Goal: Task Accomplishment & Management: Manage account settings

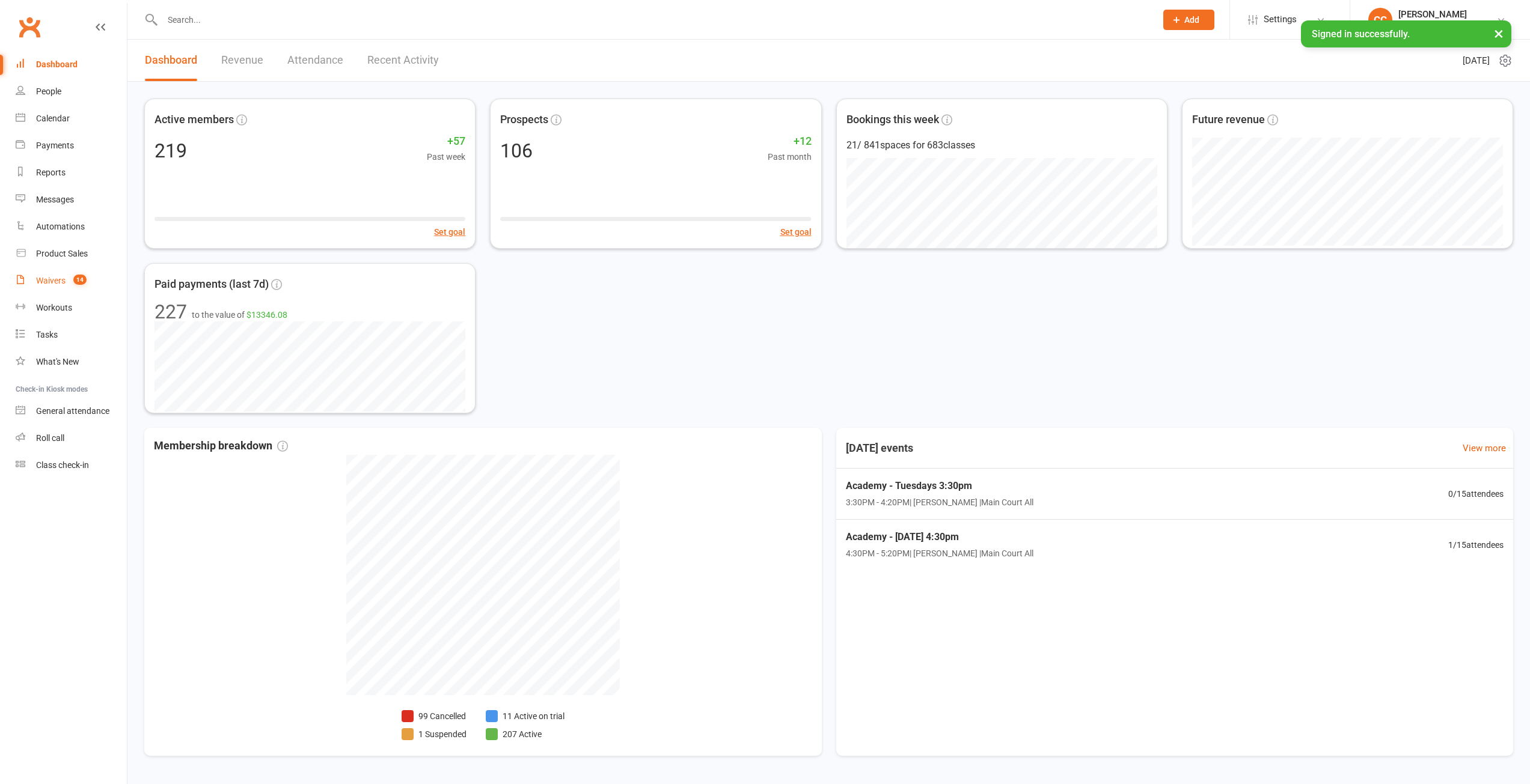
click at [57, 279] on div "Waivers" at bounding box center [51, 280] width 29 height 10
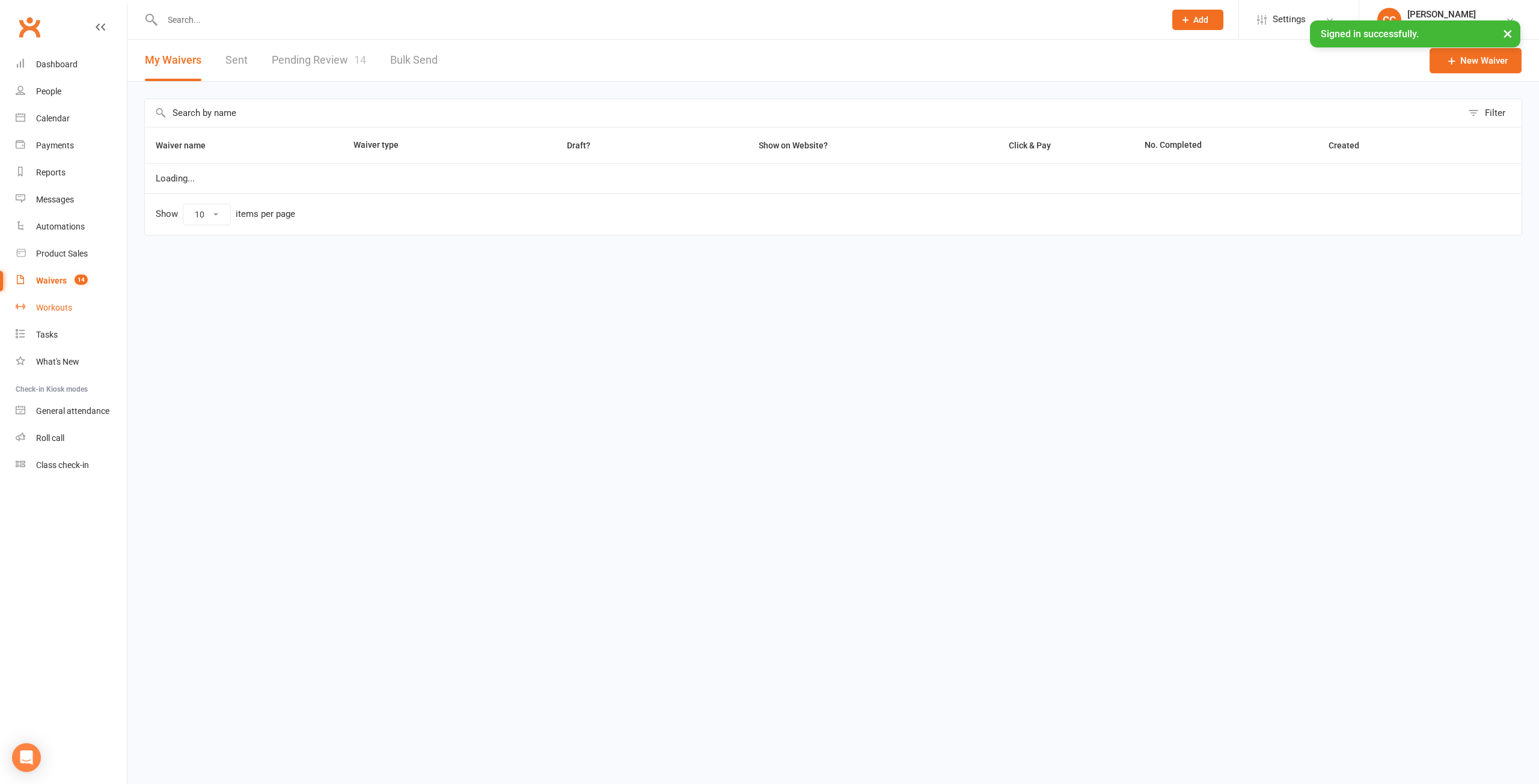
select select "25"
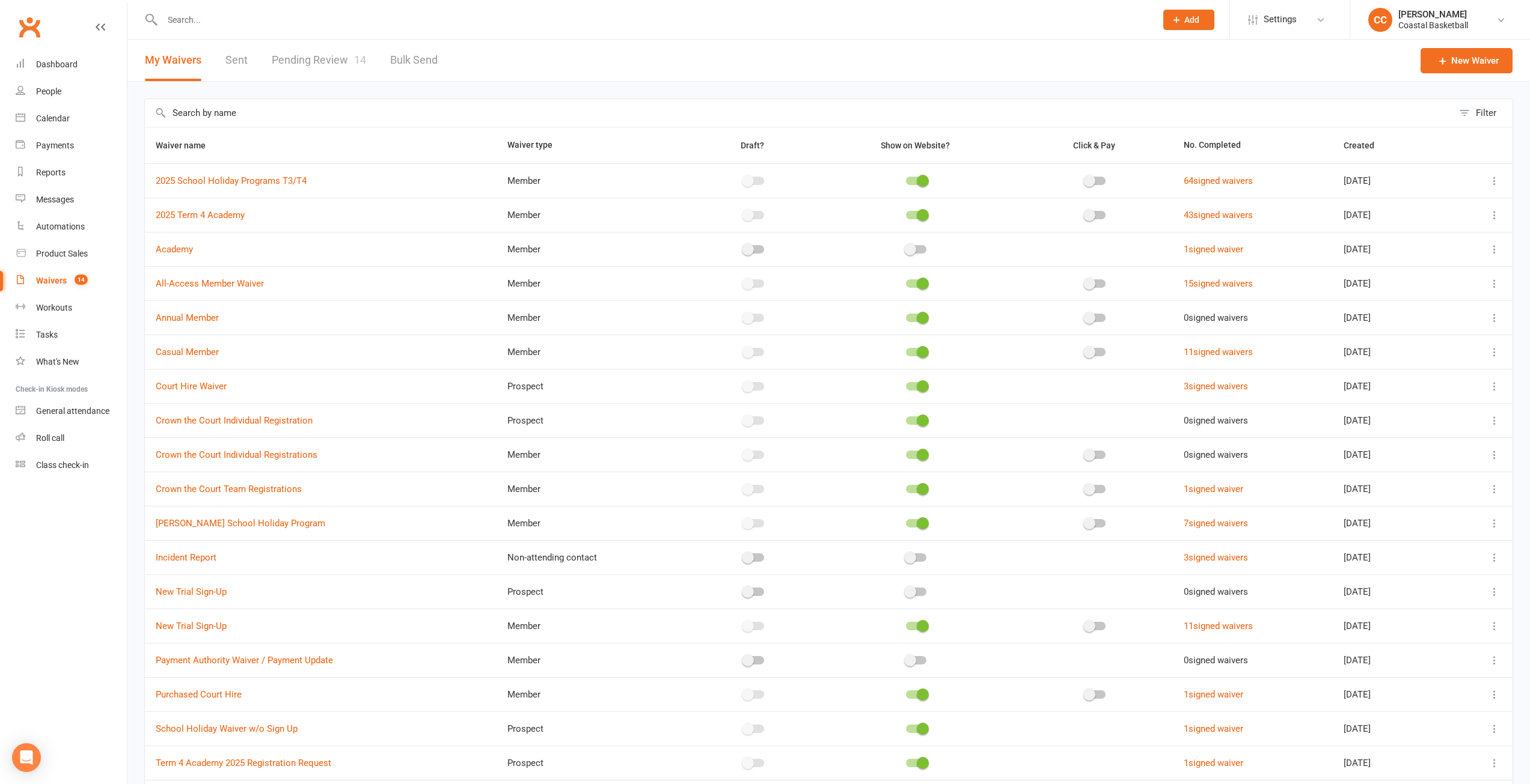
click at [319, 54] on link "Pending Review 14" at bounding box center [318, 60] width 94 height 41
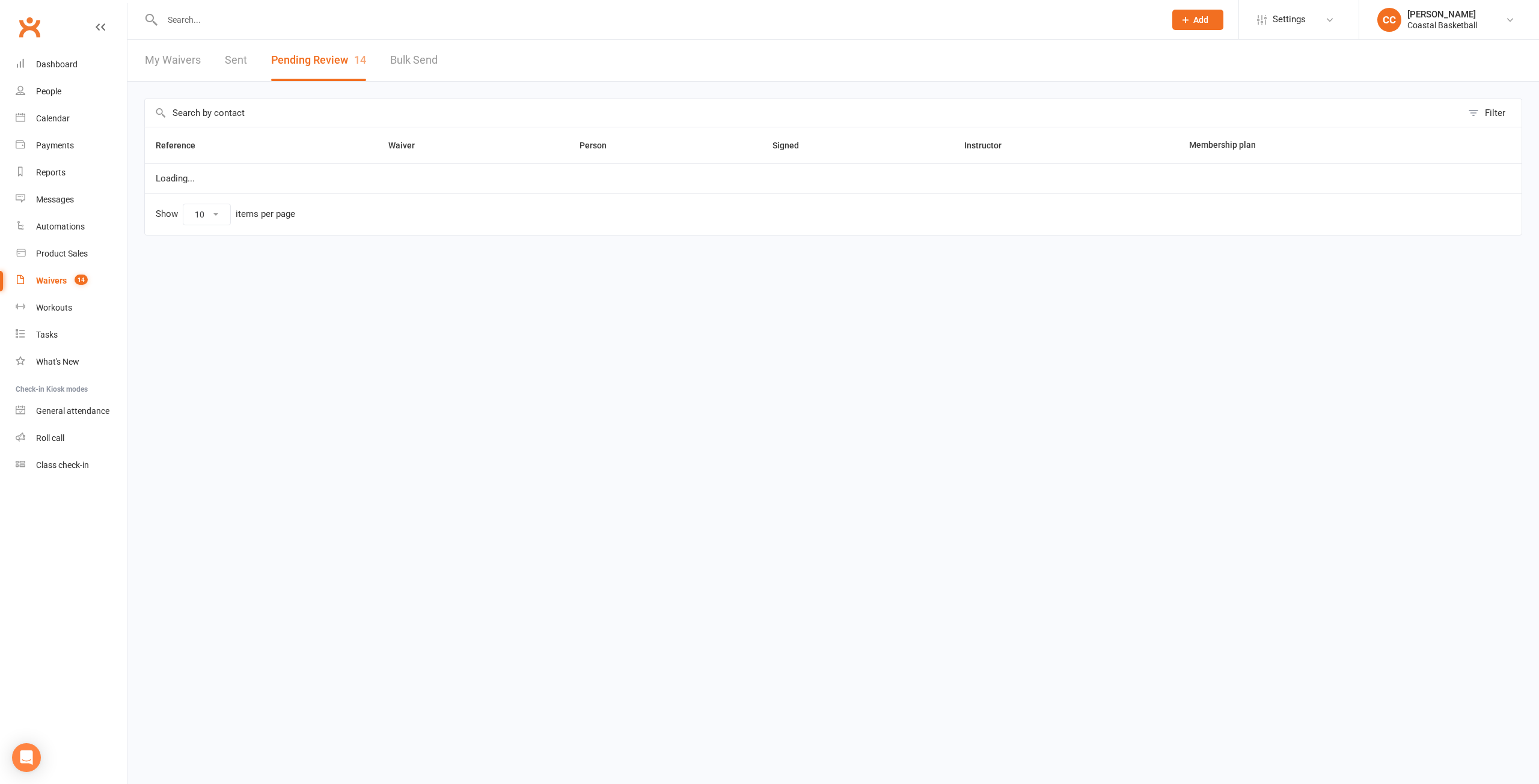
select select "25"
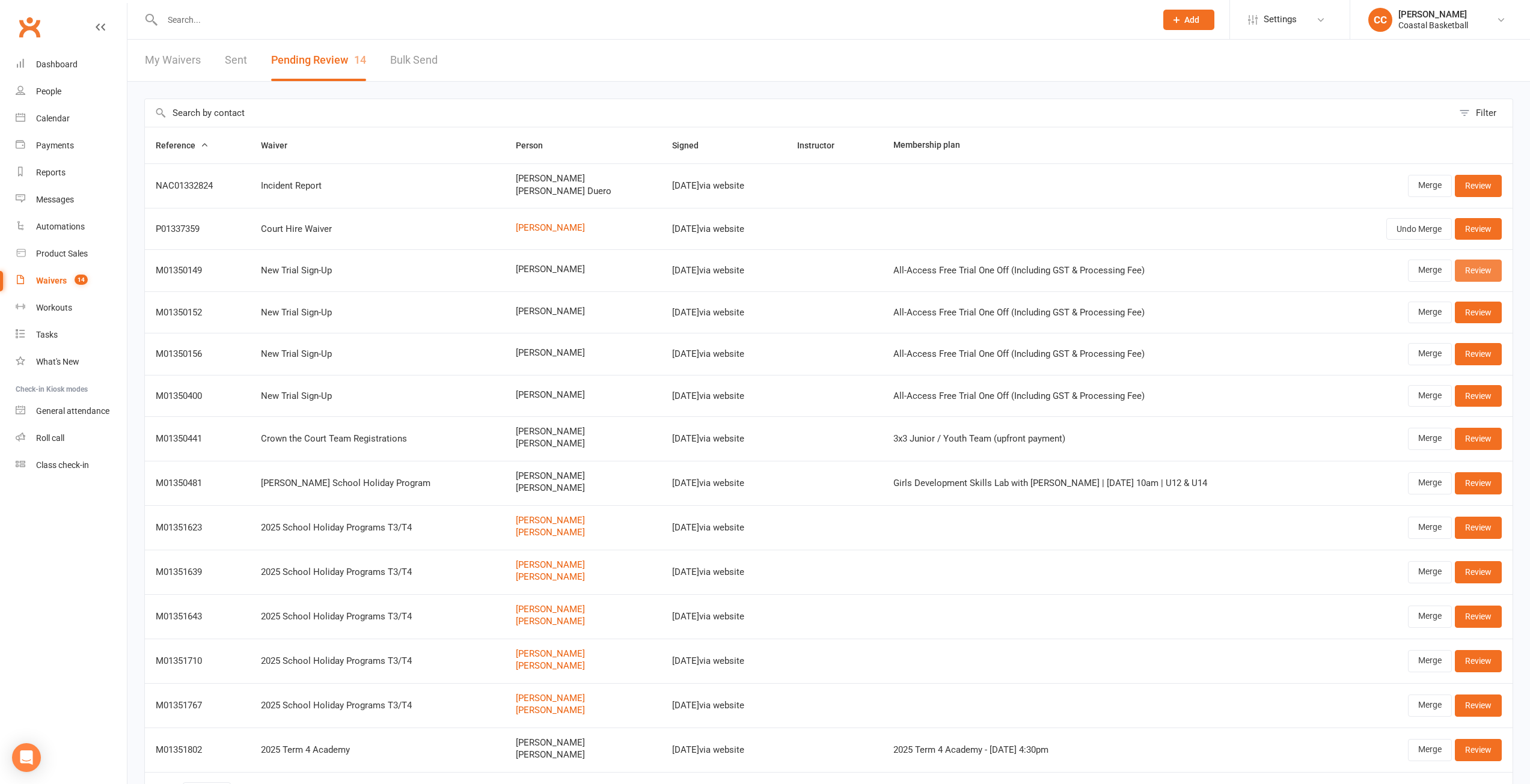
click at [1477, 273] on link "Review" at bounding box center [1479, 271] width 47 height 22
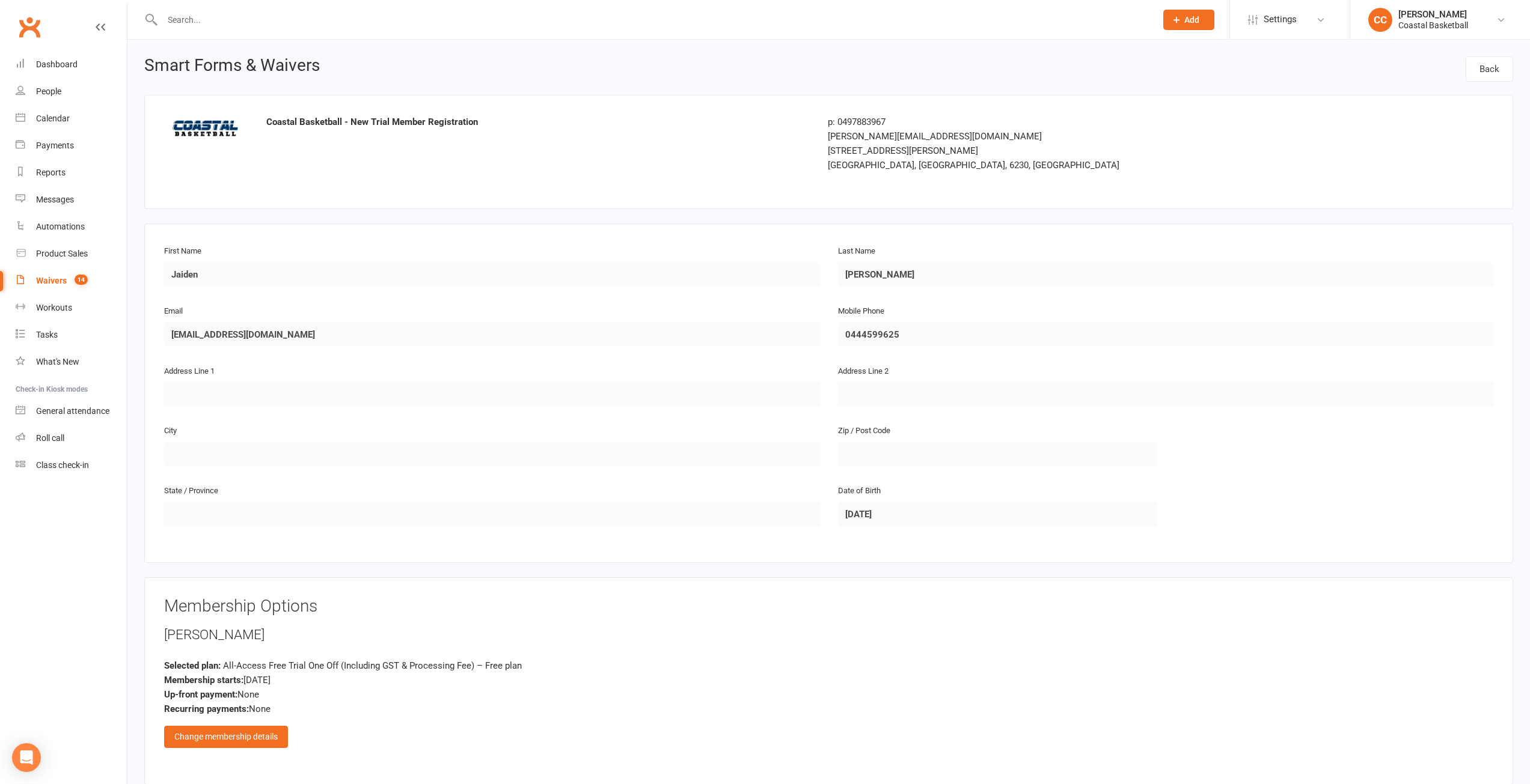
click at [41, 280] on div "Waivers" at bounding box center [51, 280] width 31 height 10
select select "25"
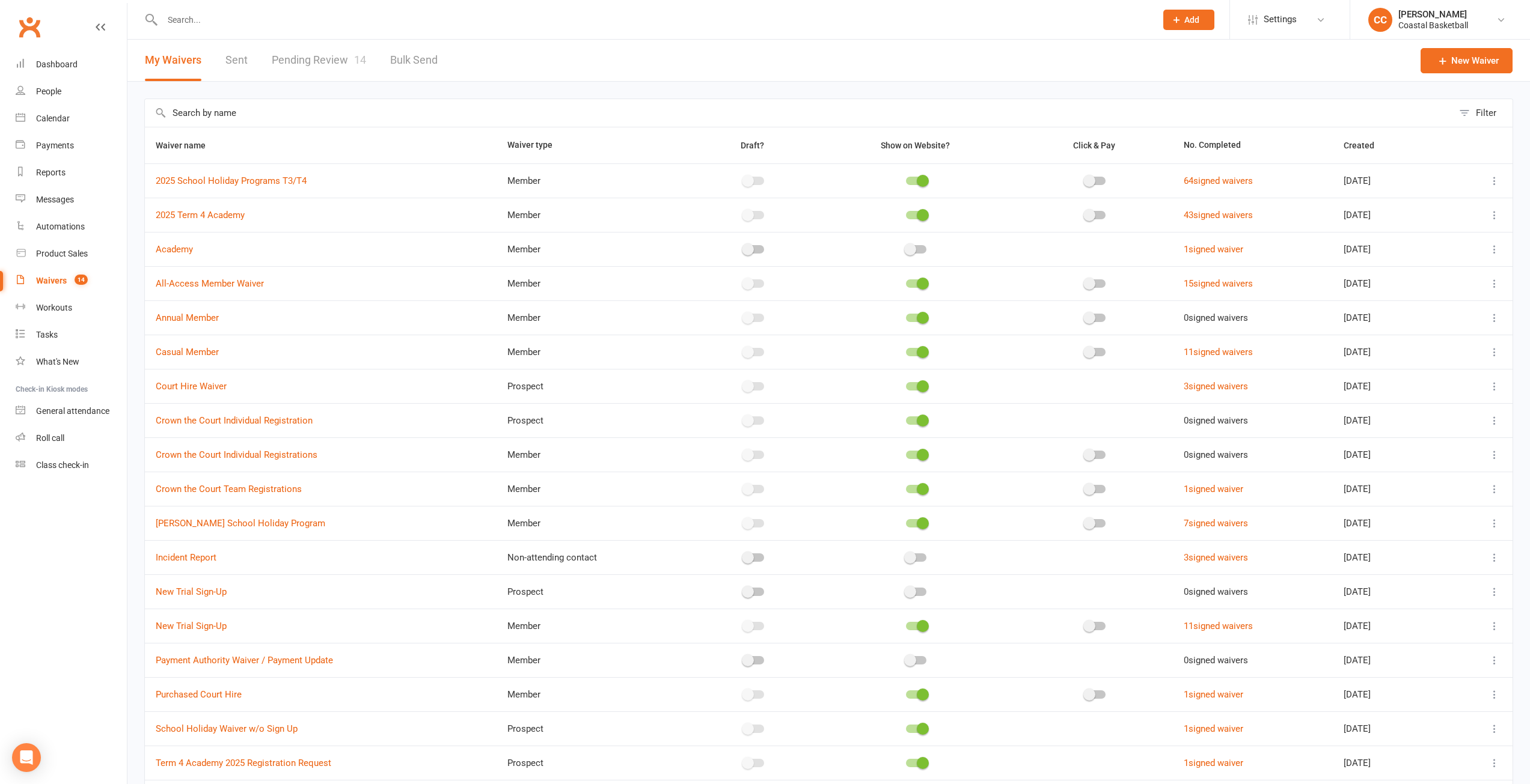
click at [290, 52] on link "Pending Review 14" at bounding box center [318, 60] width 94 height 41
select select "25"
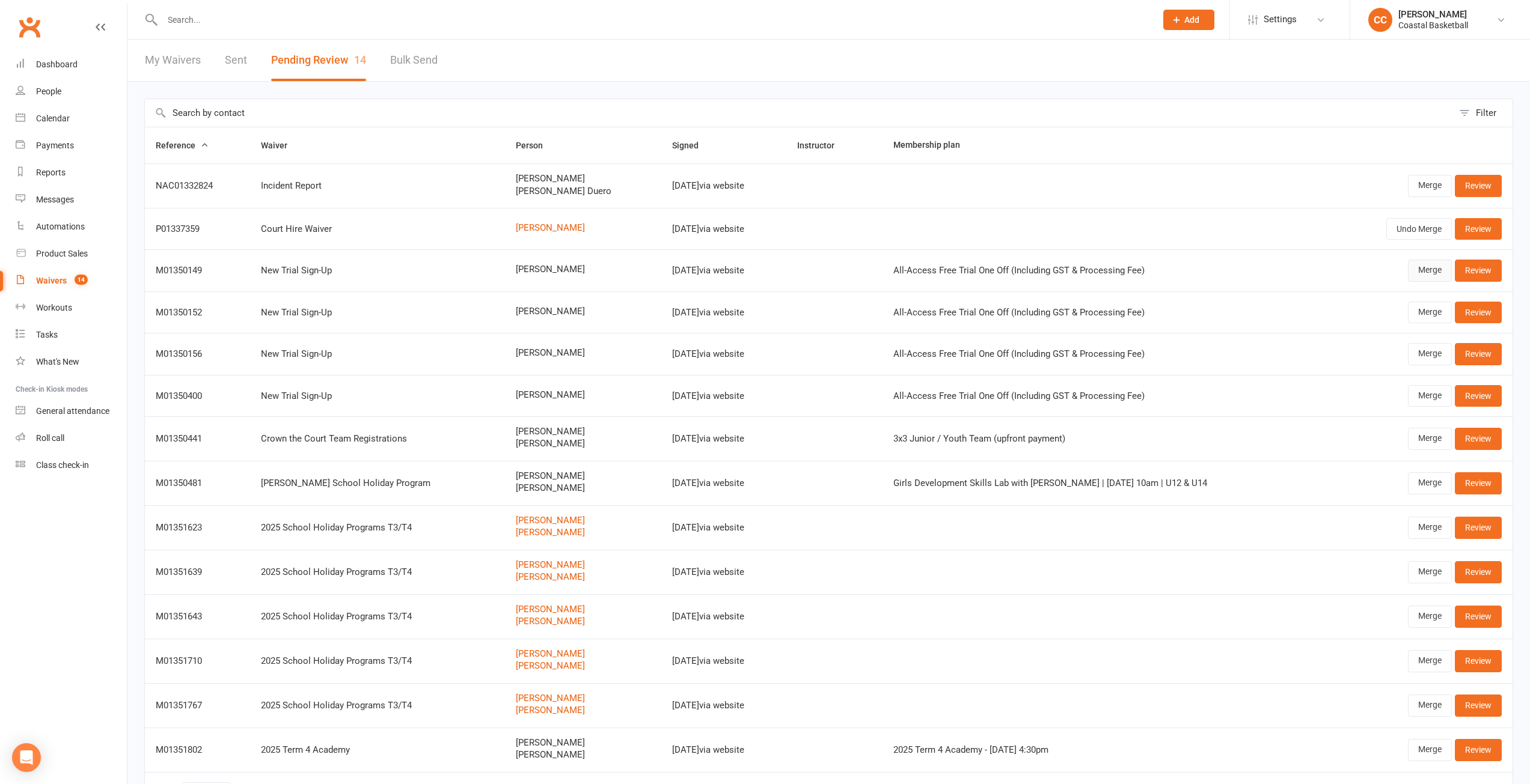
click at [1430, 267] on link "Merge" at bounding box center [1430, 271] width 44 height 22
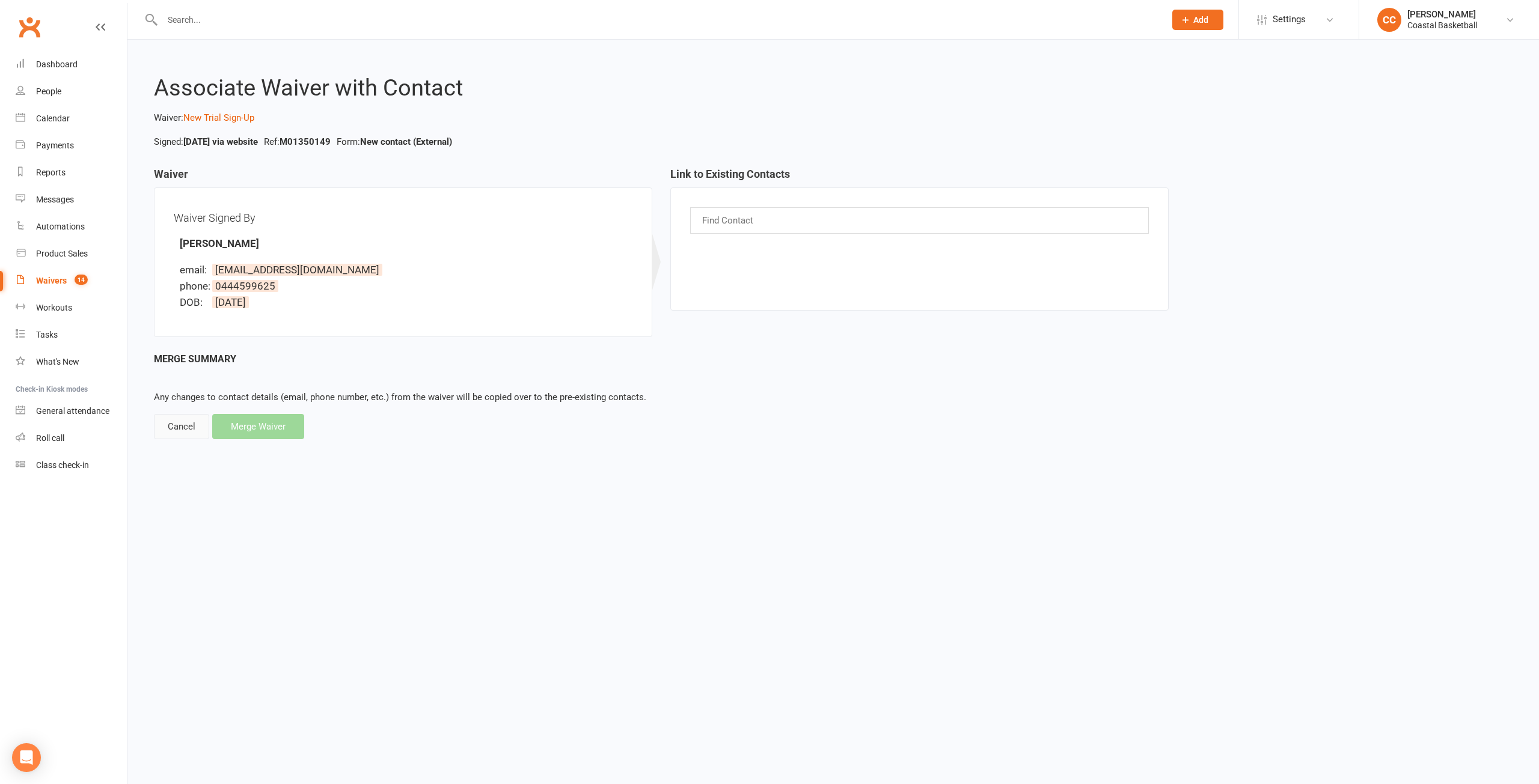
click at [180, 425] on div "Cancel" at bounding box center [181, 427] width 55 height 25
select select "25"
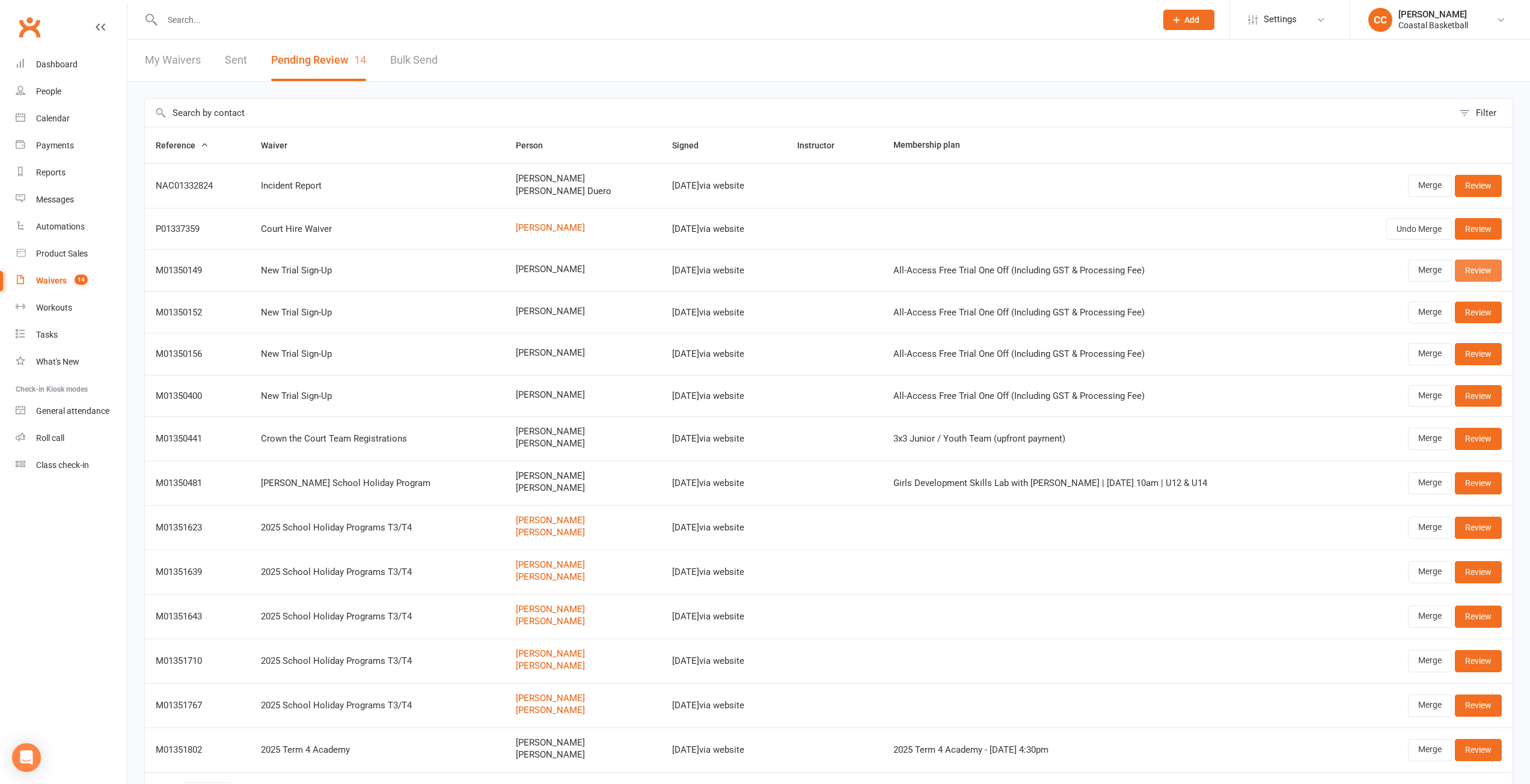
click at [1491, 269] on link "Review" at bounding box center [1479, 271] width 47 height 22
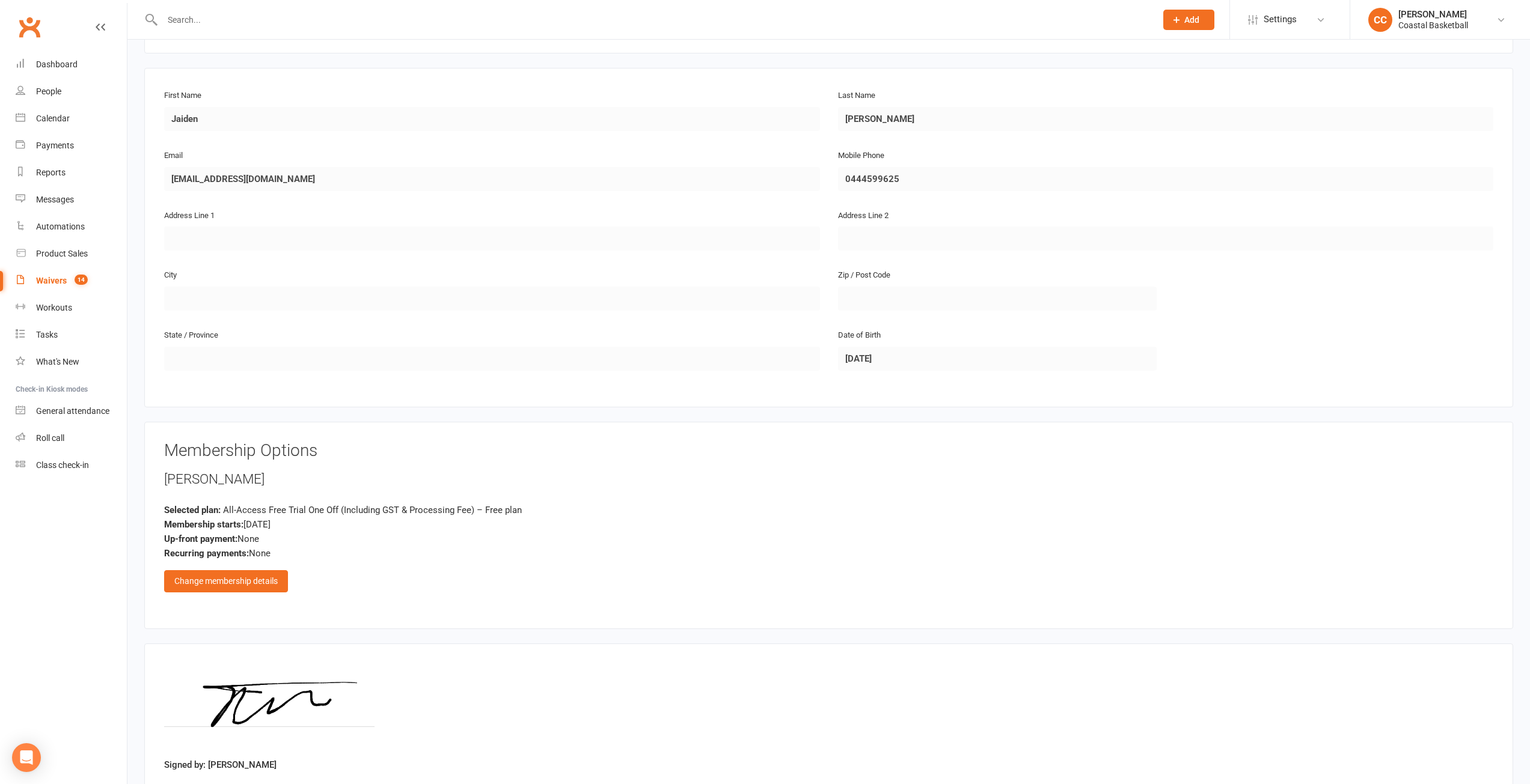
scroll to position [242, 0]
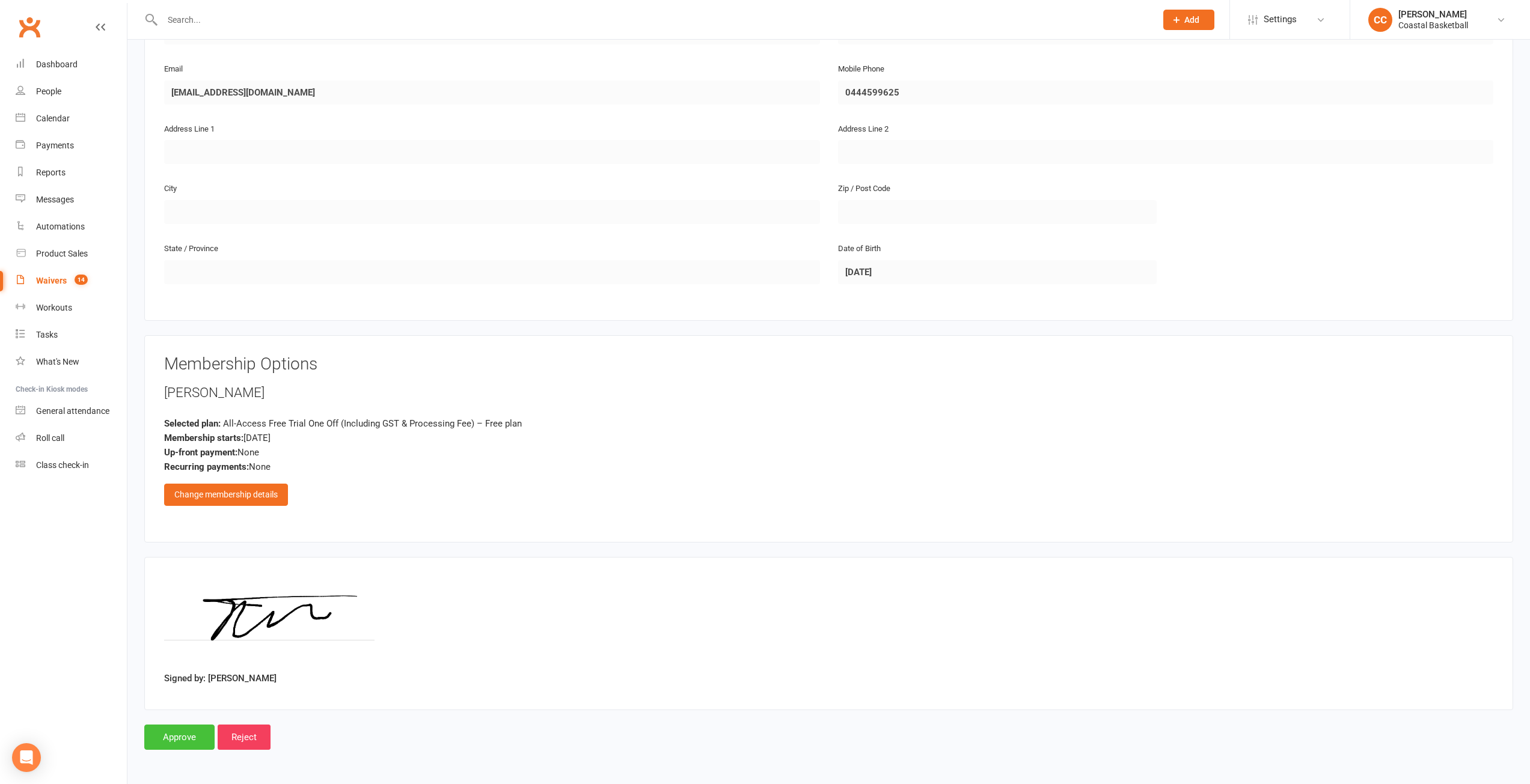
click at [179, 736] on input "Approve" at bounding box center [179, 737] width 71 height 25
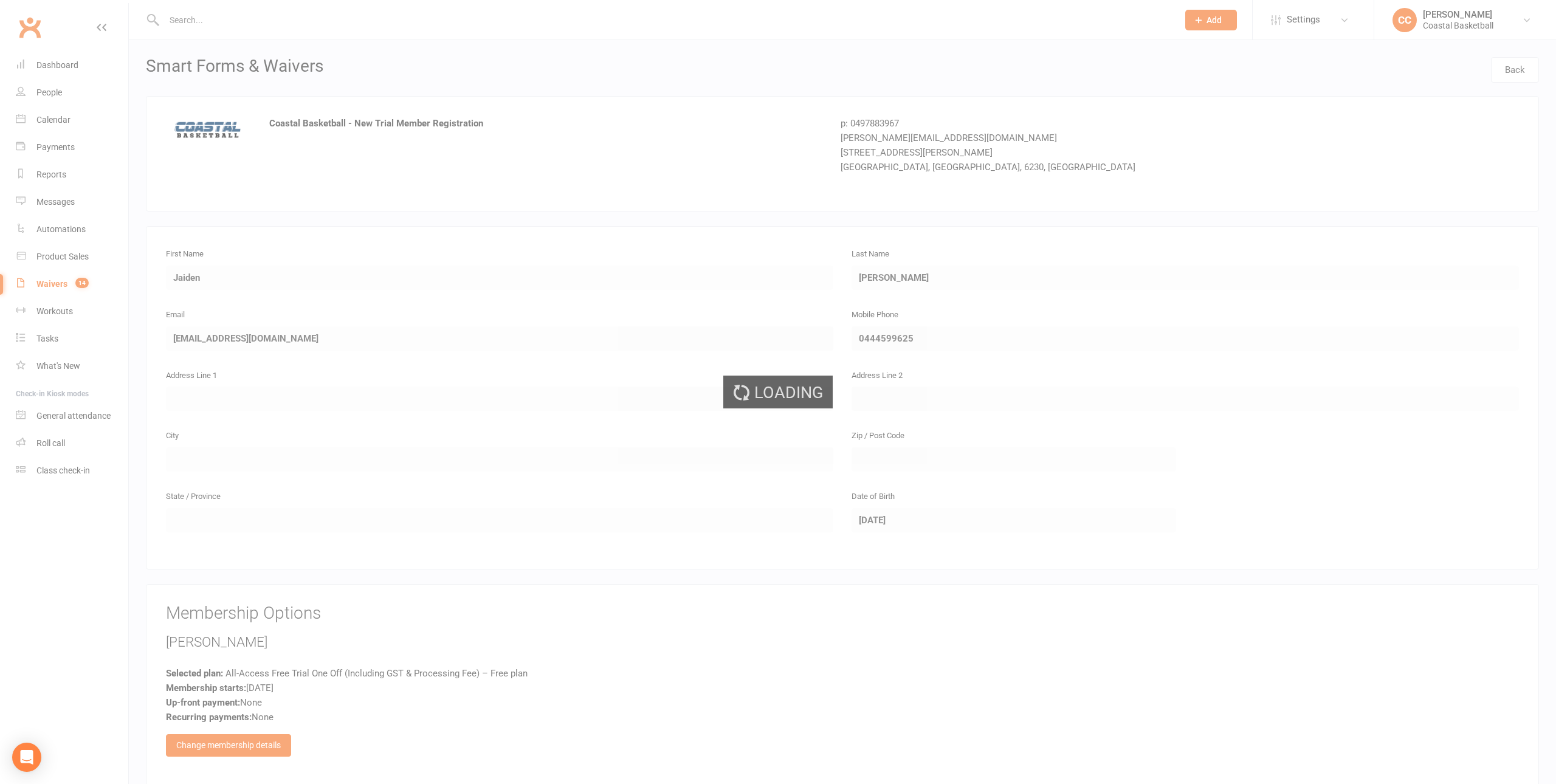
select select "25"
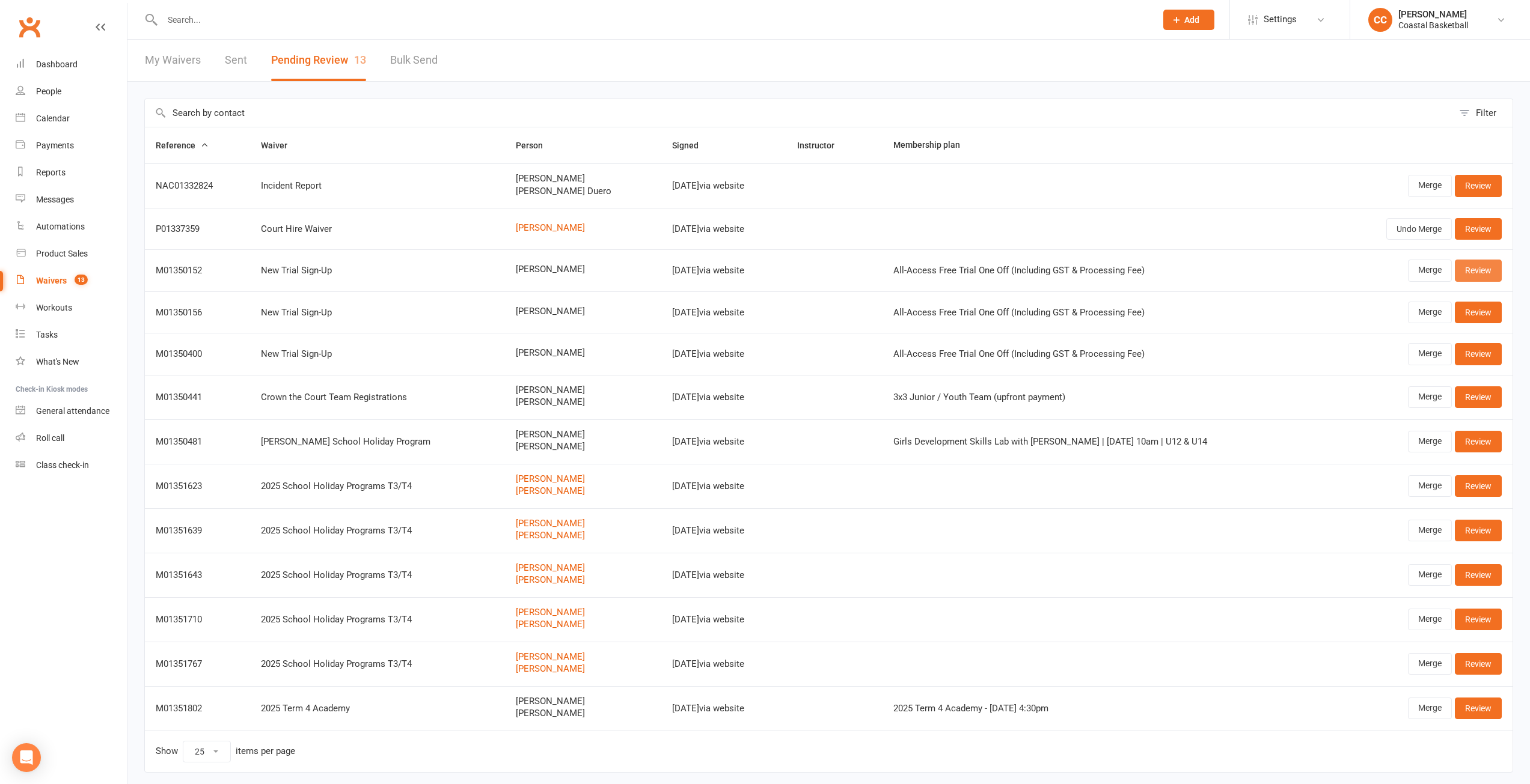
click at [1480, 272] on link "Review" at bounding box center [1479, 271] width 47 height 22
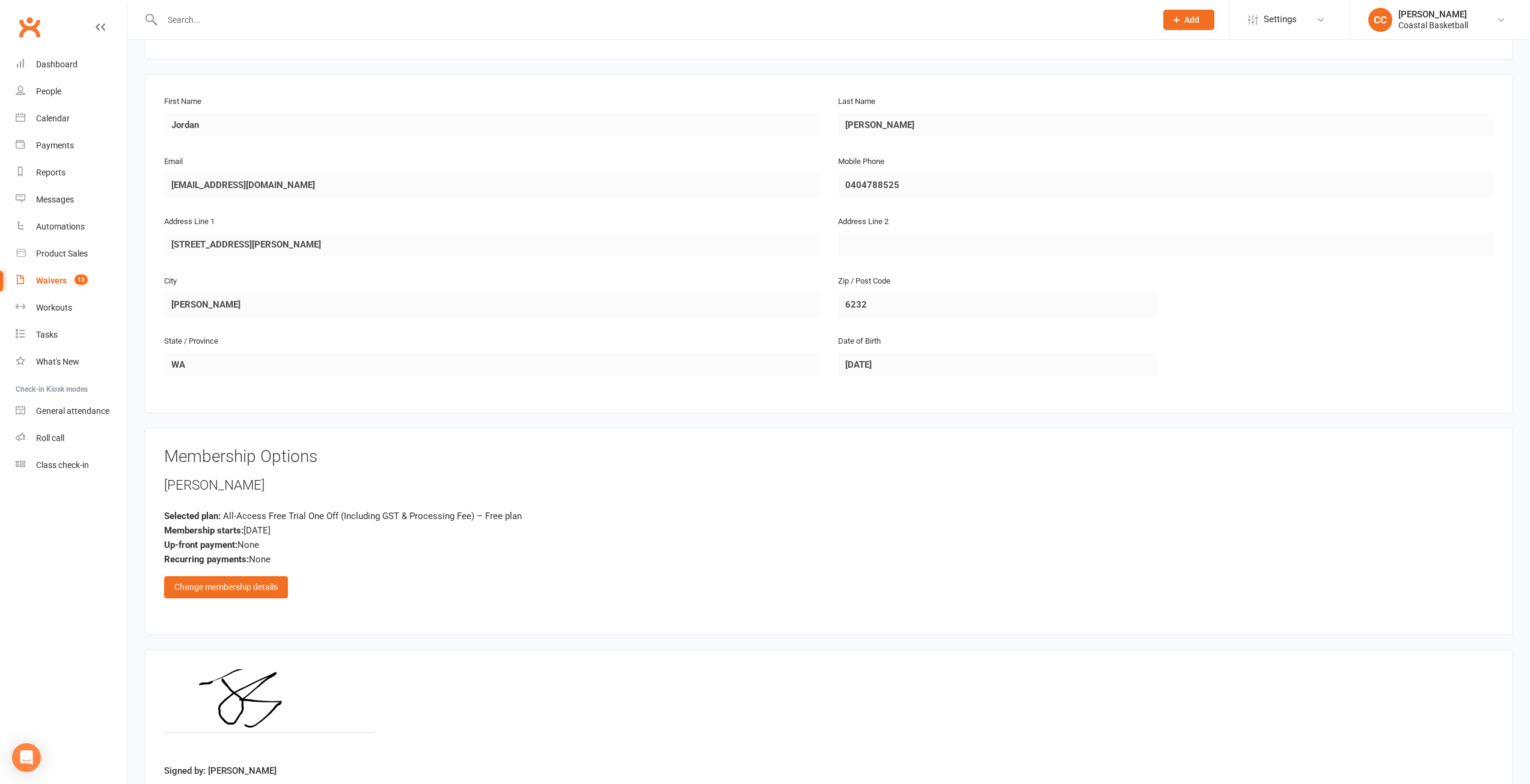
scroll to position [242, 0]
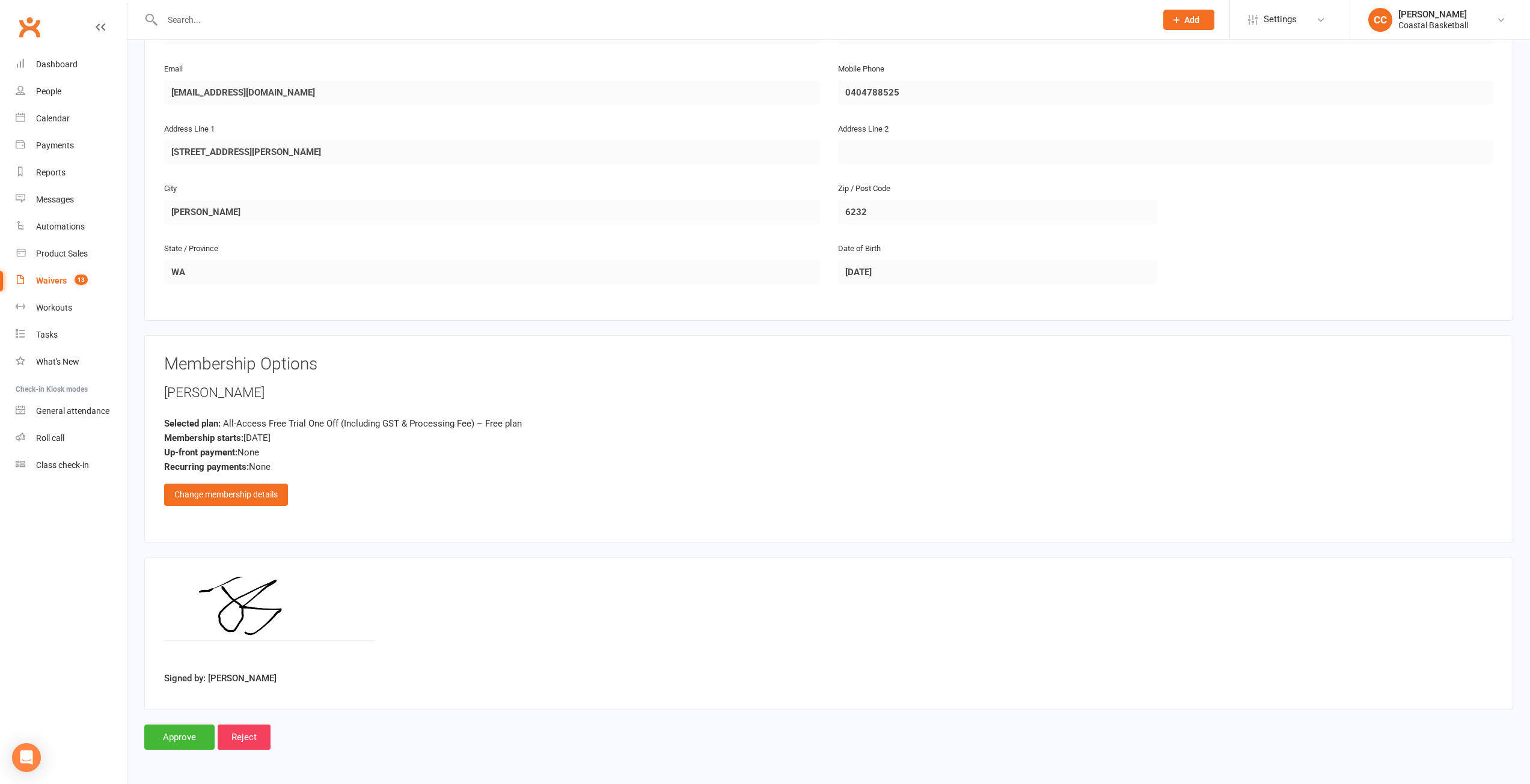
click at [50, 282] on div "Waivers" at bounding box center [51, 280] width 31 height 10
select select "25"
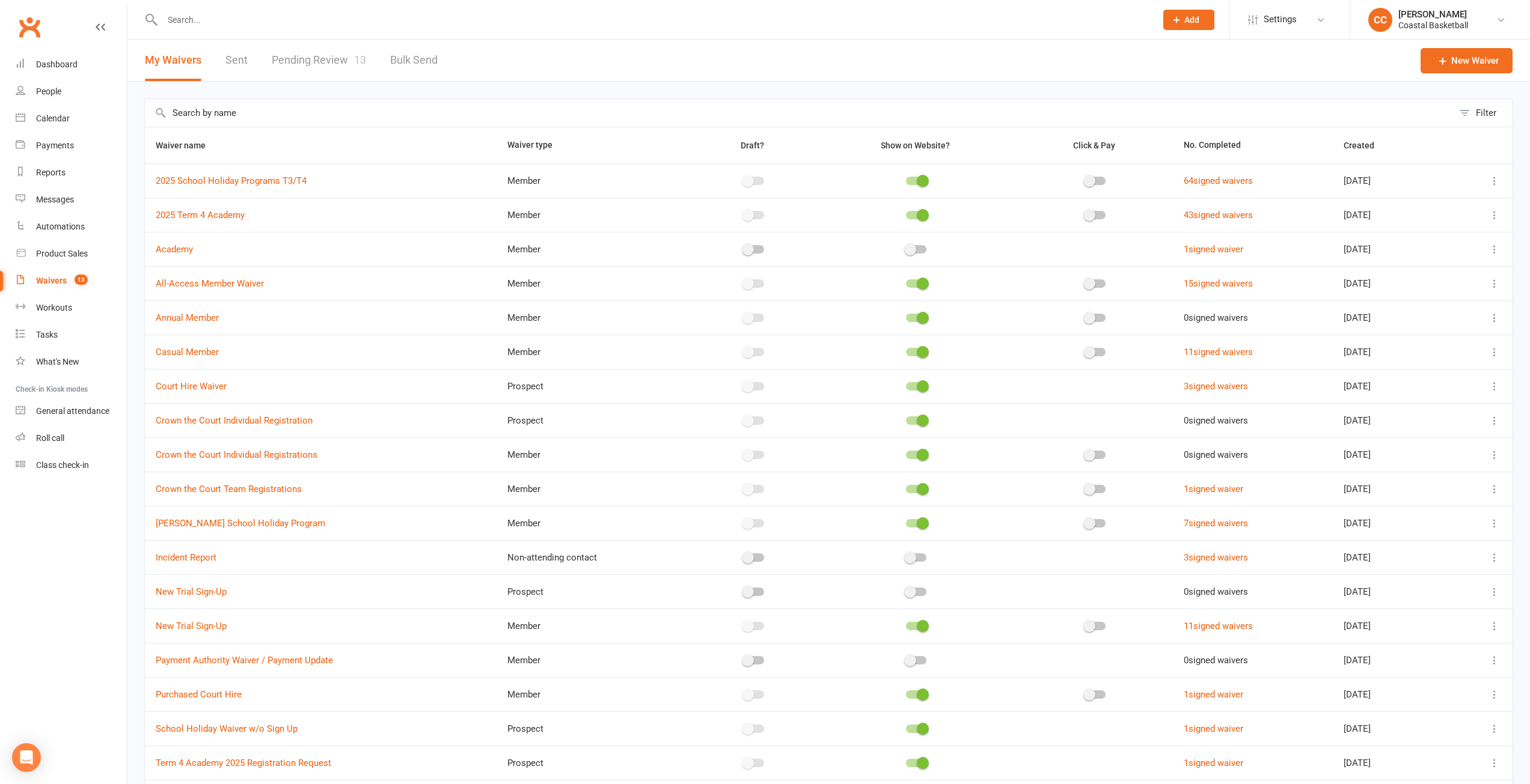
click at [318, 60] on link "Pending Review 13" at bounding box center [318, 60] width 94 height 41
select select "25"
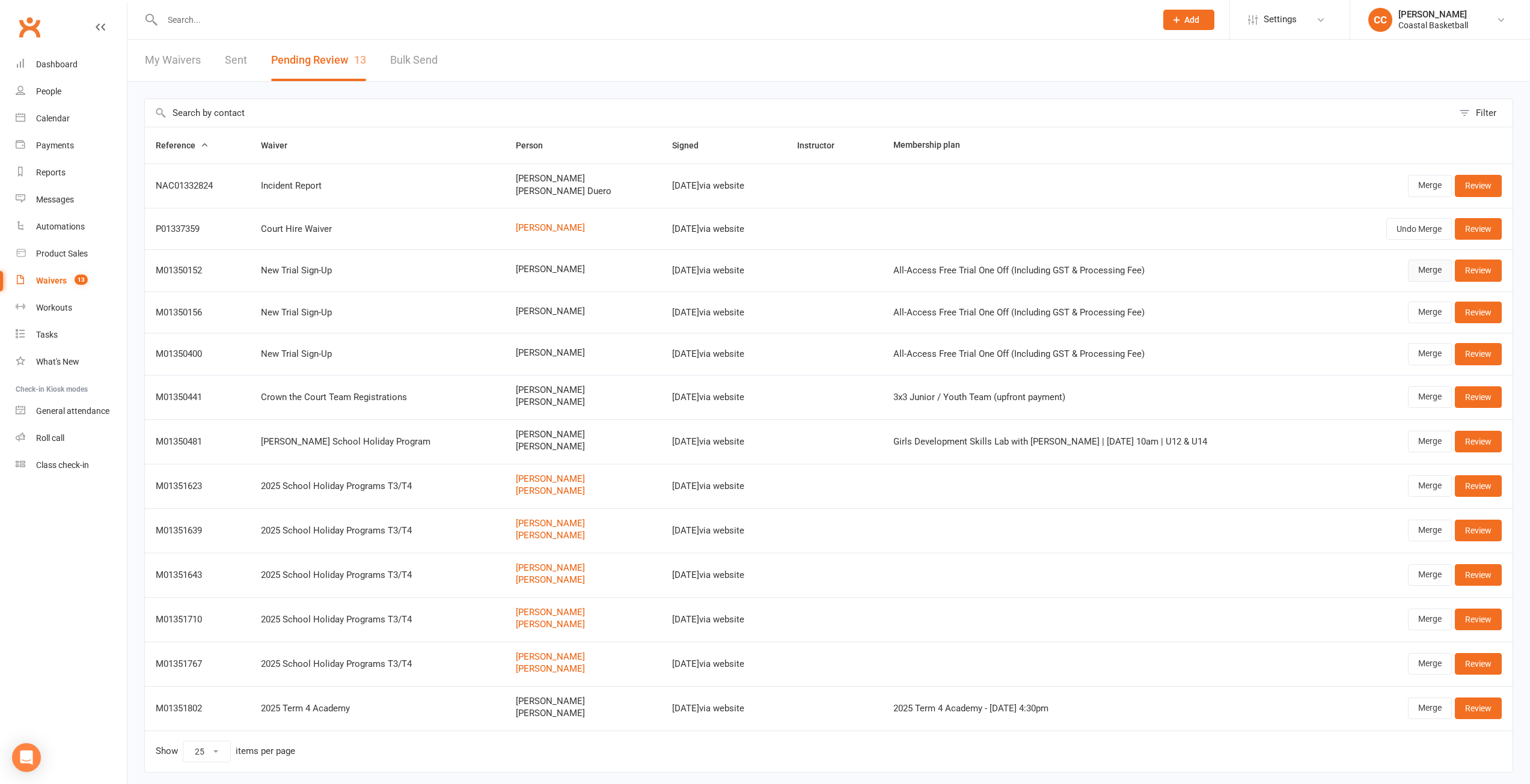
click at [1438, 271] on link "Merge" at bounding box center [1430, 271] width 44 height 22
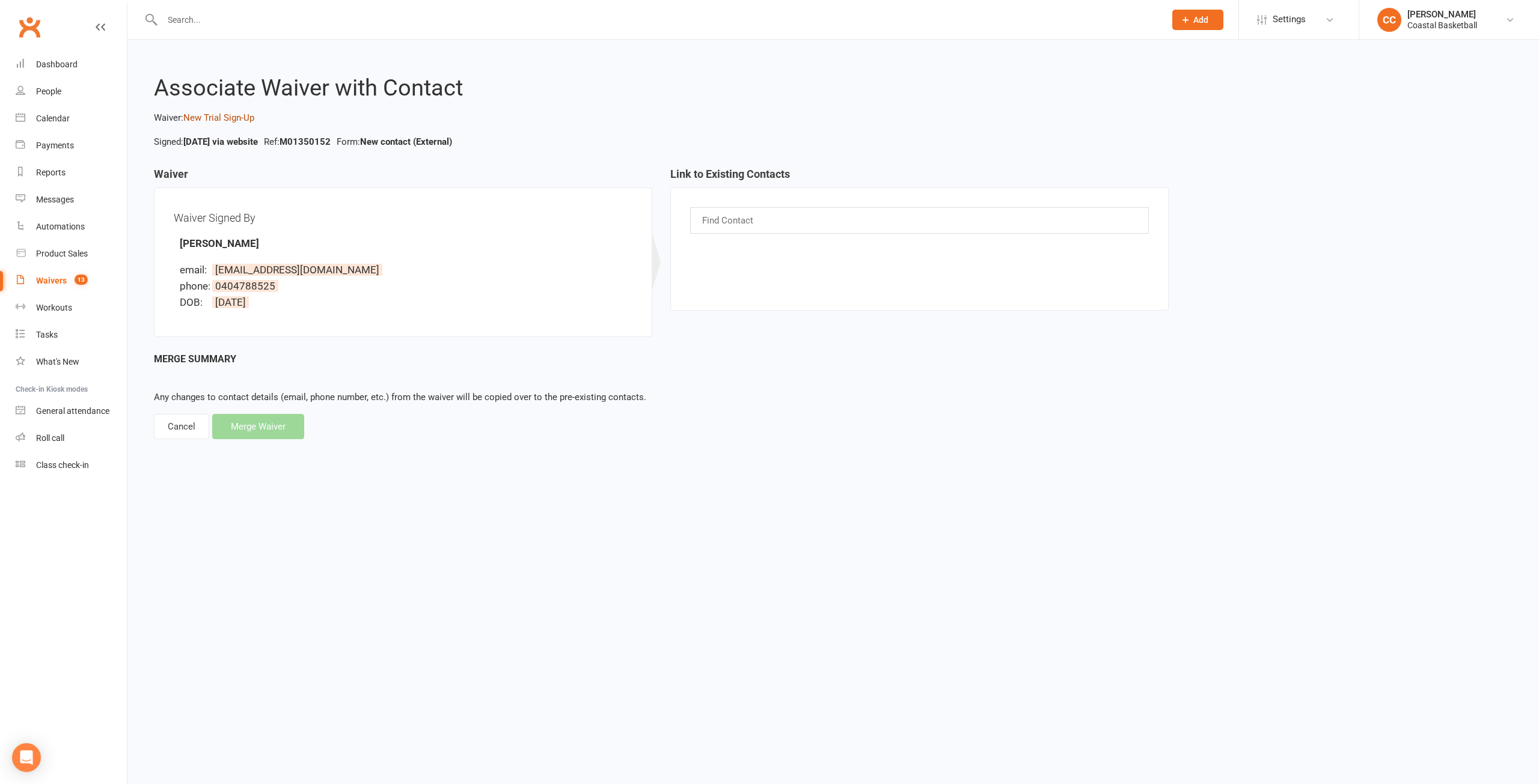
click at [217, 116] on link "New Trial Sign-Up" at bounding box center [219, 118] width 71 height 11
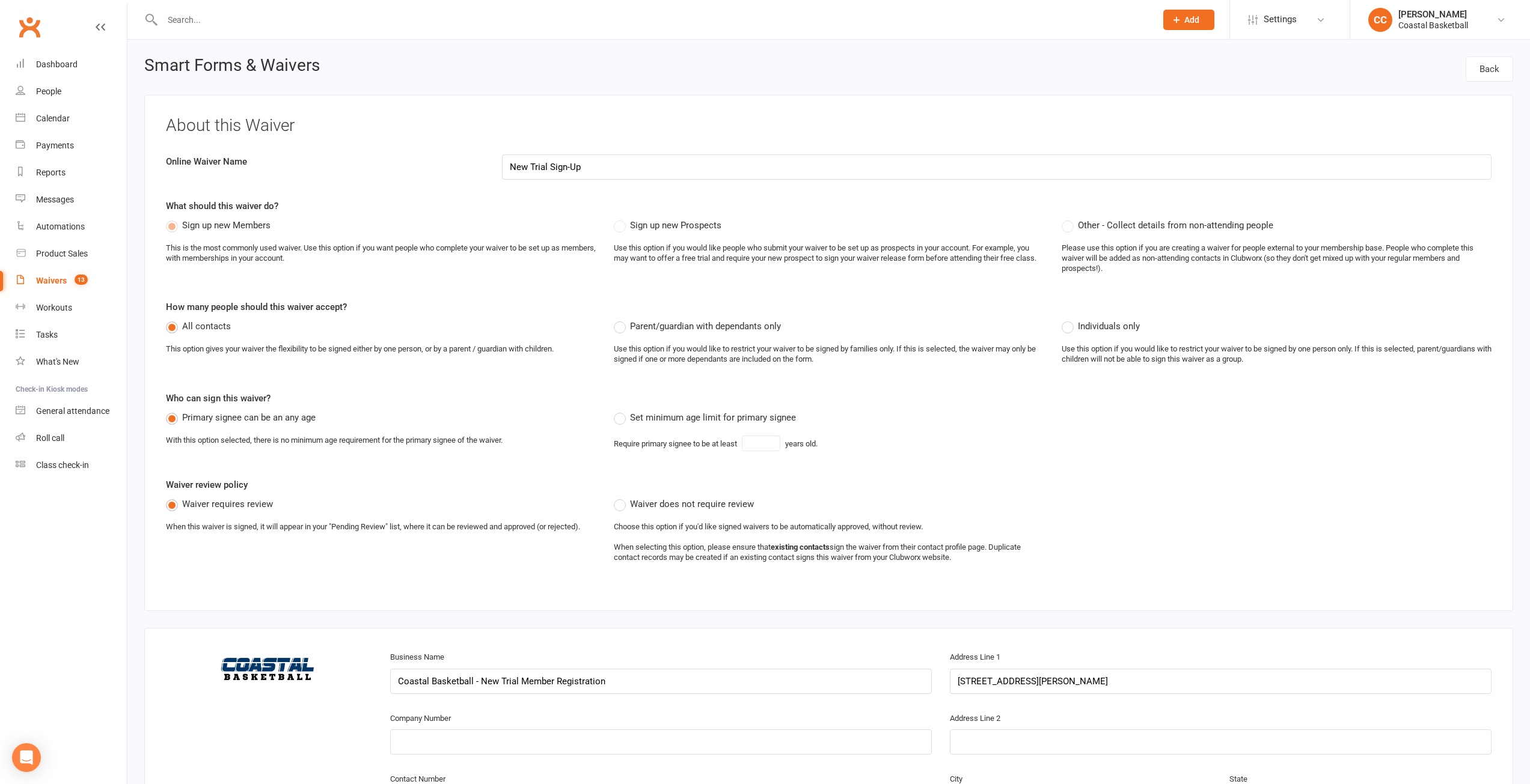
click at [57, 281] on div "Waivers" at bounding box center [51, 280] width 31 height 10
select select "25"
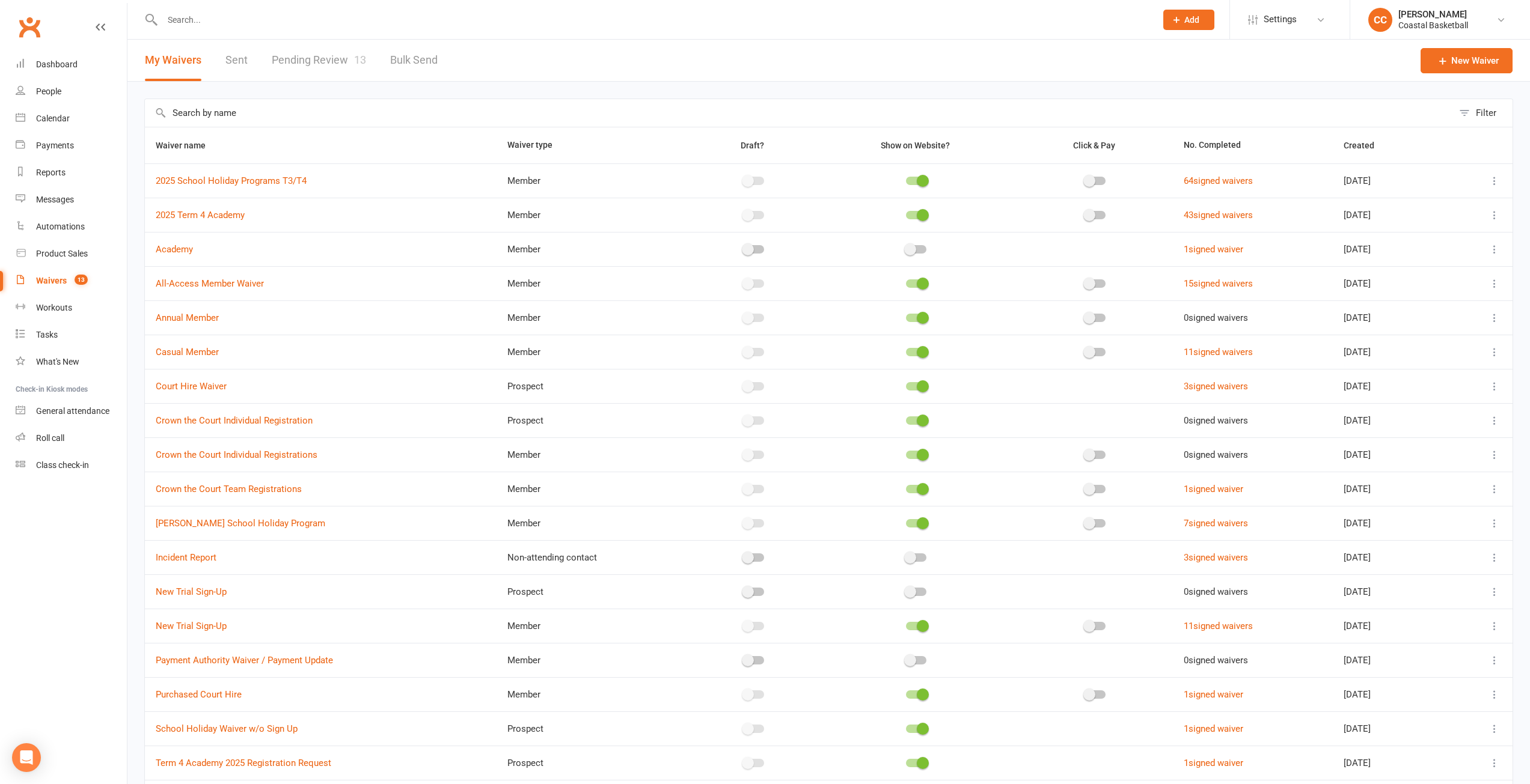
click at [310, 64] on link "Pending Review 13" at bounding box center [318, 60] width 94 height 41
select select "25"
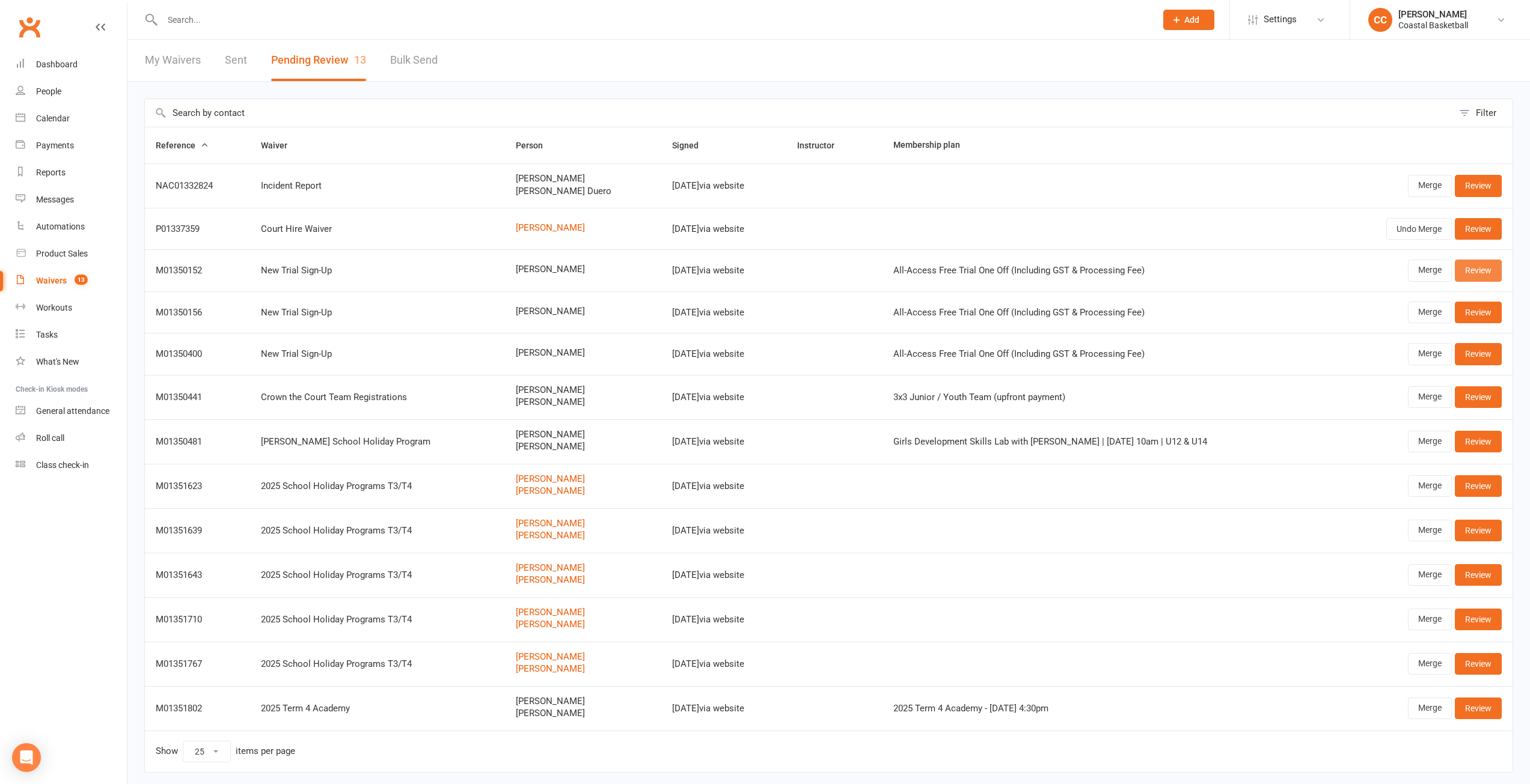
click at [1494, 269] on link "Review" at bounding box center [1479, 271] width 47 height 22
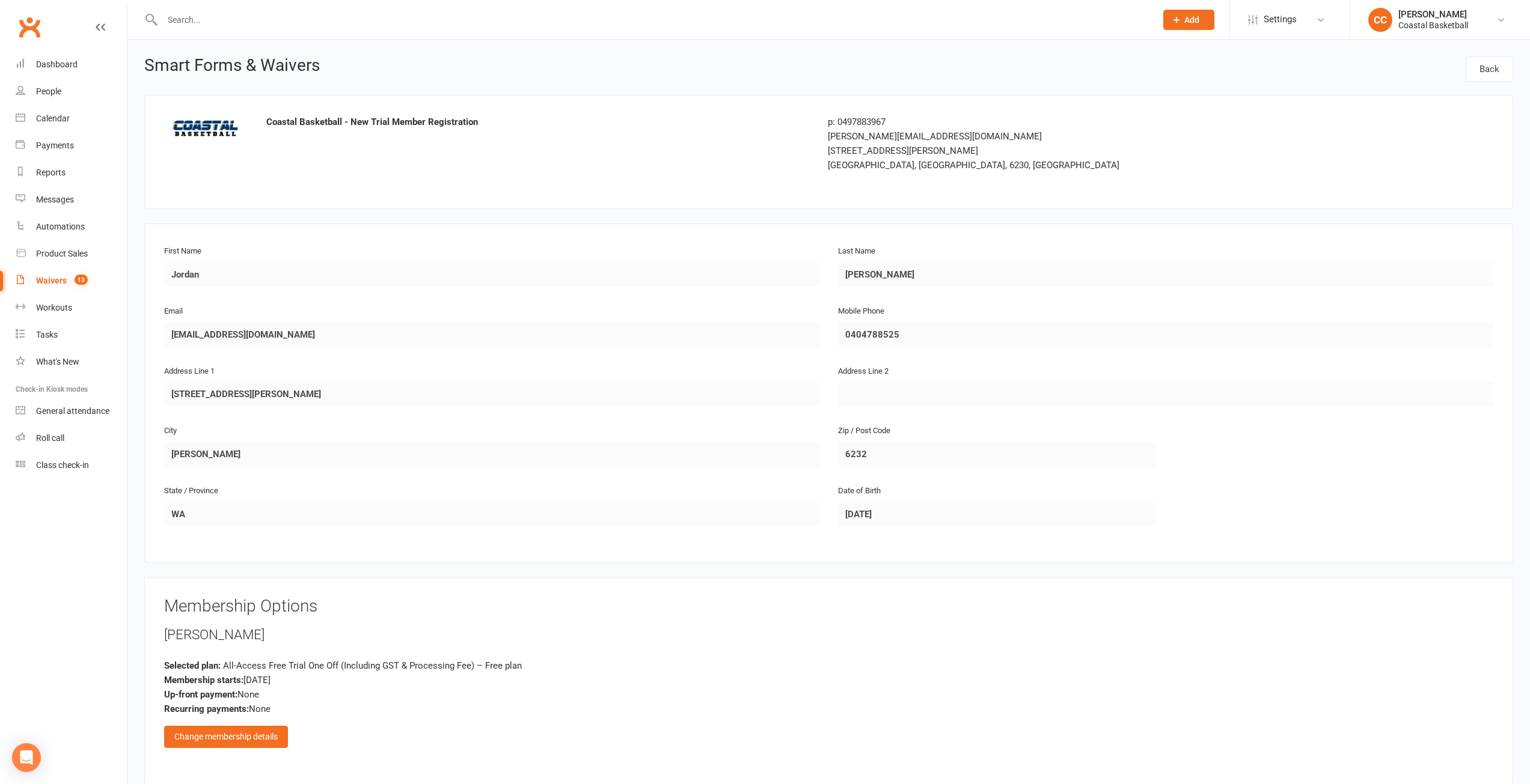
scroll to position [242, 0]
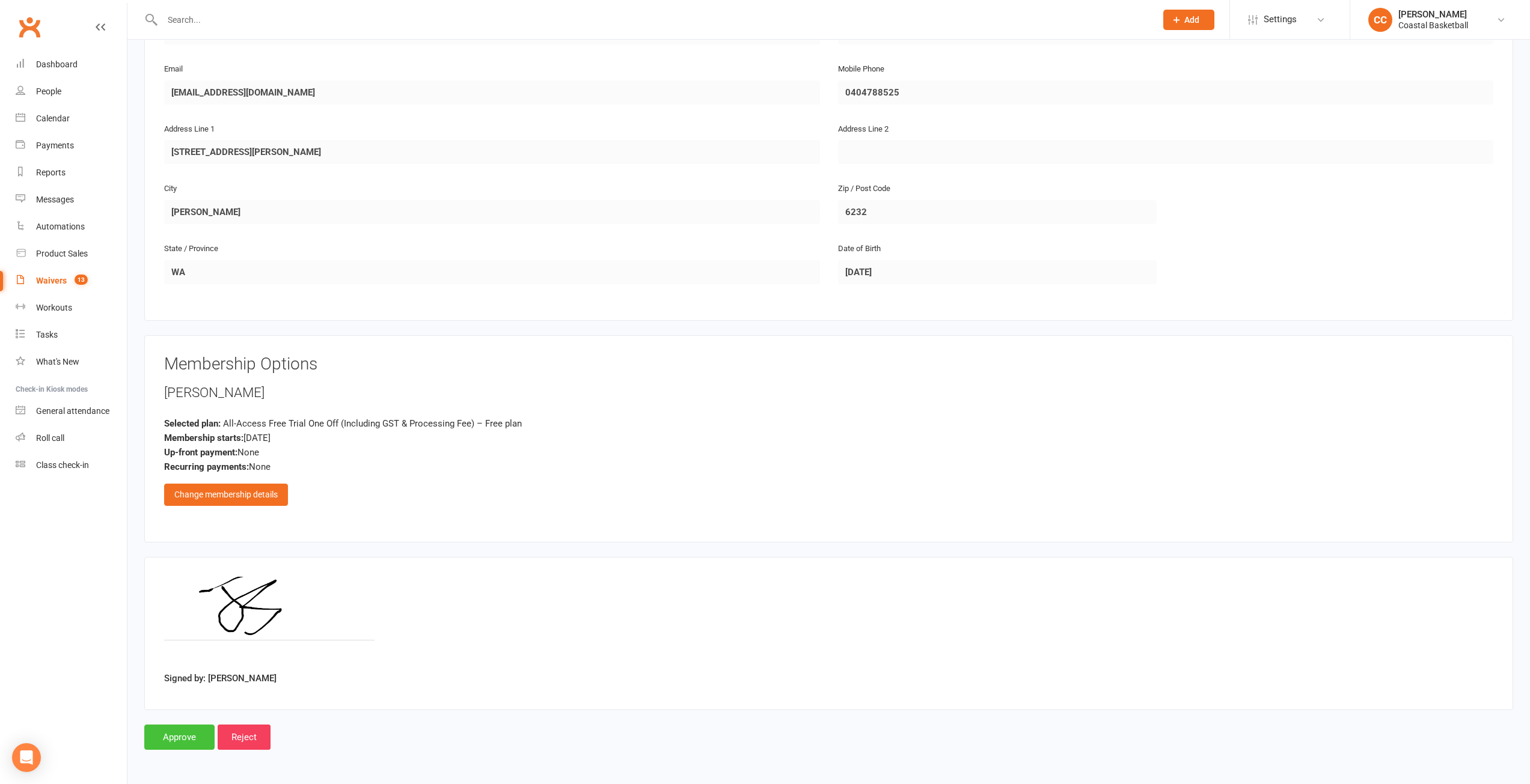
click at [153, 733] on input "Approve" at bounding box center [179, 737] width 71 height 25
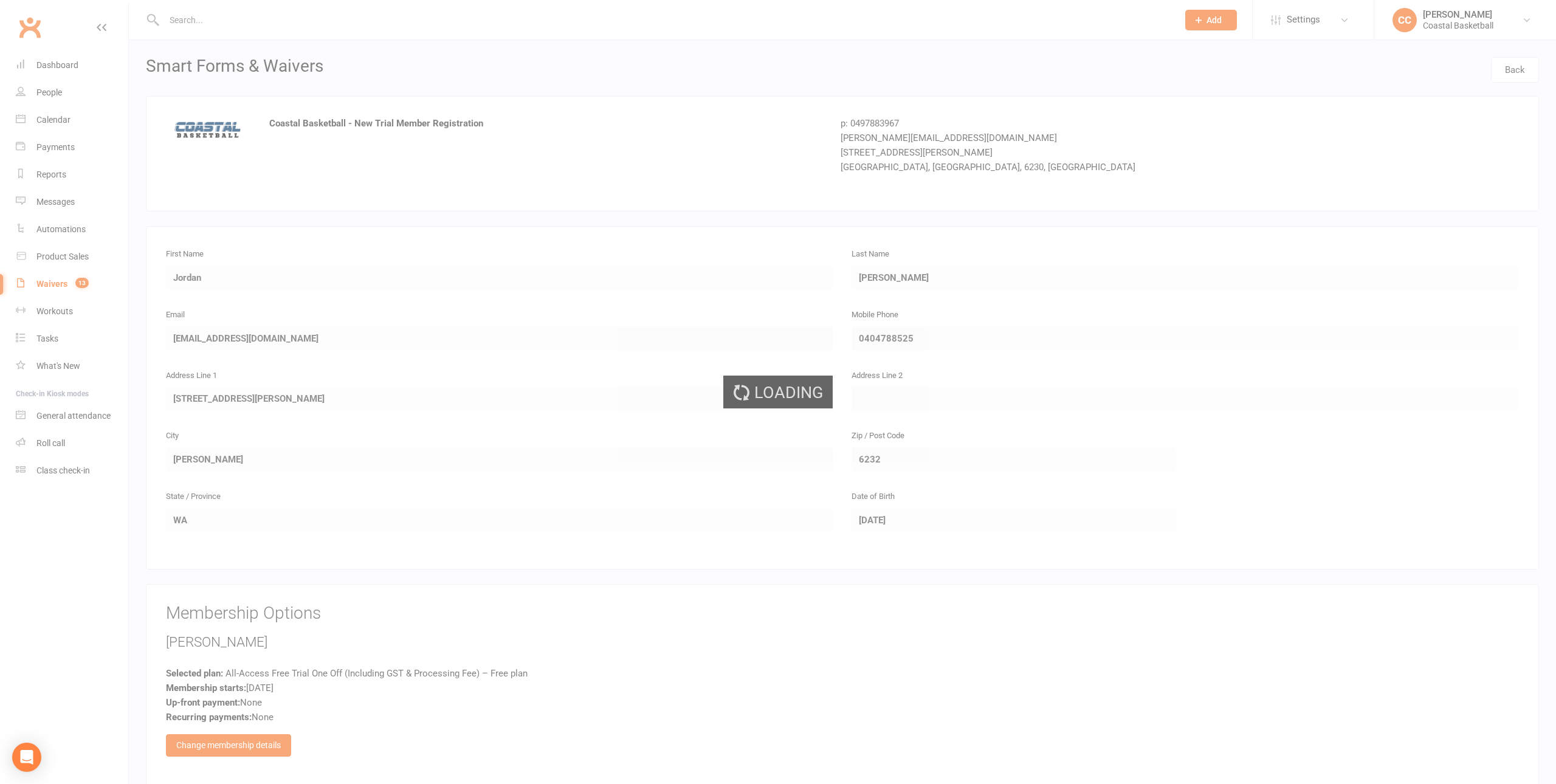
select select "25"
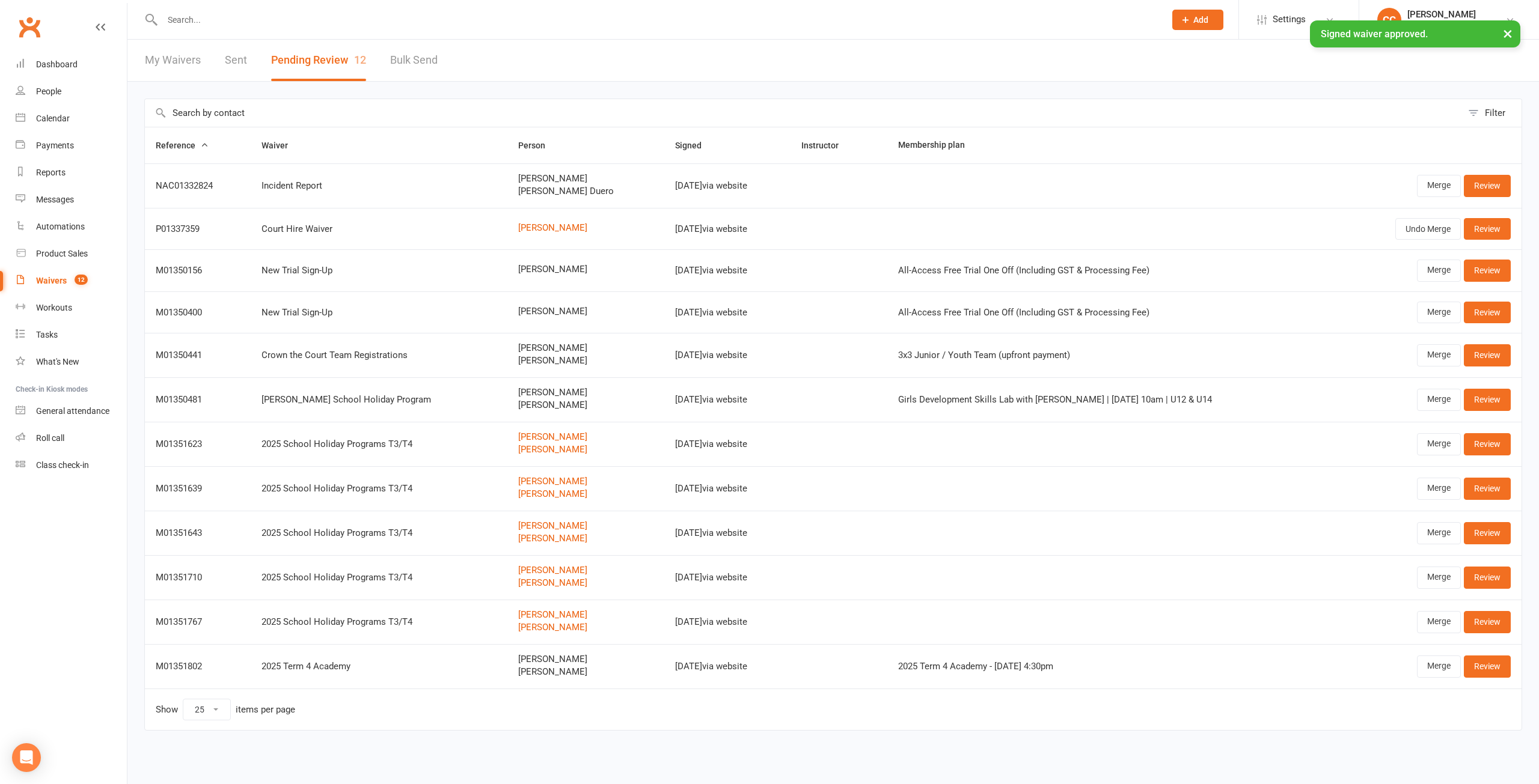
click at [47, 280] on div "Waivers" at bounding box center [51, 280] width 31 height 10
select select "25"
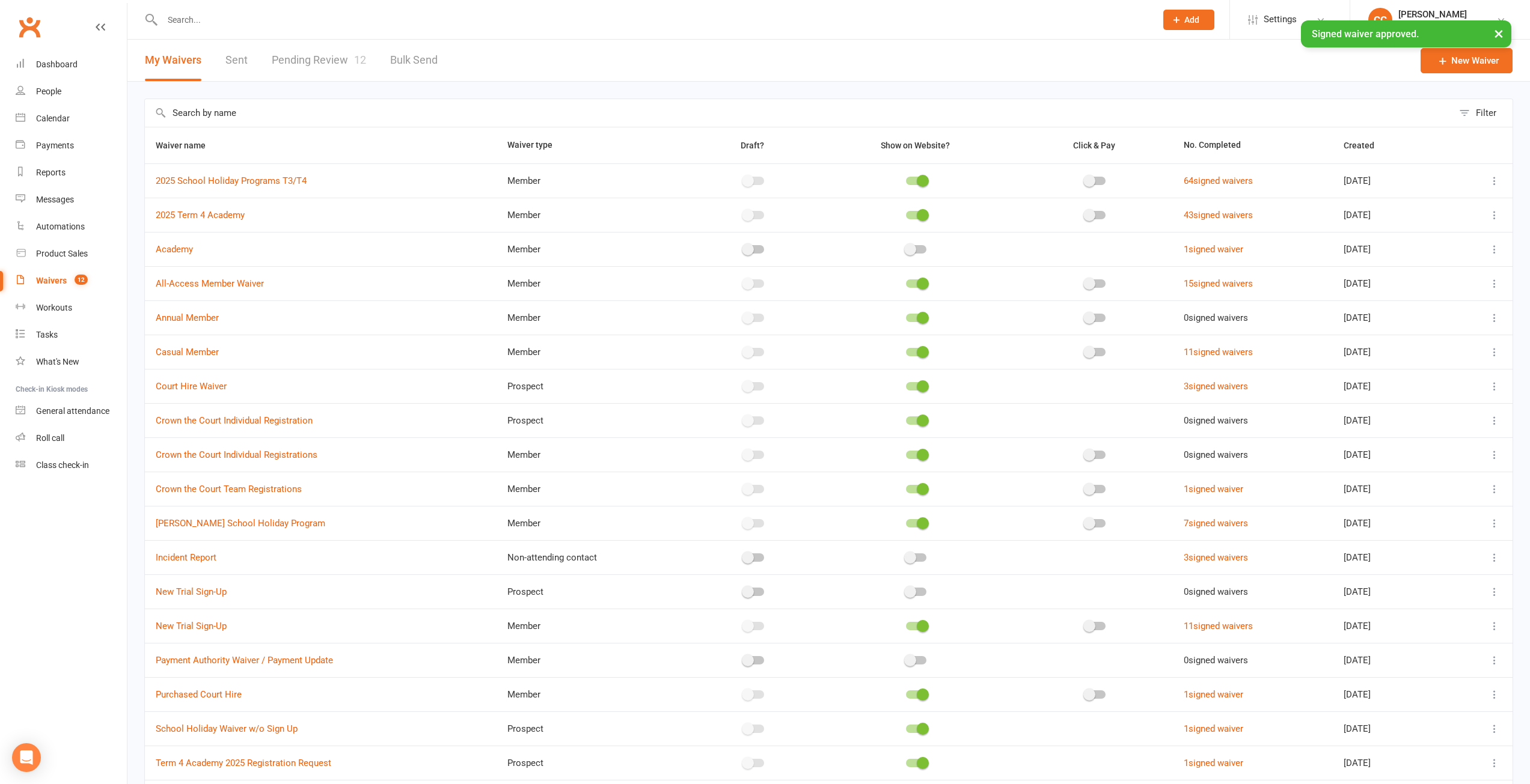
click at [320, 58] on link "Pending Review 12" at bounding box center [318, 60] width 94 height 41
select select "25"
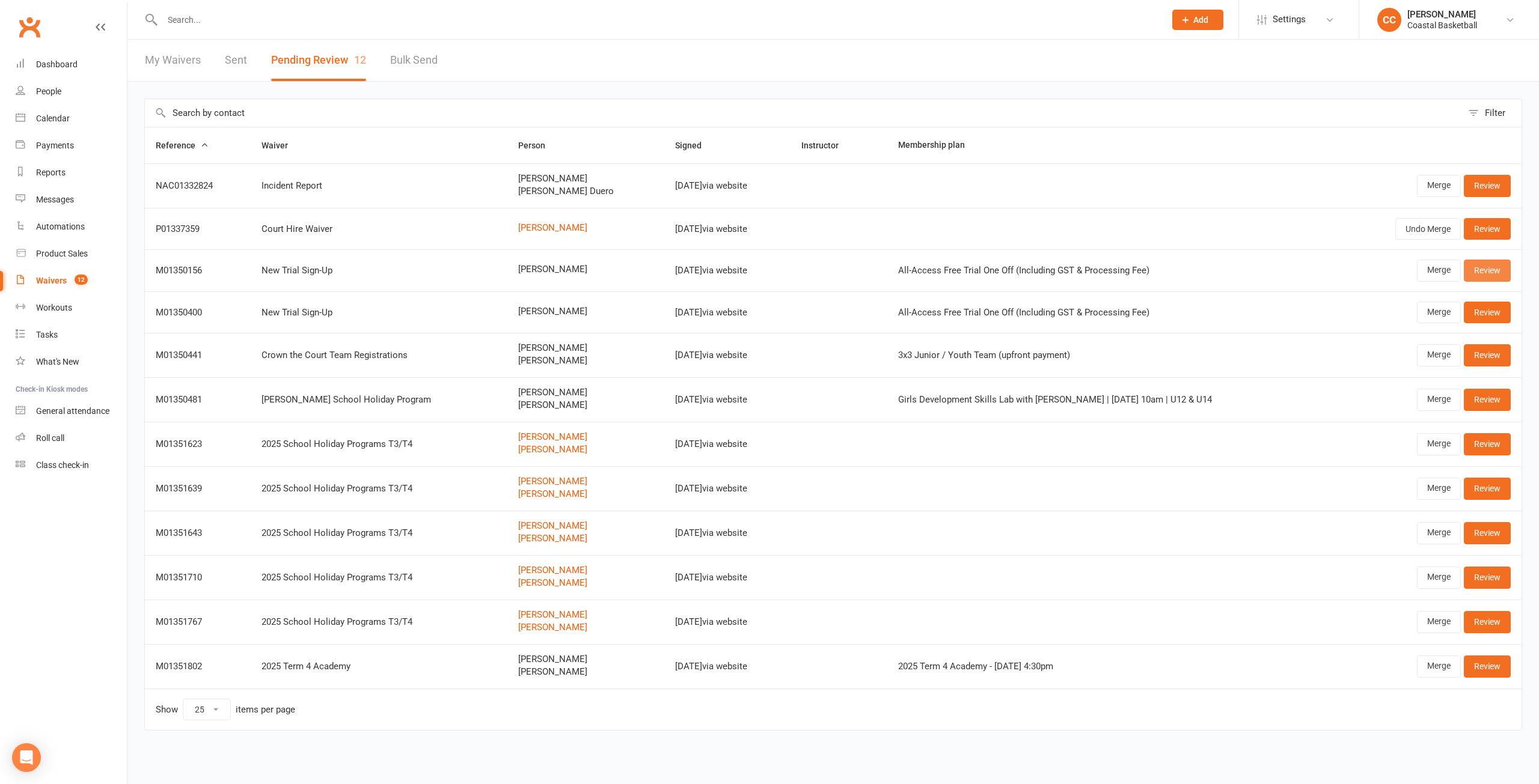
click at [1489, 274] on link "Review" at bounding box center [1488, 271] width 47 height 22
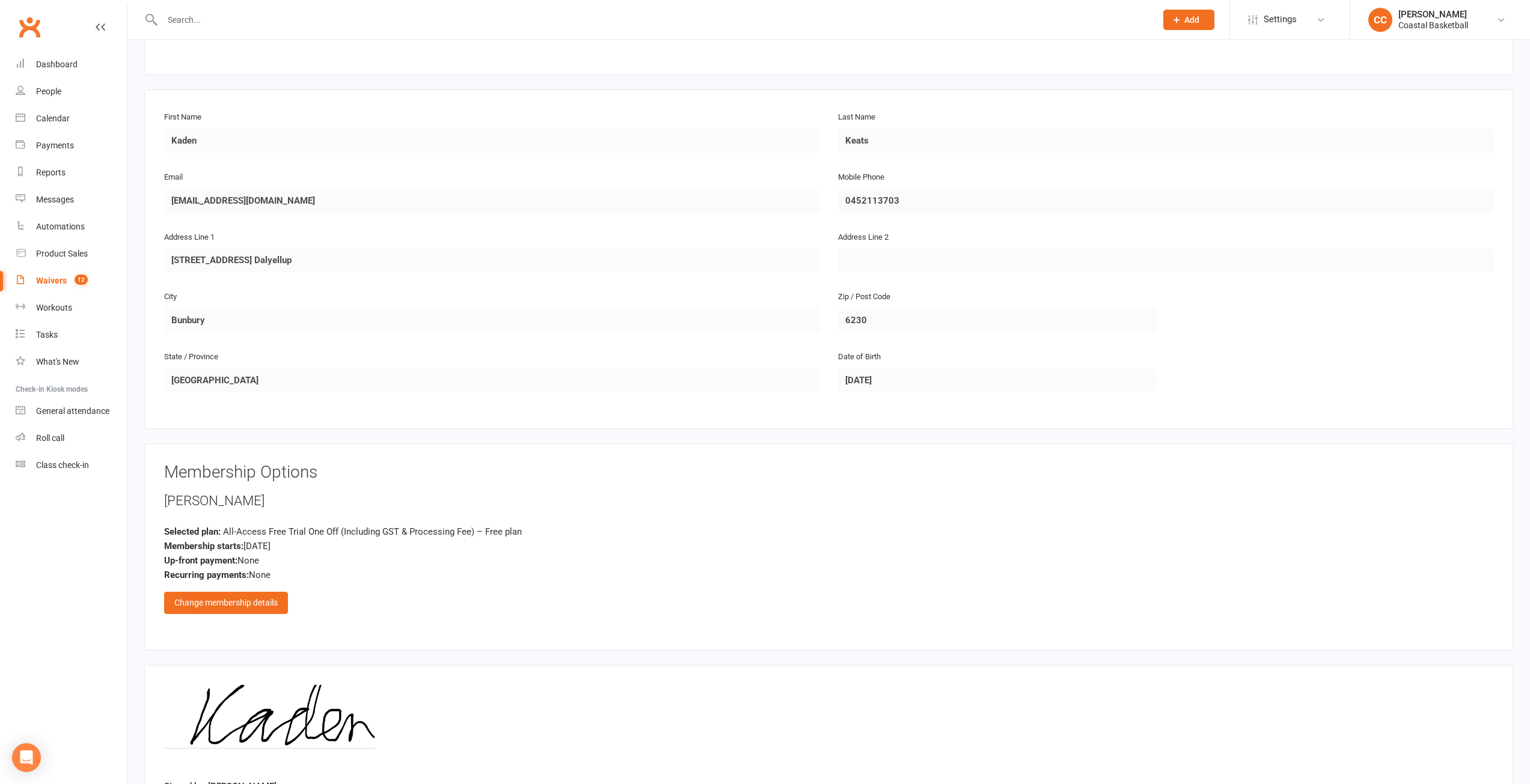
scroll to position [242, 0]
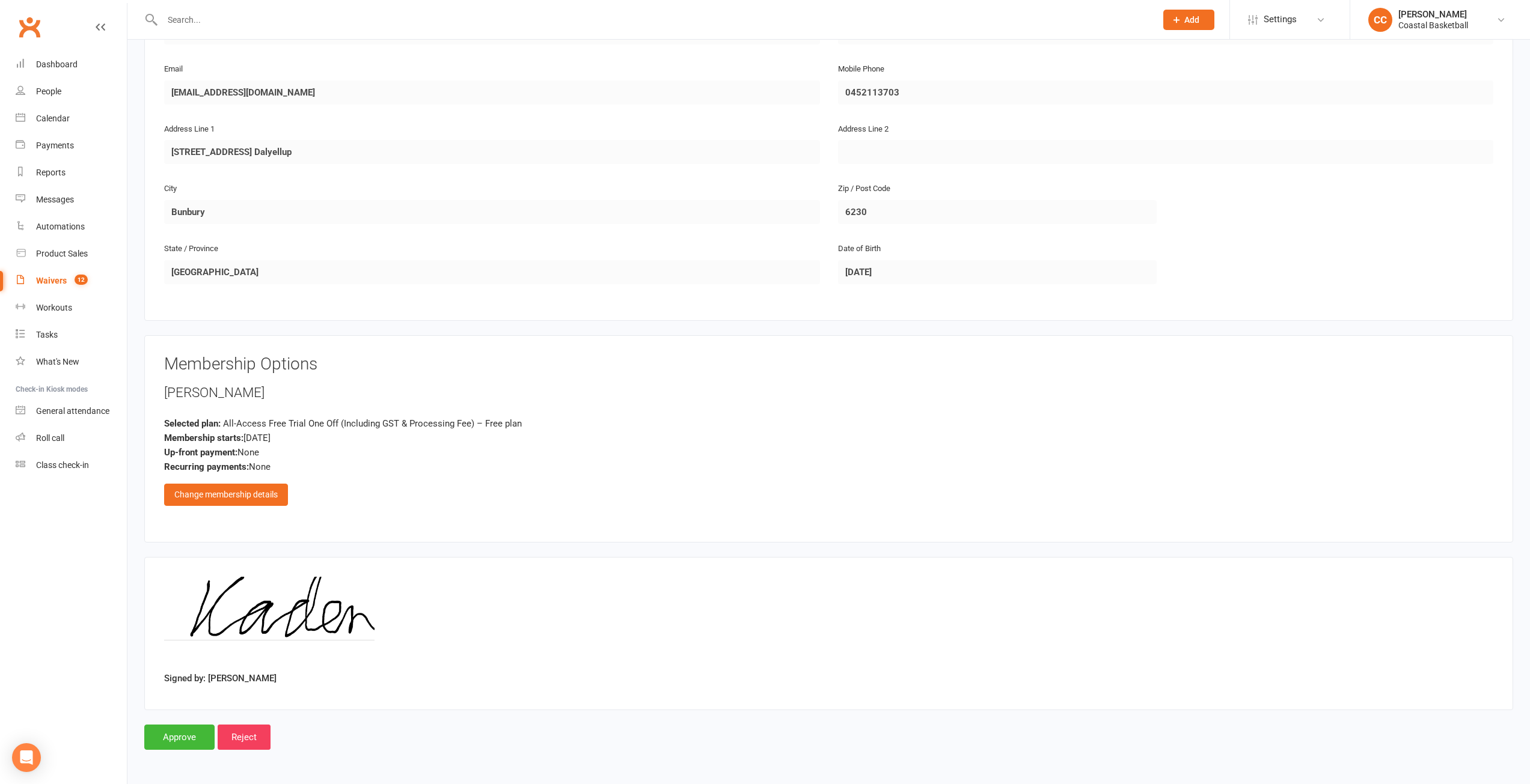
click at [60, 273] on link "Waivers 12" at bounding box center [71, 281] width 111 height 27
select select "25"
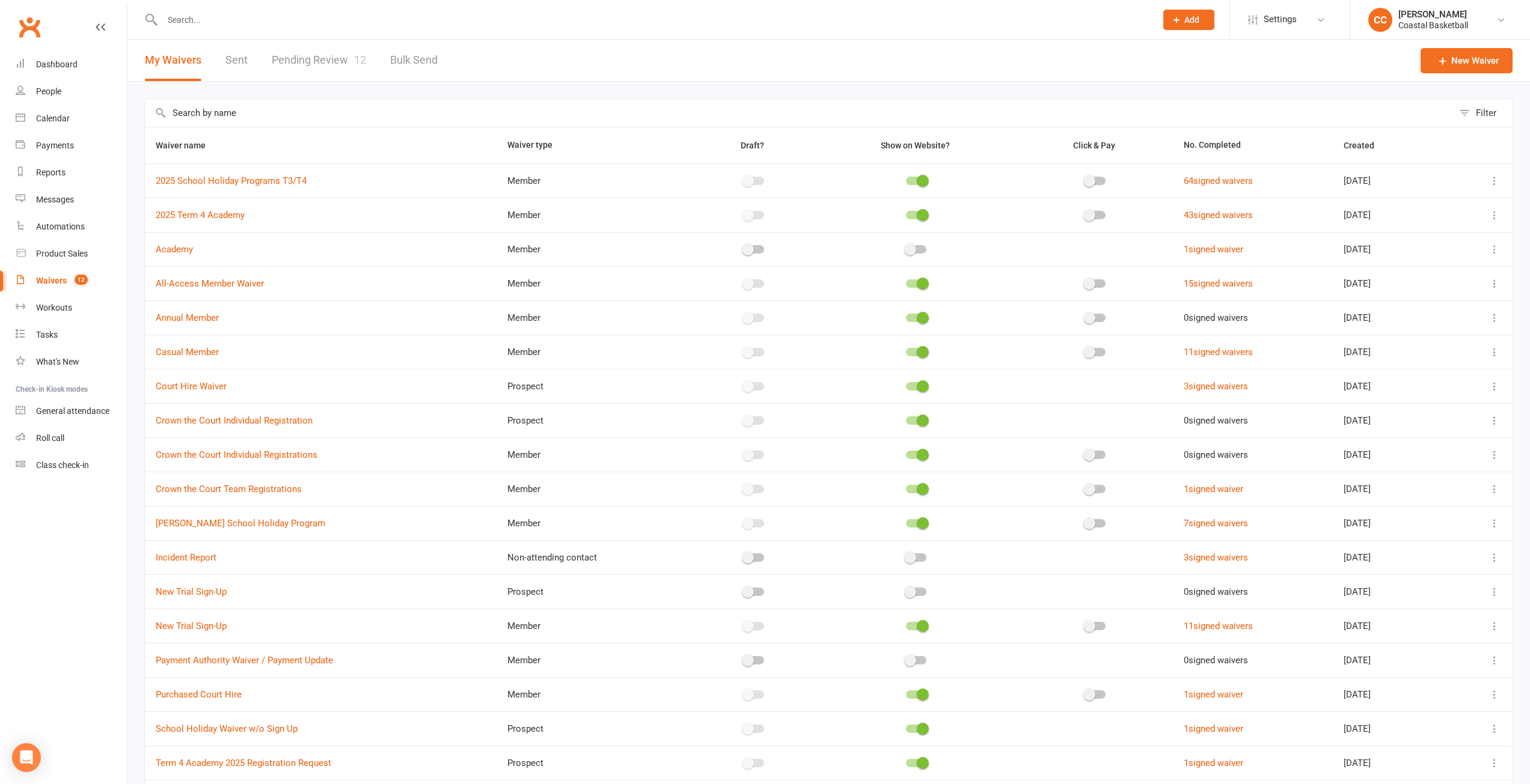
click at [302, 55] on link "Pending Review 12" at bounding box center [318, 60] width 94 height 41
select select "25"
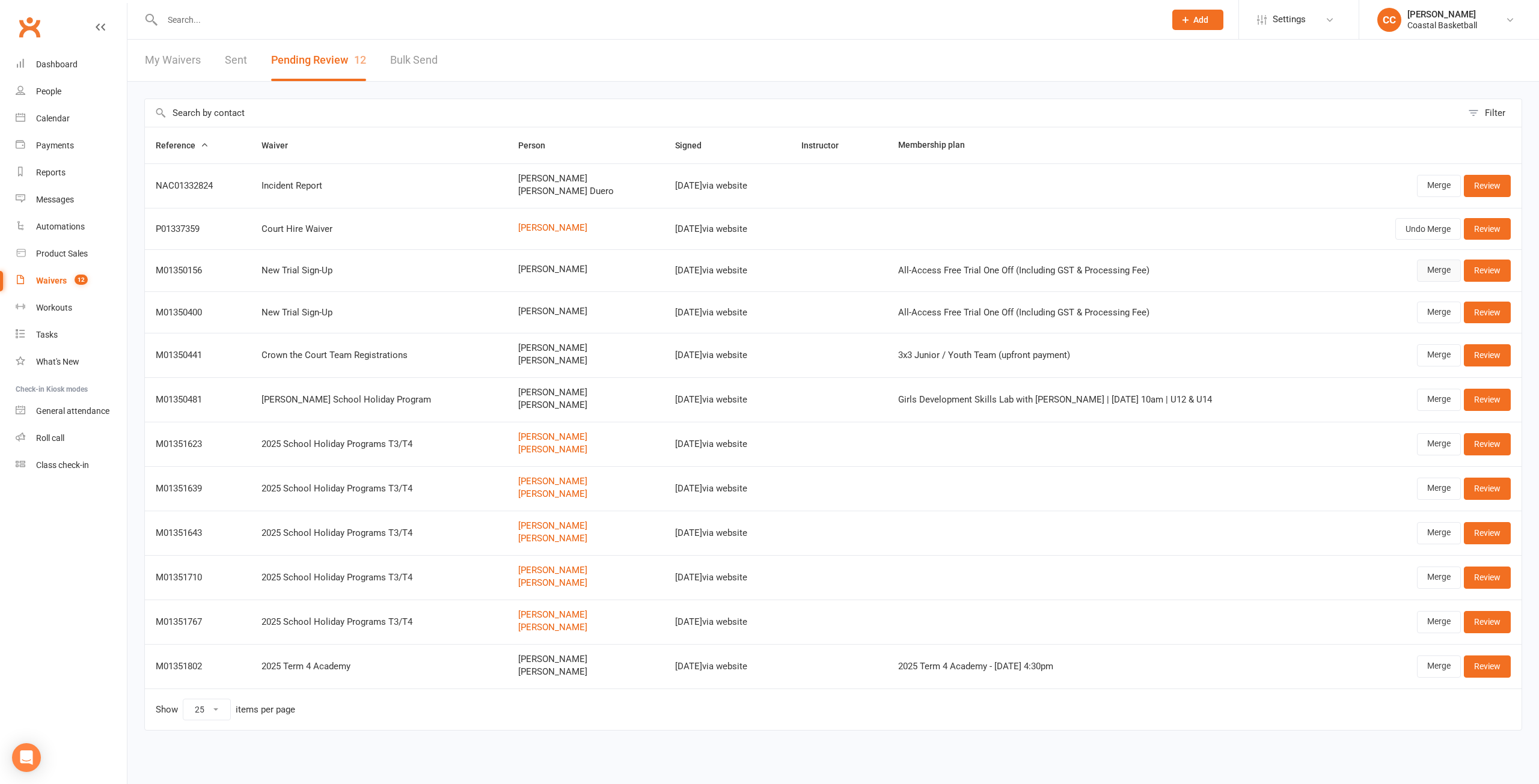
click at [1433, 269] on link "Merge" at bounding box center [1439, 271] width 44 height 22
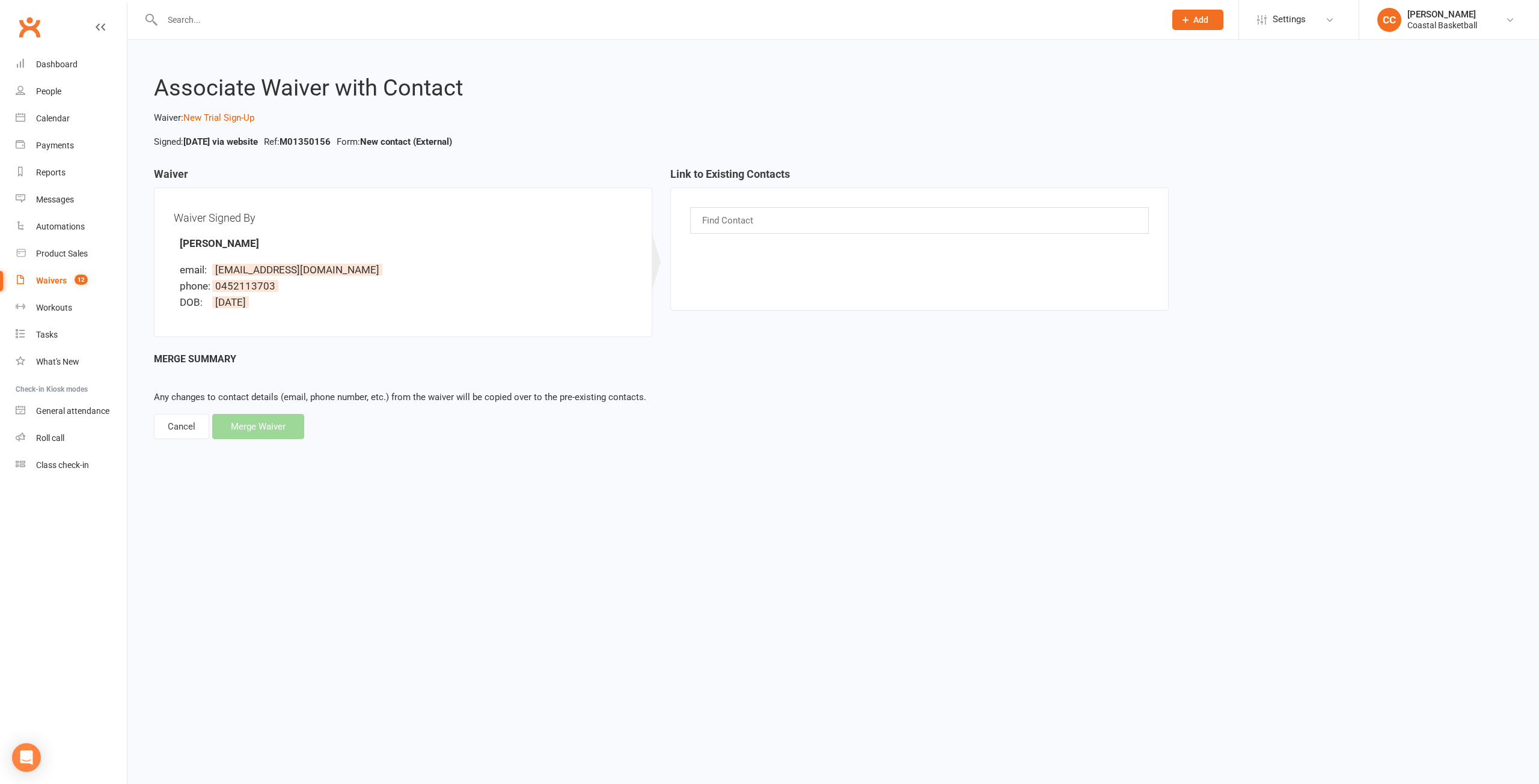
click at [147, 421] on main "Waiver Waiver Signed By [PERSON_NAME] email: [EMAIL_ADDRESS][DOMAIN_NAME] phone…" at bounding box center [833, 304] width 1378 height 271
click at [165, 421] on div "Cancel" at bounding box center [181, 427] width 55 height 25
select select "25"
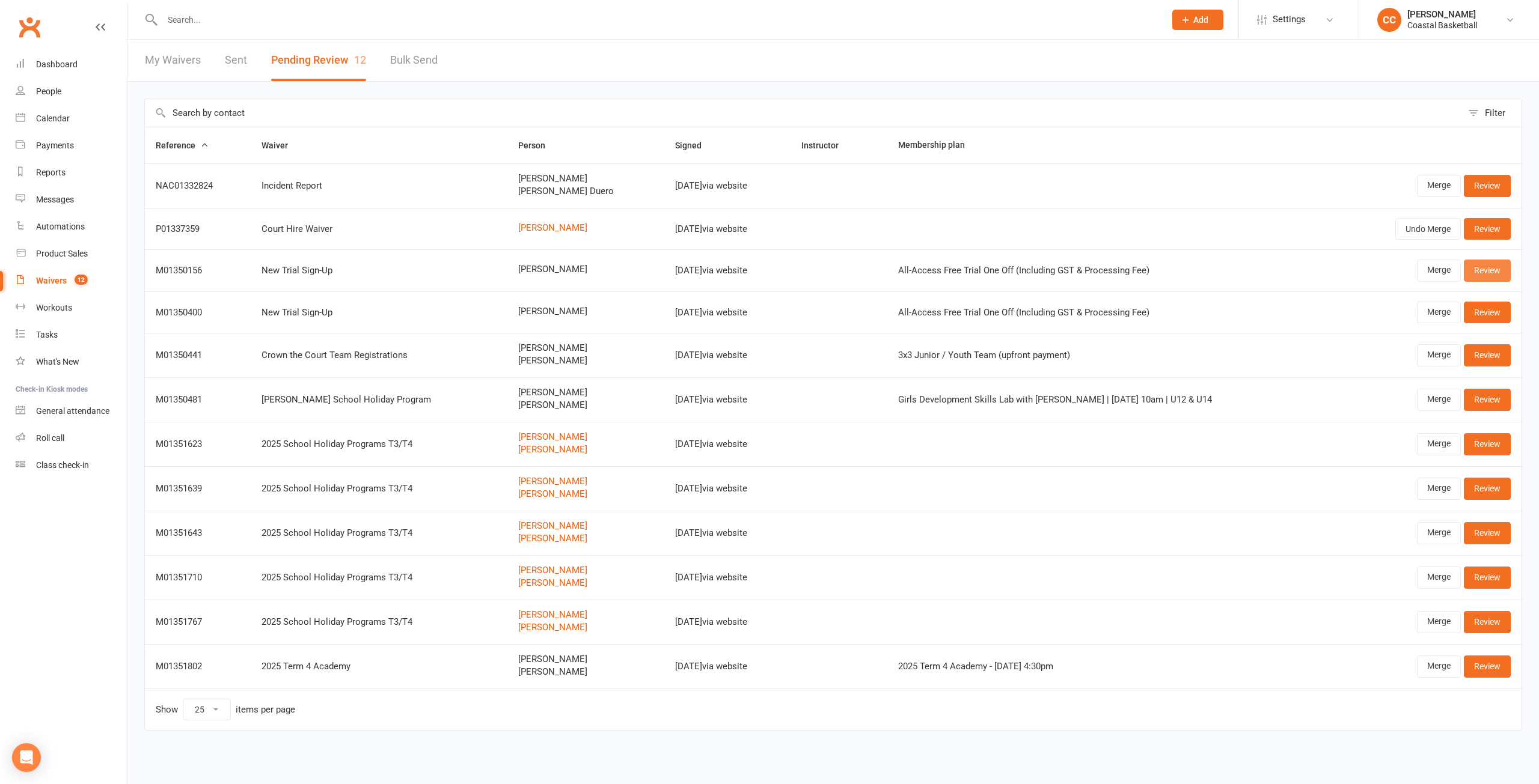
click at [1502, 267] on link "Review" at bounding box center [1488, 271] width 47 height 22
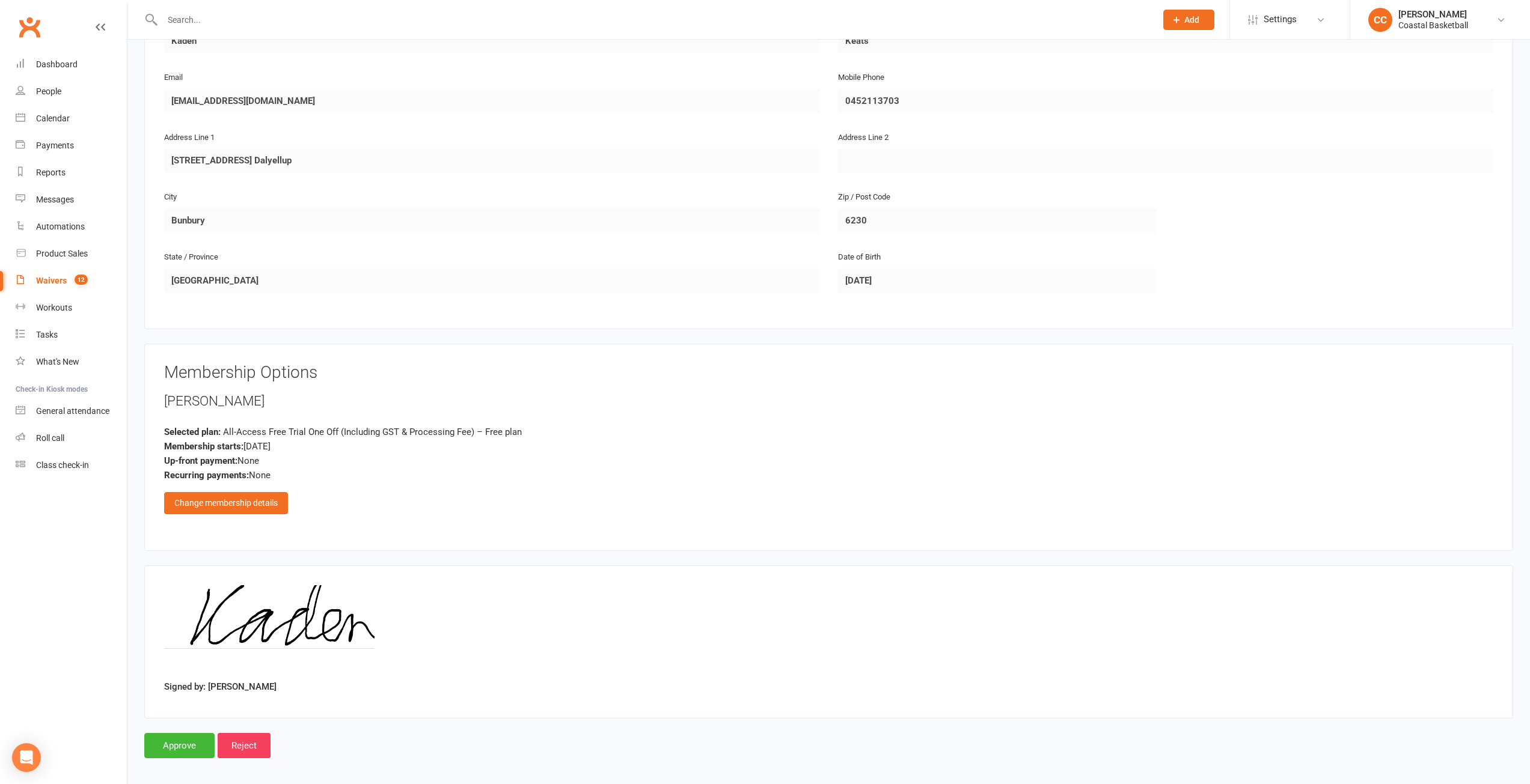
scroll to position [242, 0]
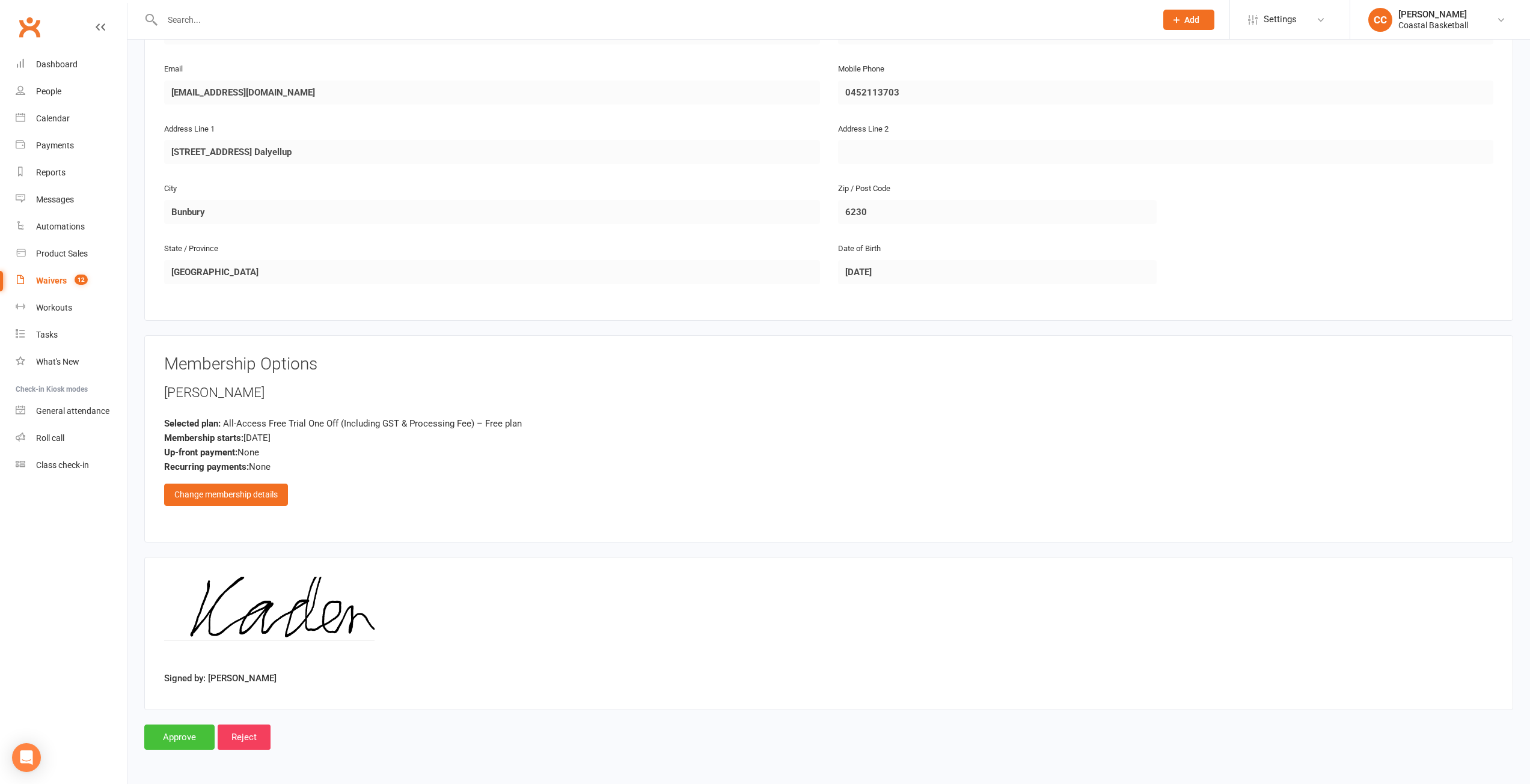
click at [178, 745] on input "Approve" at bounding box center [179, 737] width 71 height 25
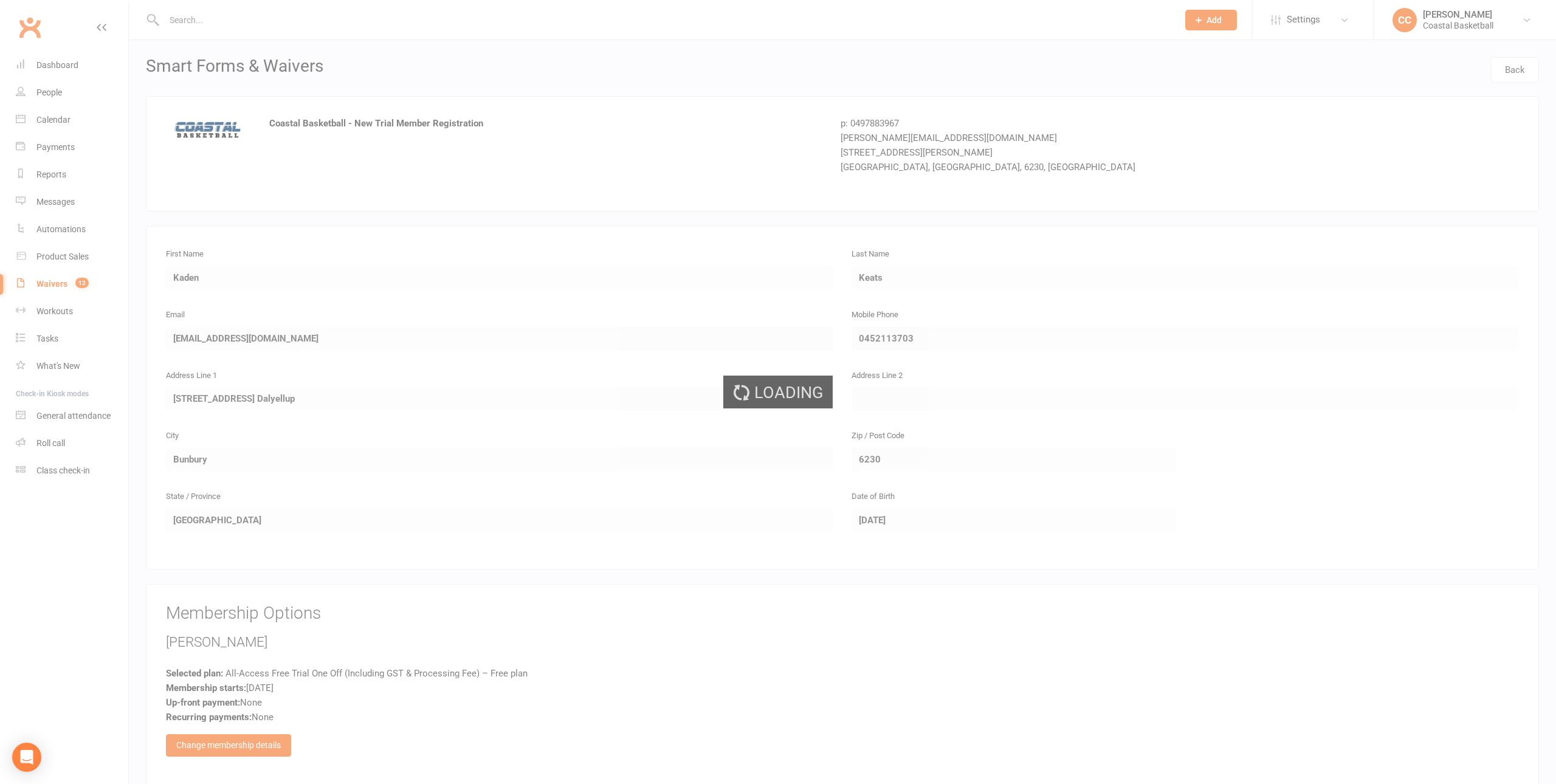
select select "25"
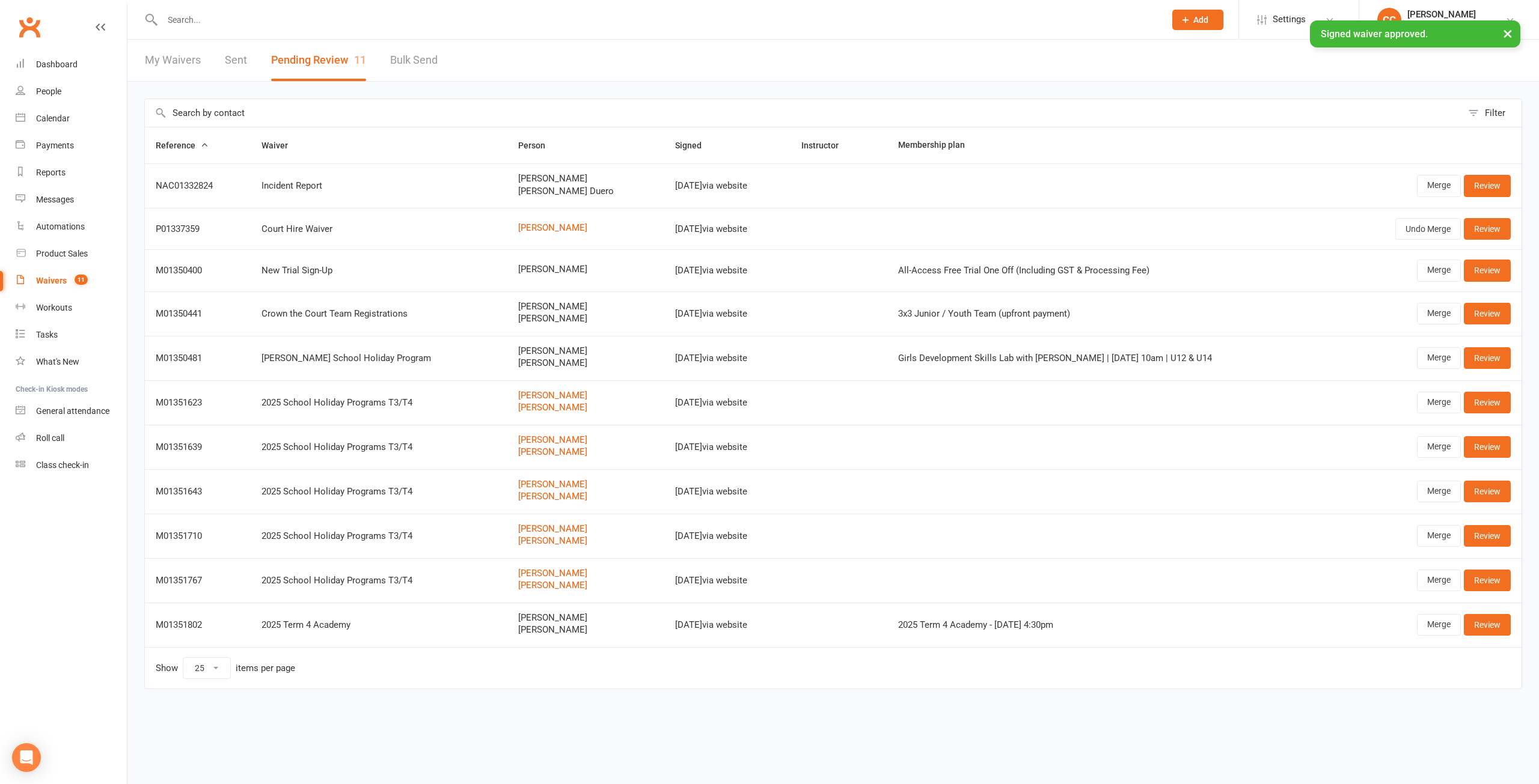
click at [323, 58] on button "Pending Review 11" at bounding box center [318, 60] width 95 height 41
click at [1439, 269] on link "Merge" at bounding box center [1439, 271] width 44 height 22
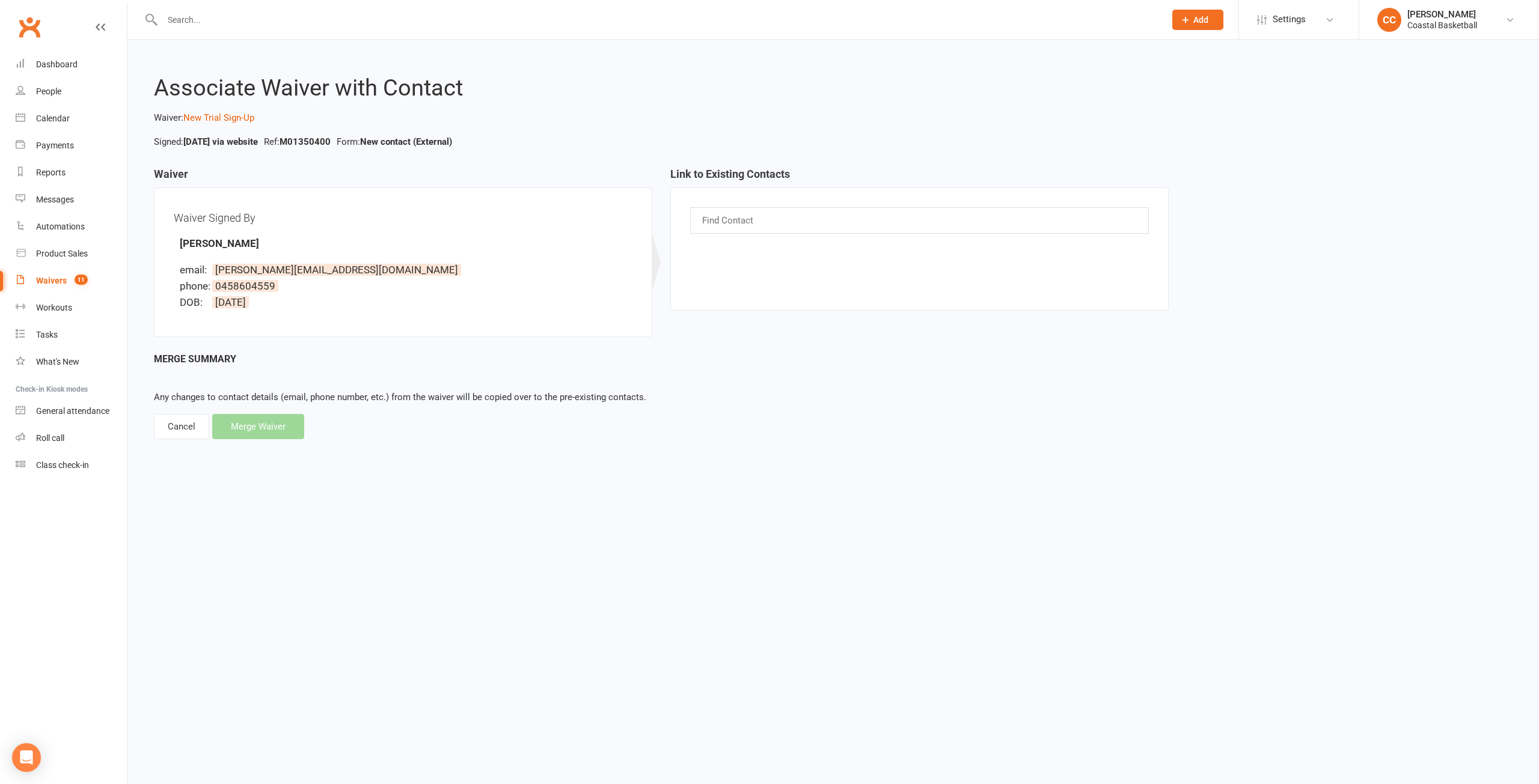
click at [167, 429] on div "Cancel" at bounding box center [181, 427] width 55 height 25
select select "25"
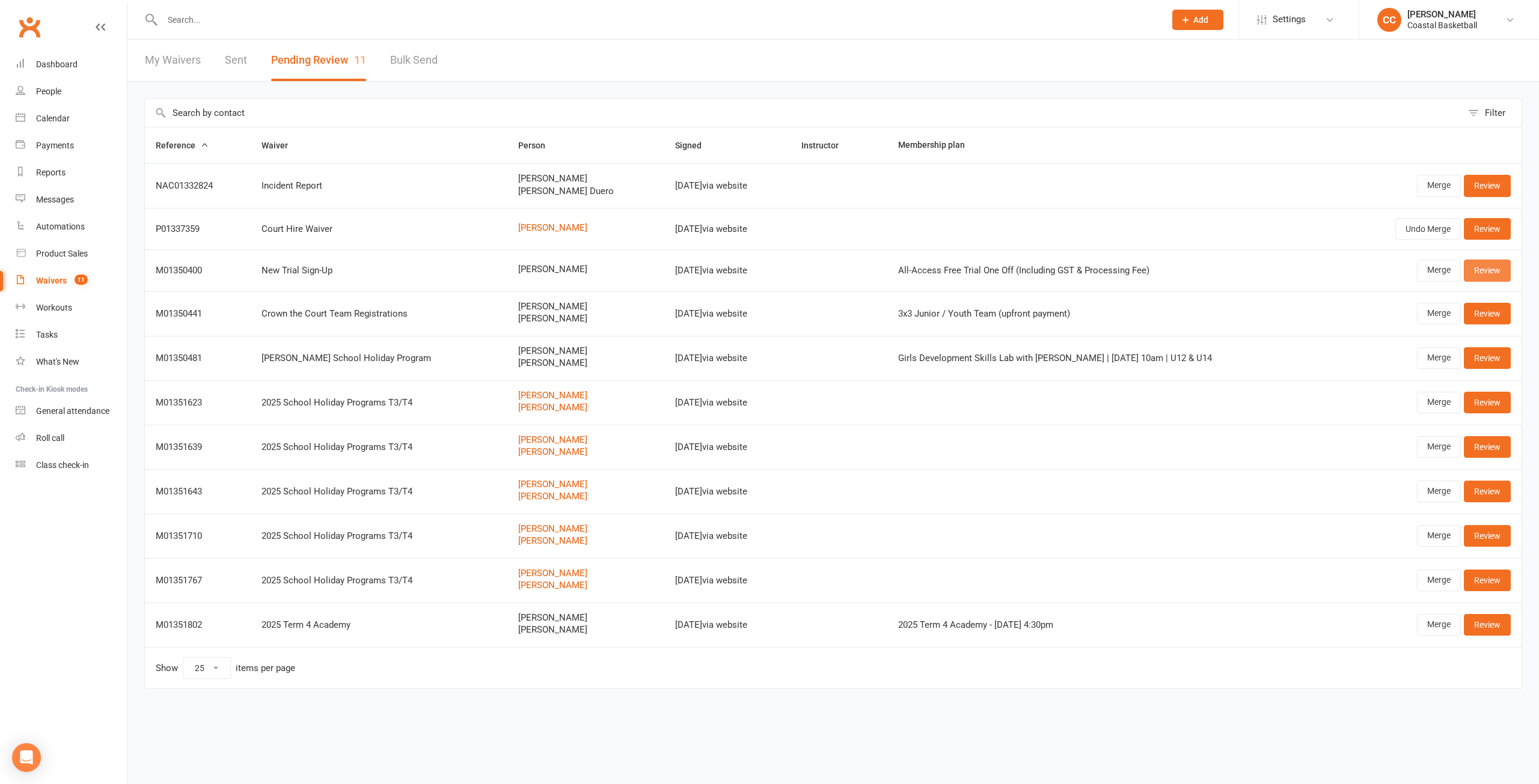
click at [1495, 268] on link "Review" at bounding box center [1488, 271] width 47 height 22
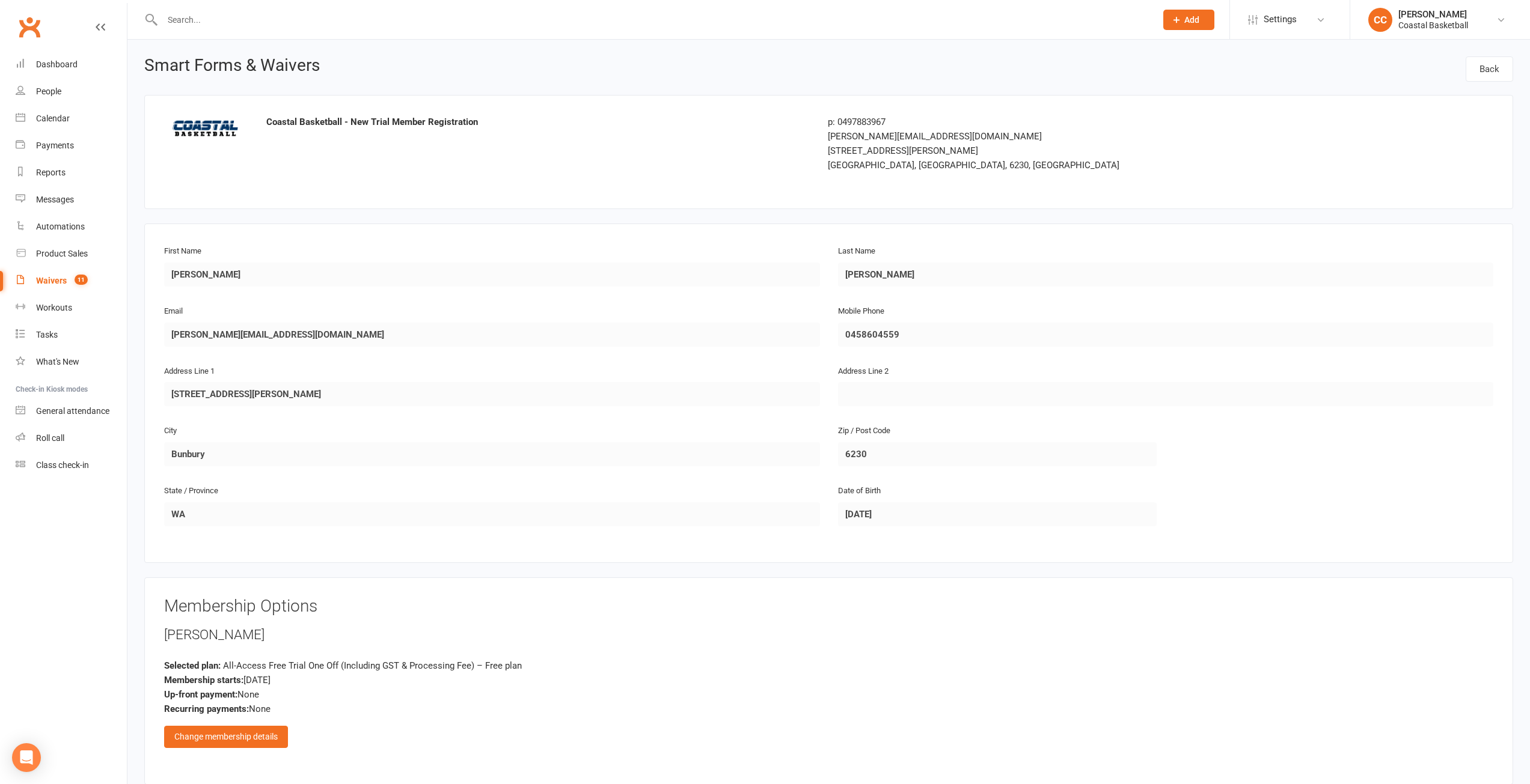
scroll to position [242, 0]
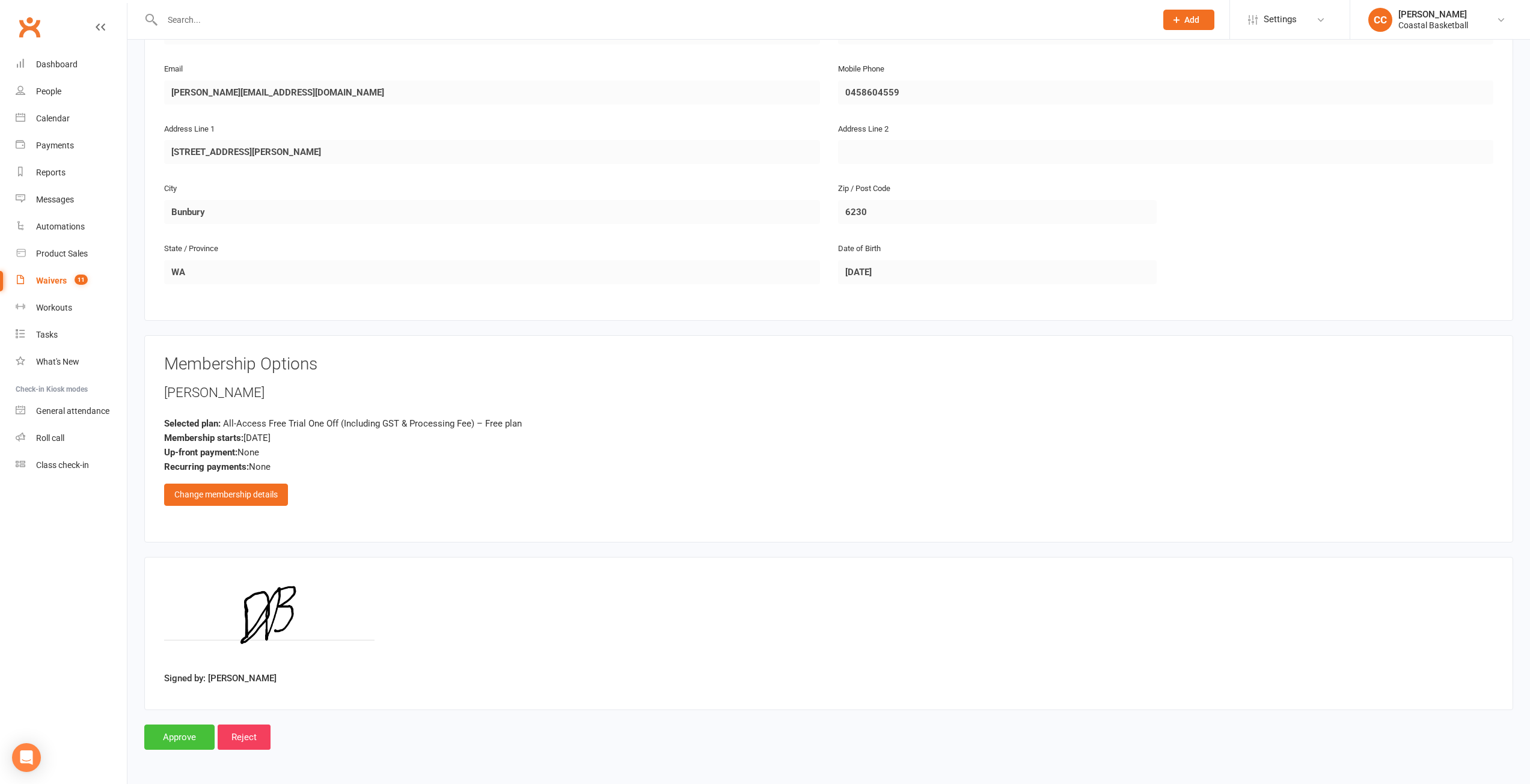
click at [196, 745] on input "Approve" at bounding box center [179, 737] width 71 height 25
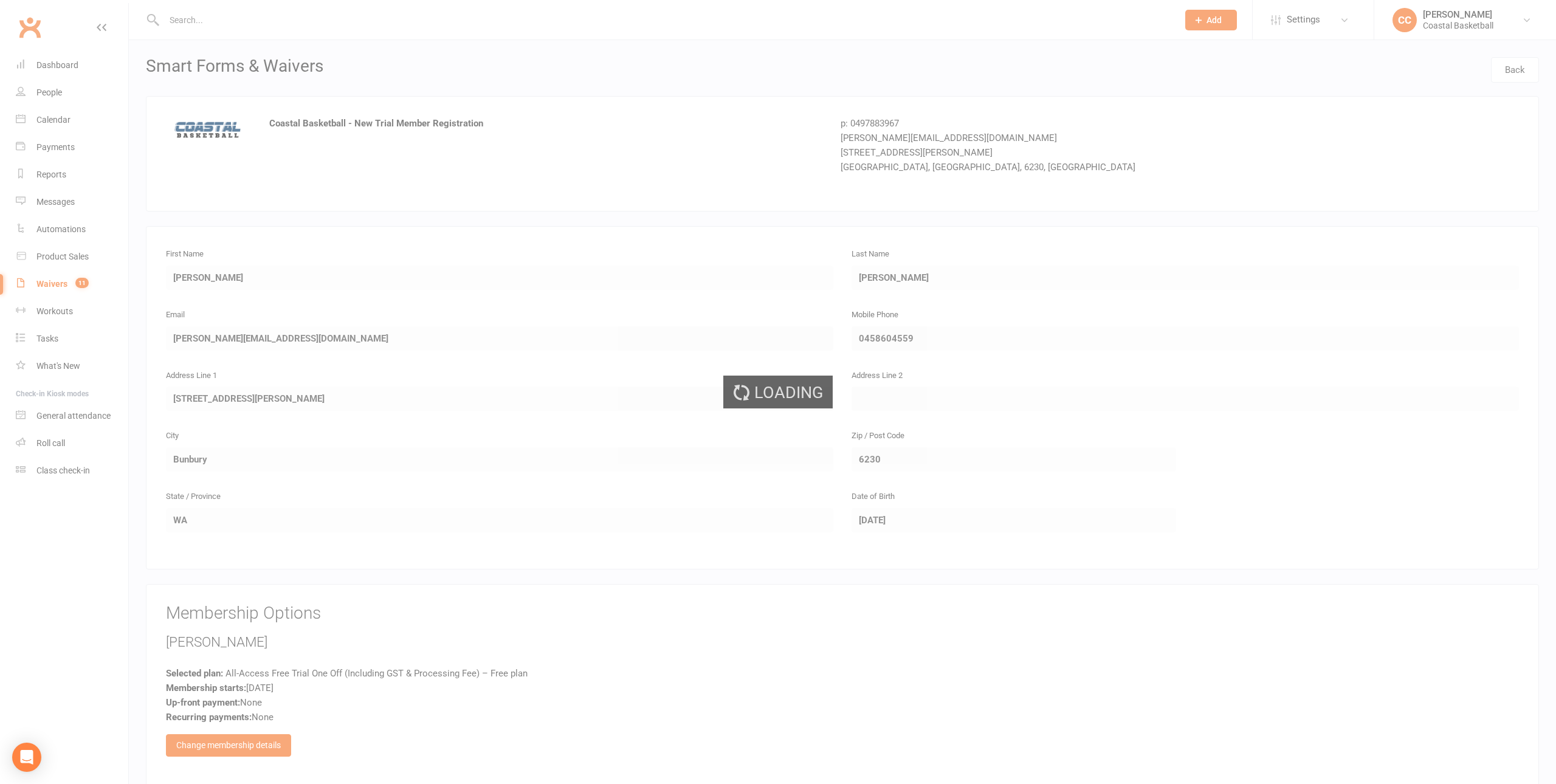
select select "25"
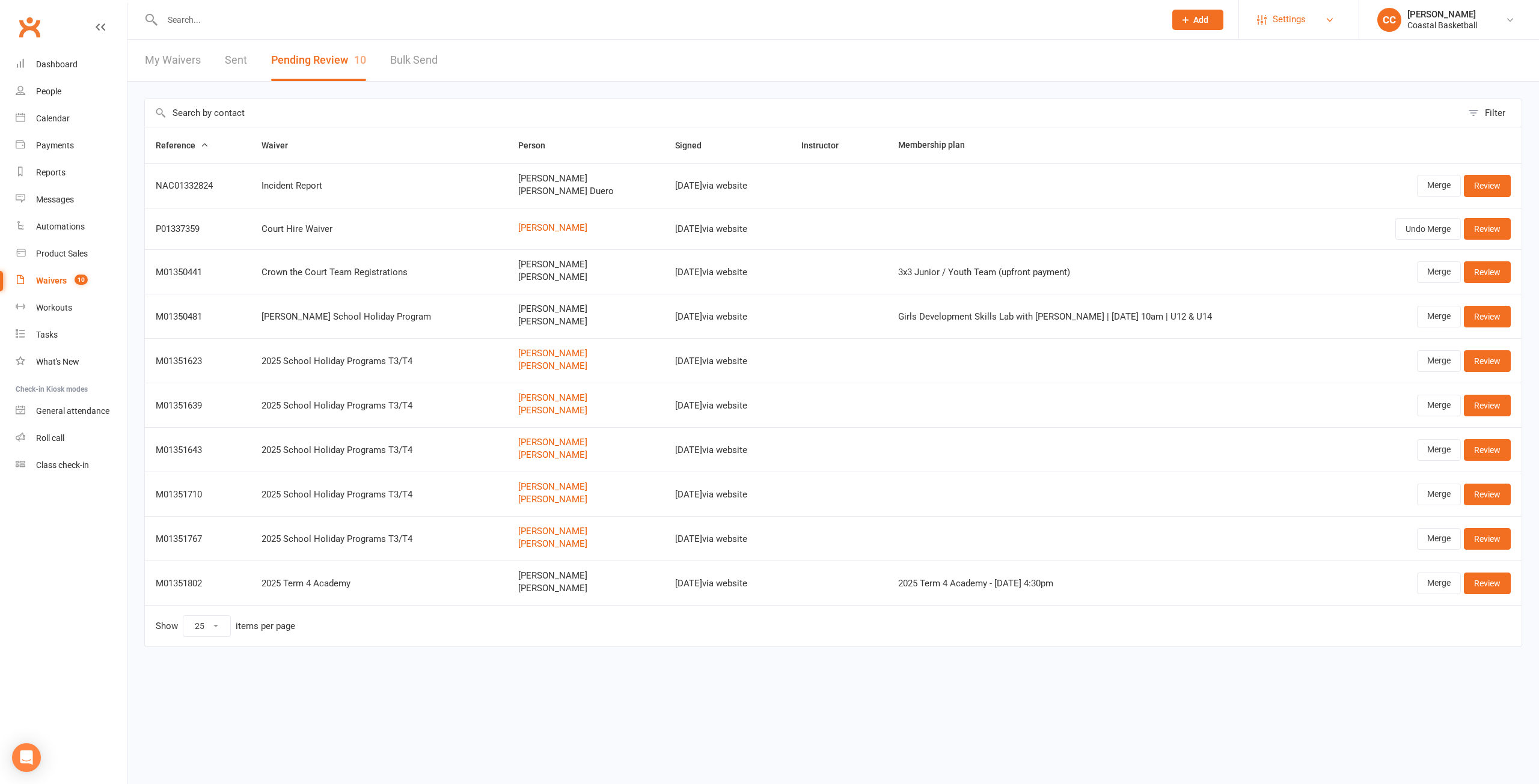
click at [1293, 13] on span "Settings" at bounding box center [1289, 19] width 33 height 27
click at [1301, 48] on link "Membership Plans" at bounding box center [1299, 53] width 120 height 28
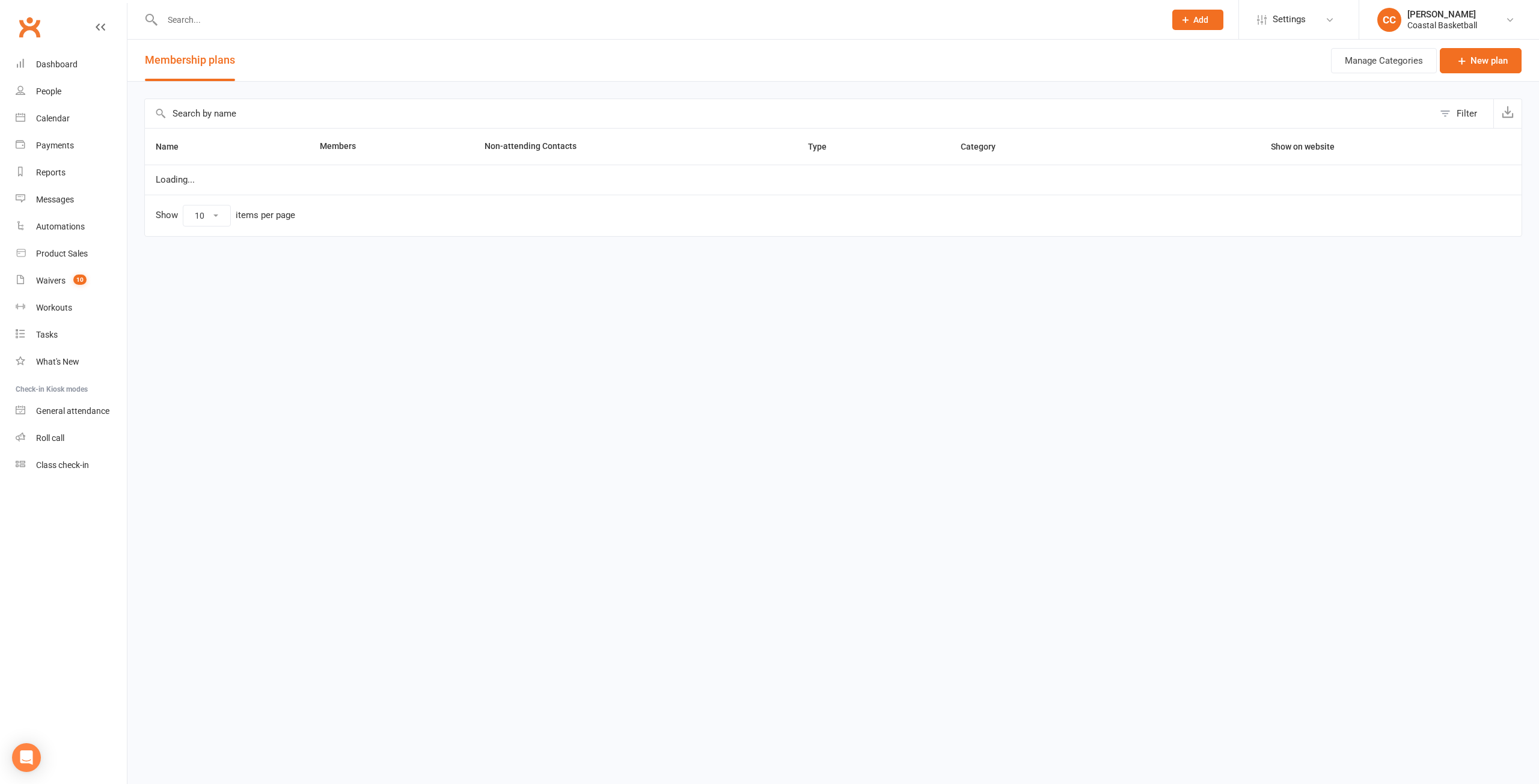
select select "50"
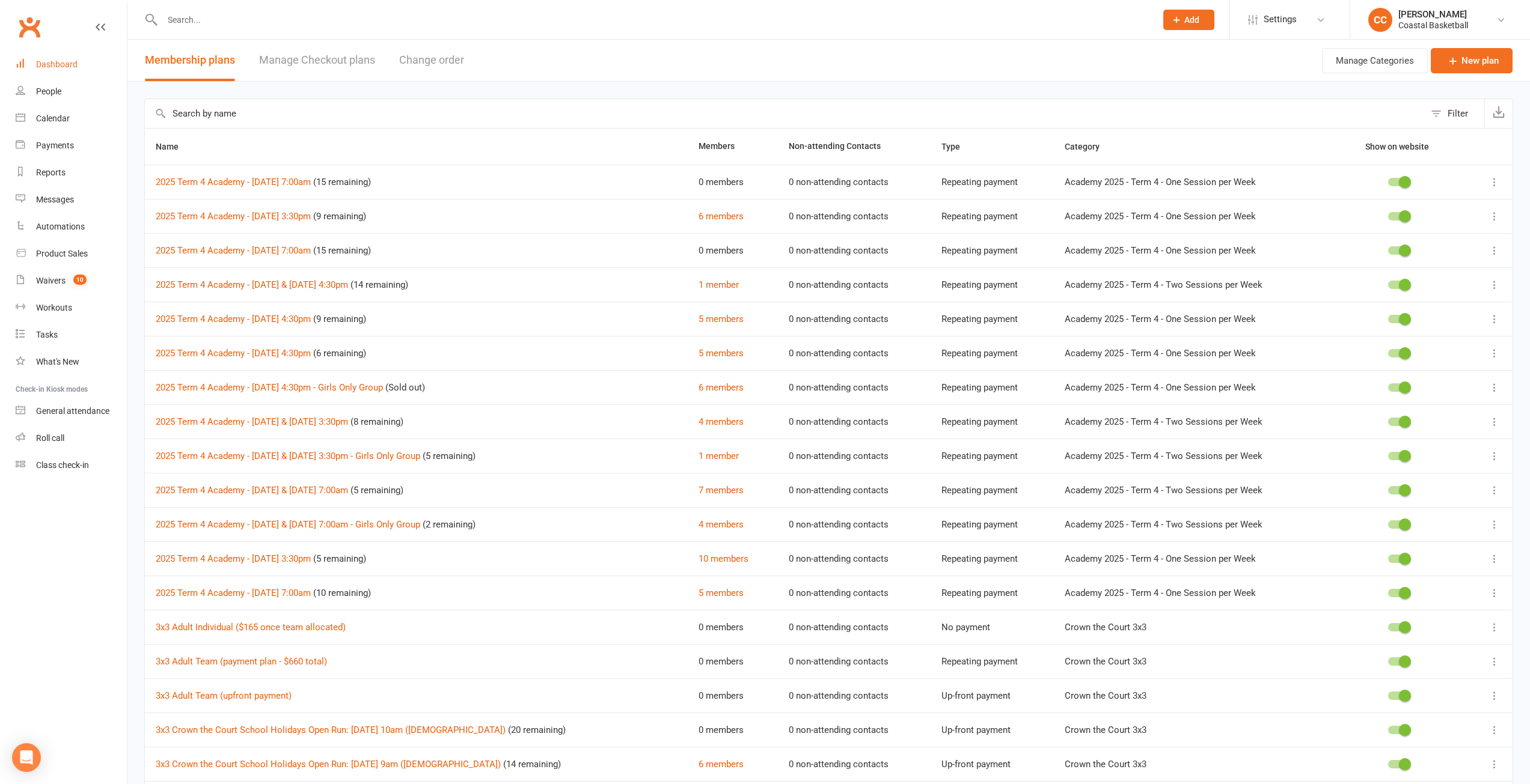
click at [64, 62] on div "Dashboard" at bounding box center [57, 64] width 41 height 10
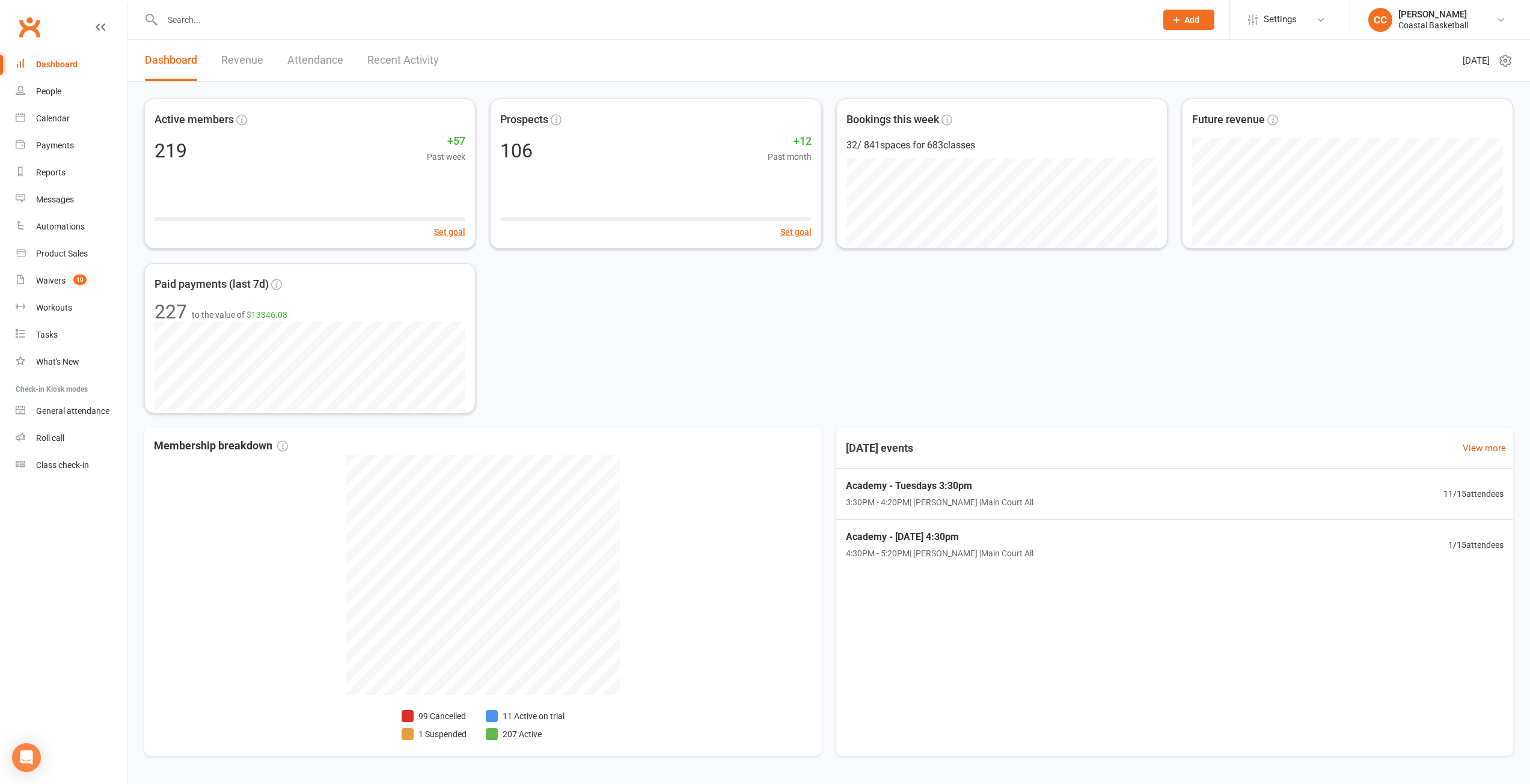
click at [252, 56] on link "Revenue" at bounding box center [242, 60] width 42 height 41
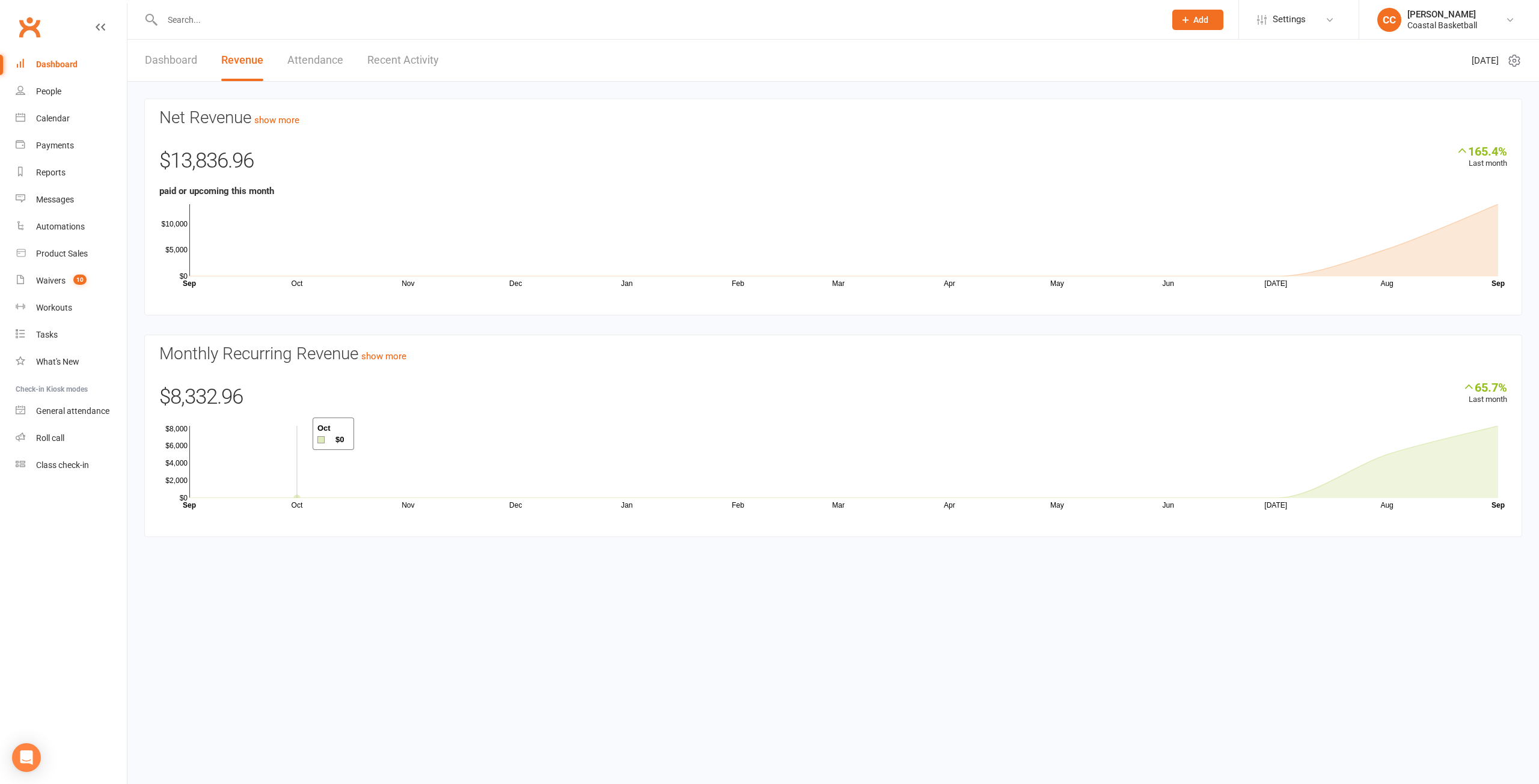
click at [298, 435] on rect at bounding box center [844, 461] width 1309 height 72
click at [393, 354] on link "show more" at bounding box center [383, 356] width 45 height 11
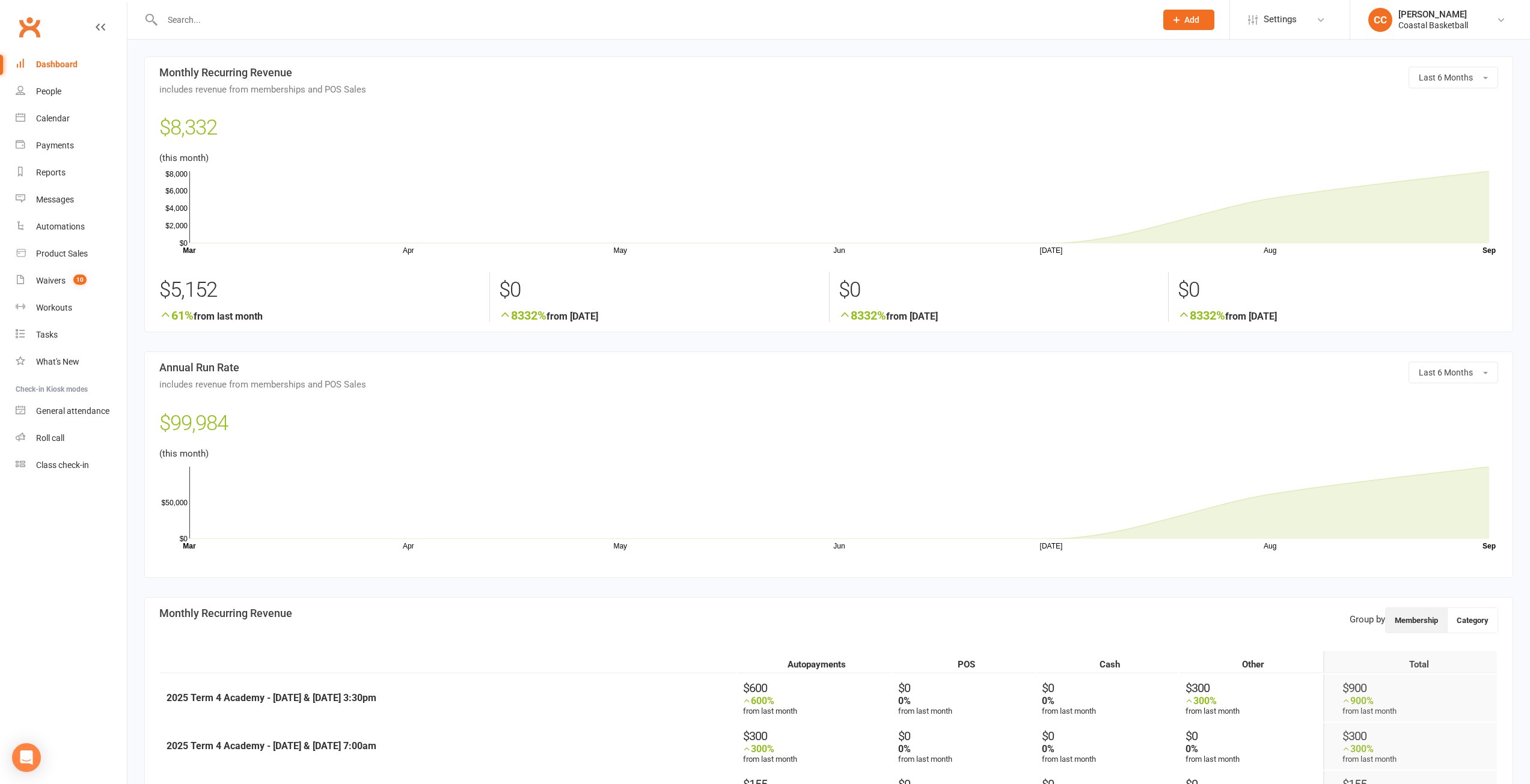
click at [63, 58] on link "Dashboard" at bounding box center [71, 64] width 111 height 27
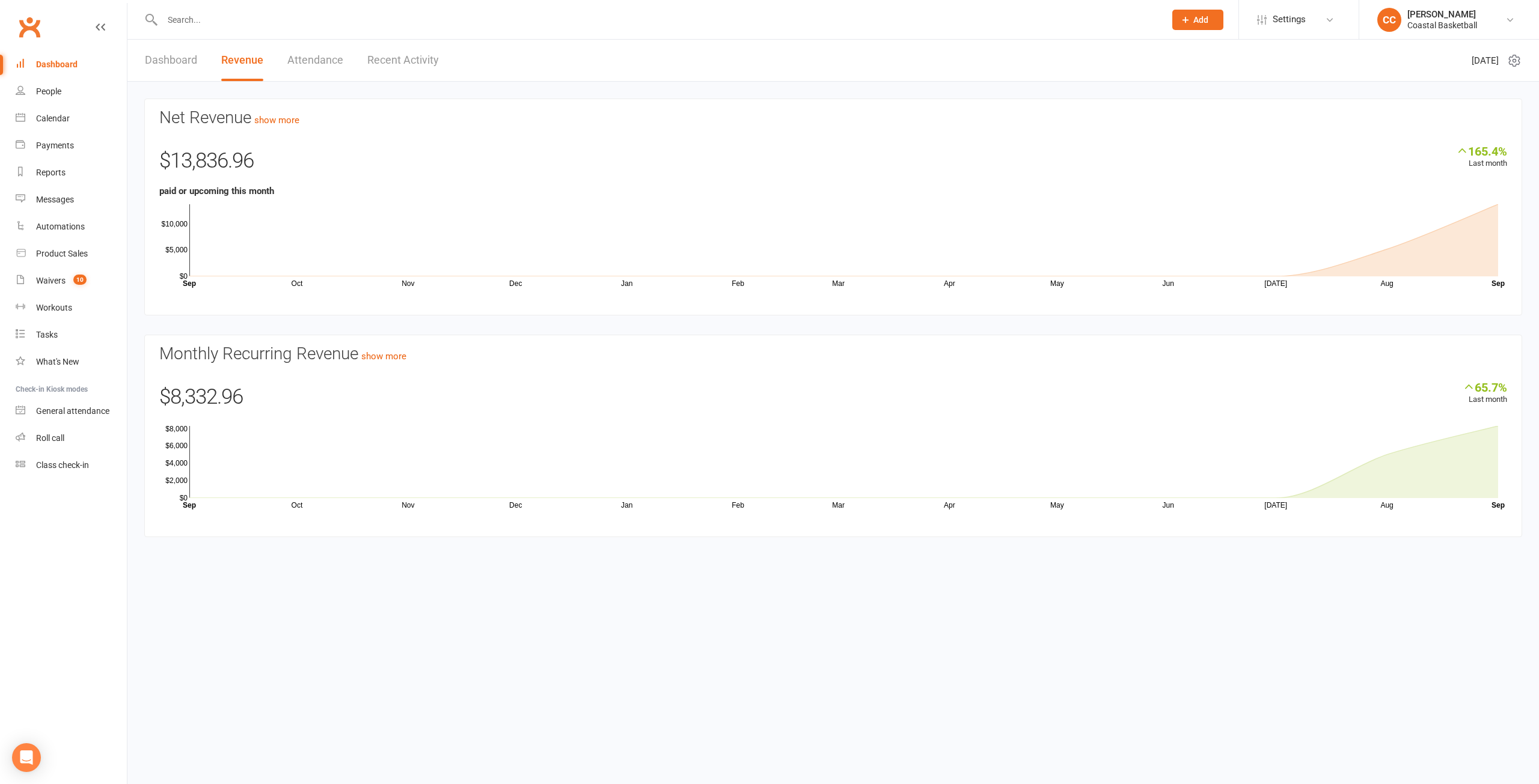
click at [170, 60] on link "Dashboard" at bounding box center [171, 60] width 52 height 41
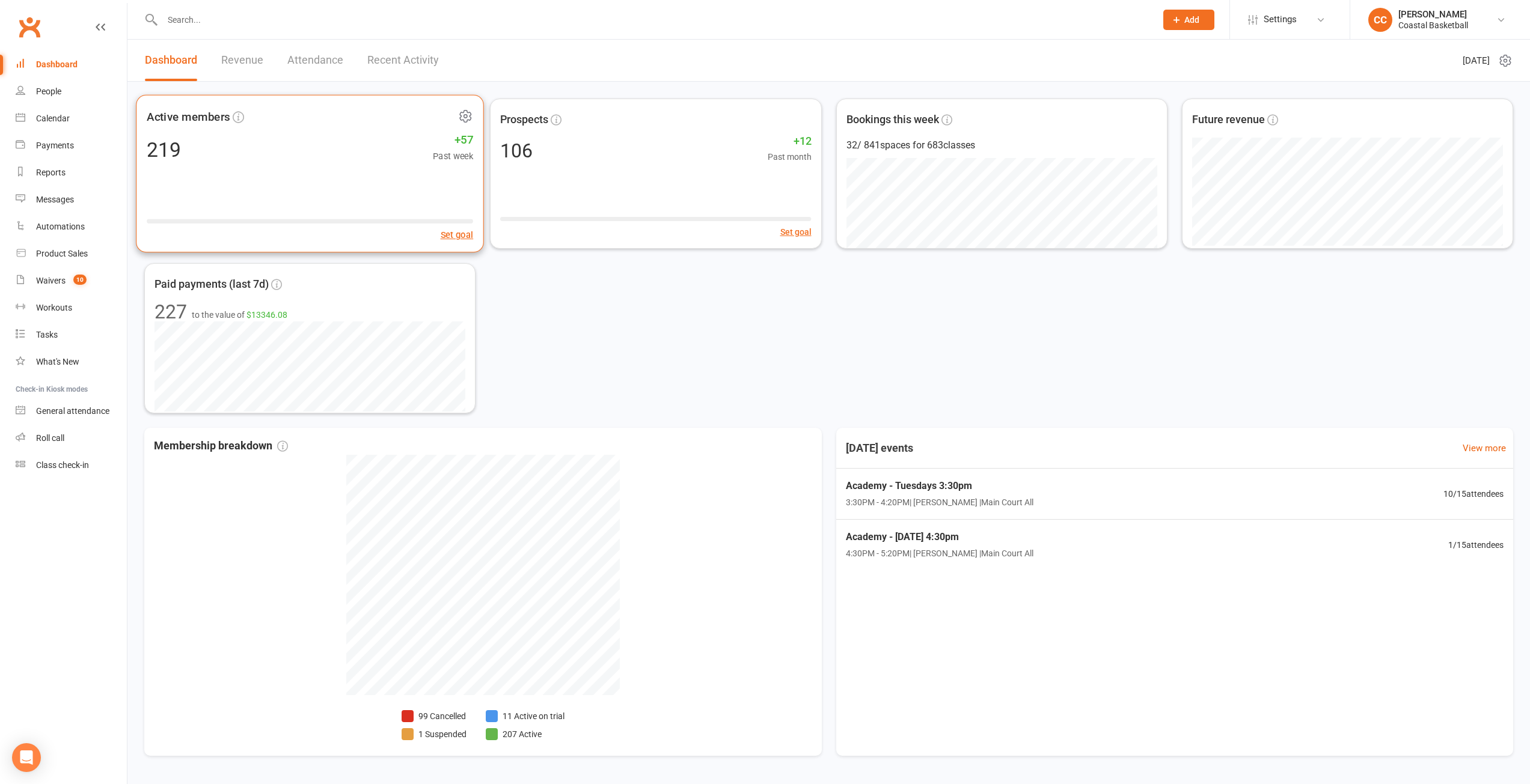
click at [222, 150] on div "219 +57 Past week" at bounding box center [310, 149] width 327 height 27
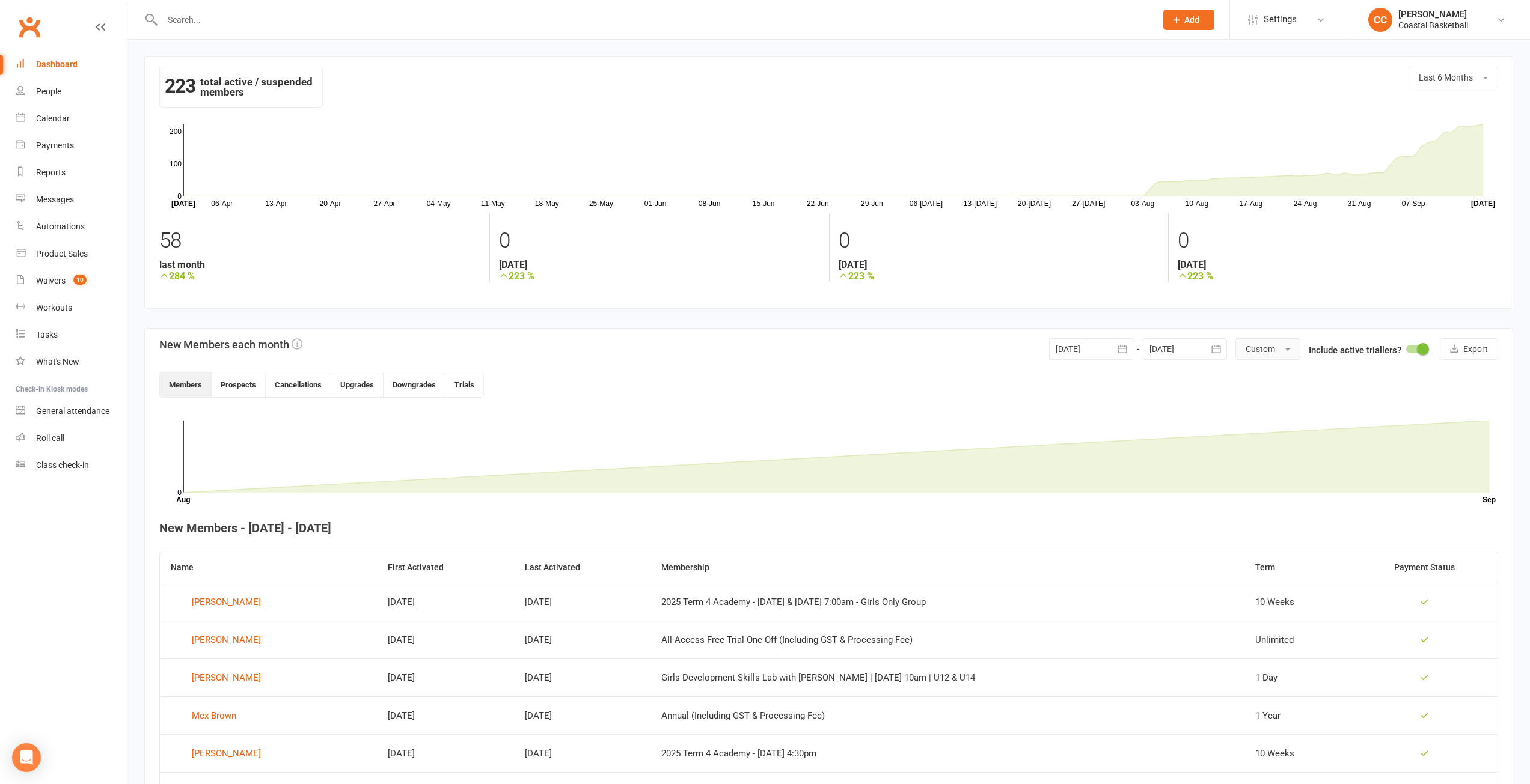
click at [1294, 348] on button "Custom" at bounding box center [1267, 349] width 65 height 22
click at [1293, 347] on button "Custom" at bounding box center [1267, 349] width 65 height 22
click at [72, 83] on link "People" at bounding box center [71, 91] width 111 height 27
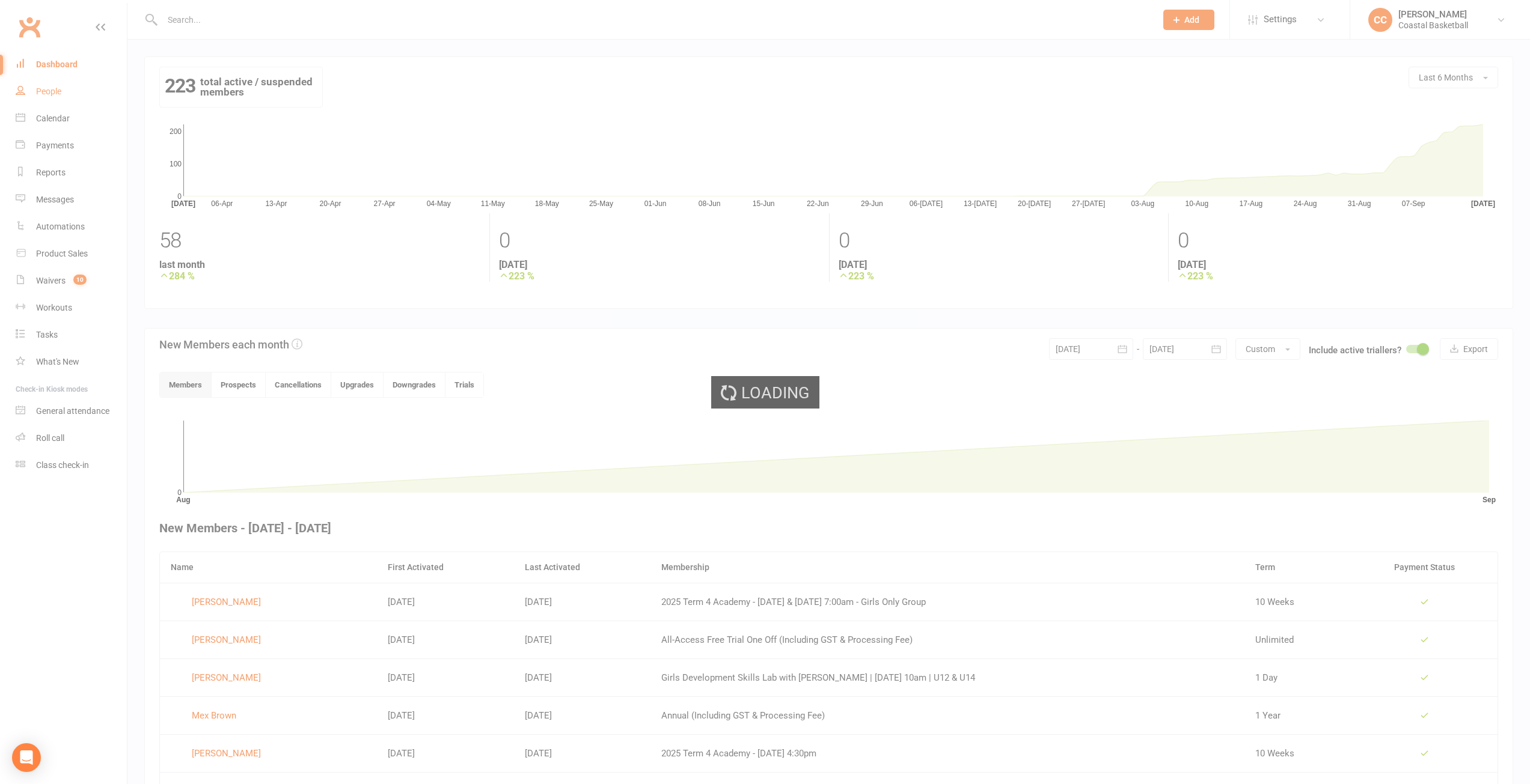
select select "100"
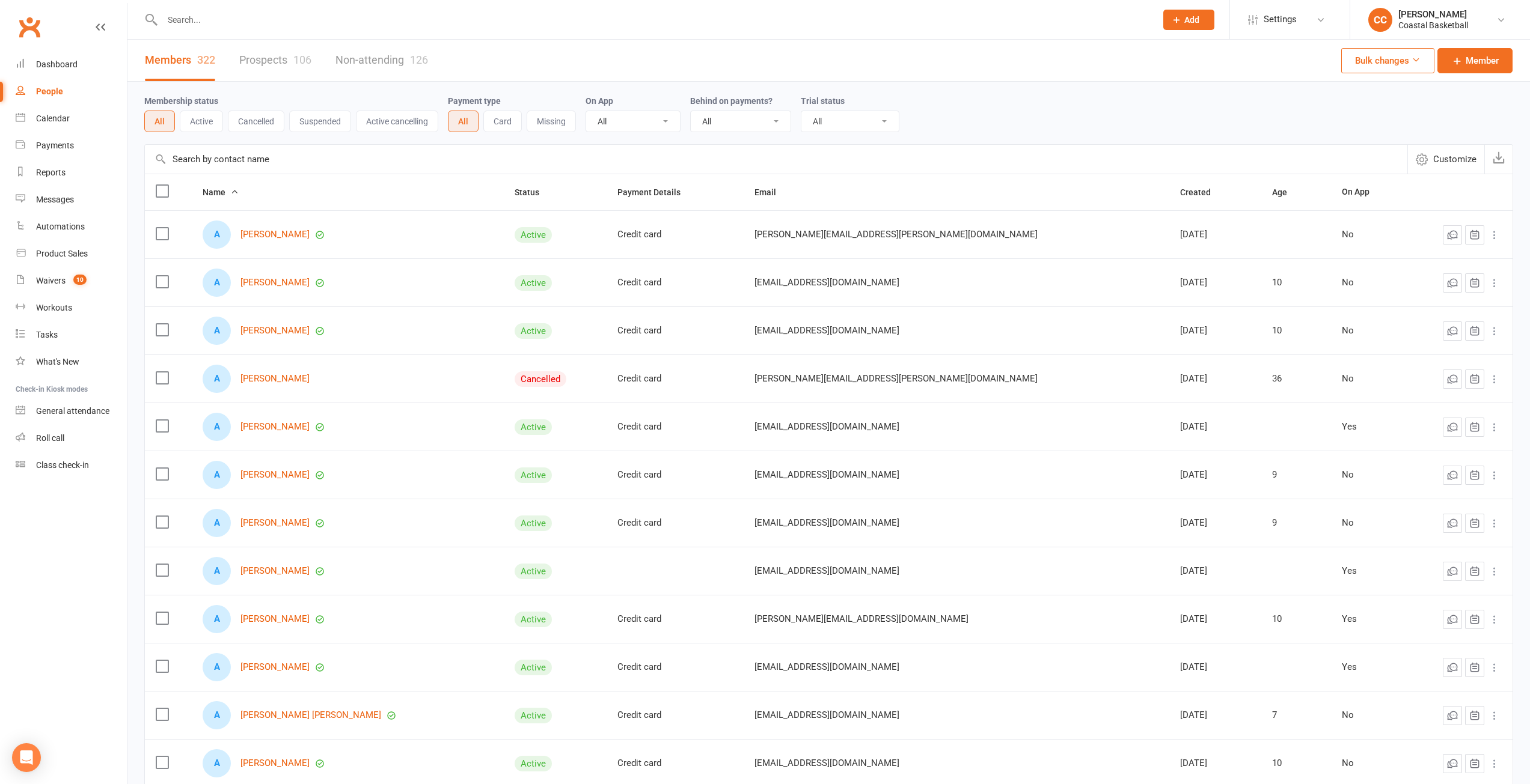
click at [200, 116] on button "Active" at bounding box center [201, 121] width 43 height 22
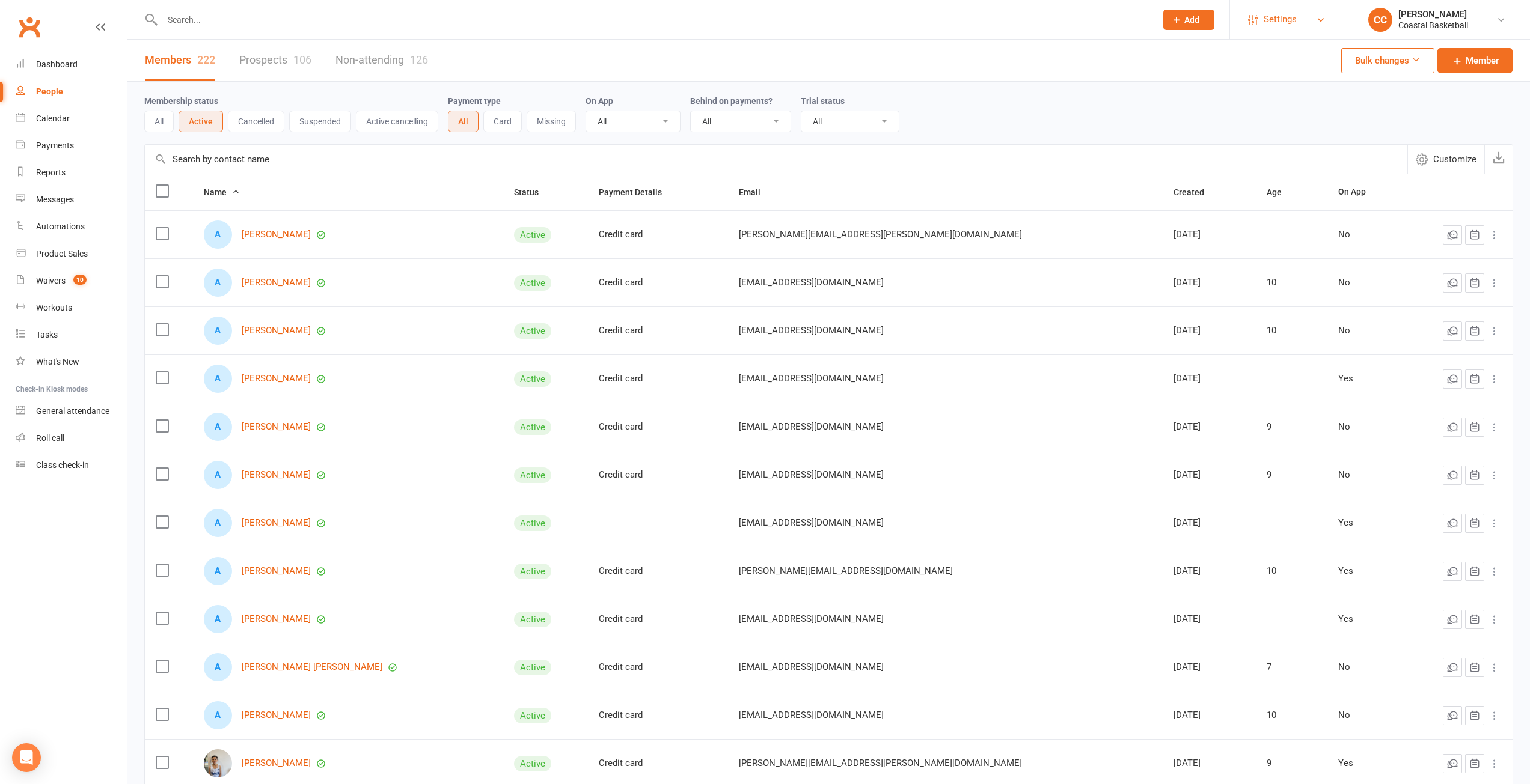
click at [1294, 29] on span "Settings" at bounding box center [1280, 19] width 33 height 27
click at [1279, 53] on link "Membership Plans" at bounding box center [1290, 53] width 120 height 28
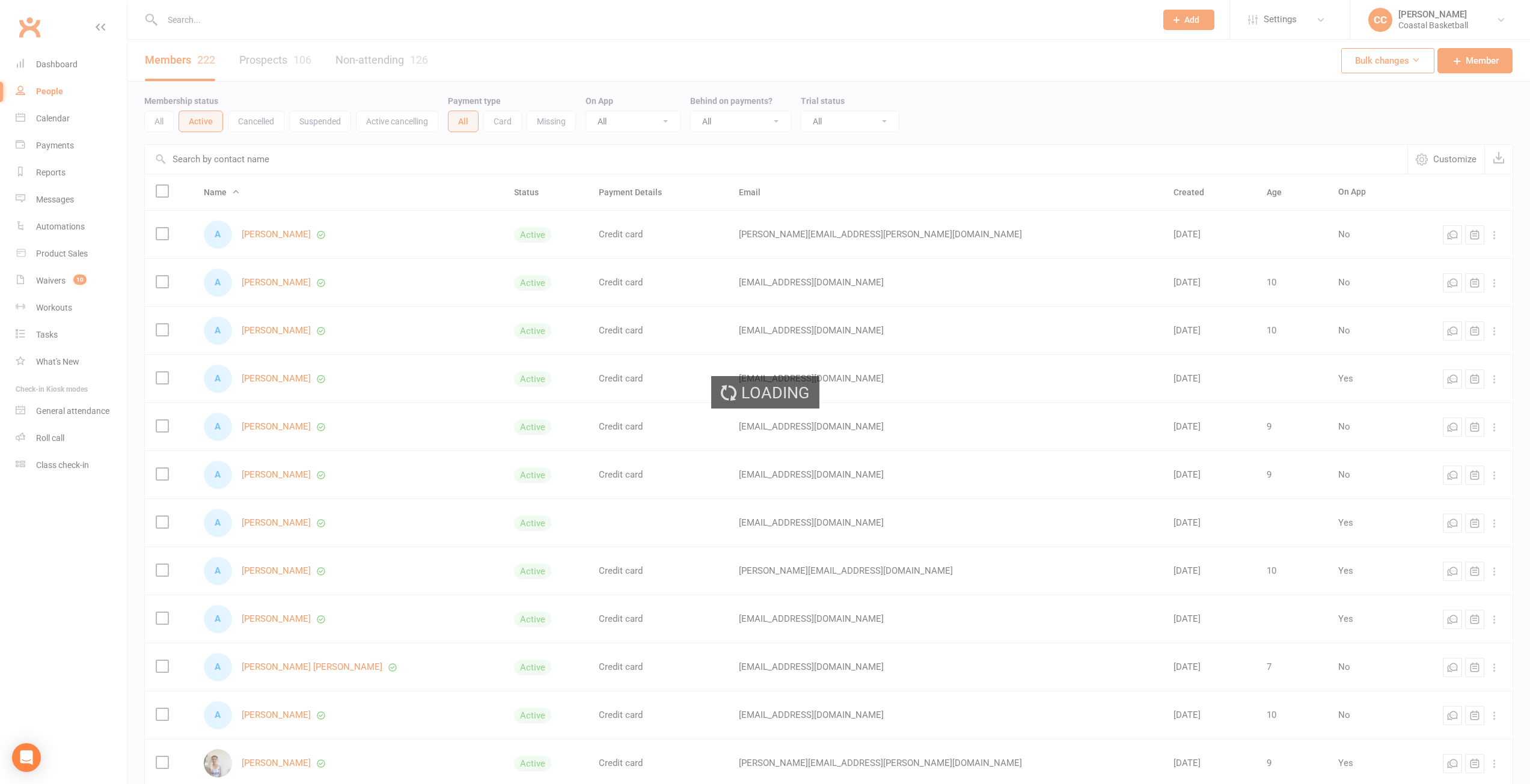
select select "50"
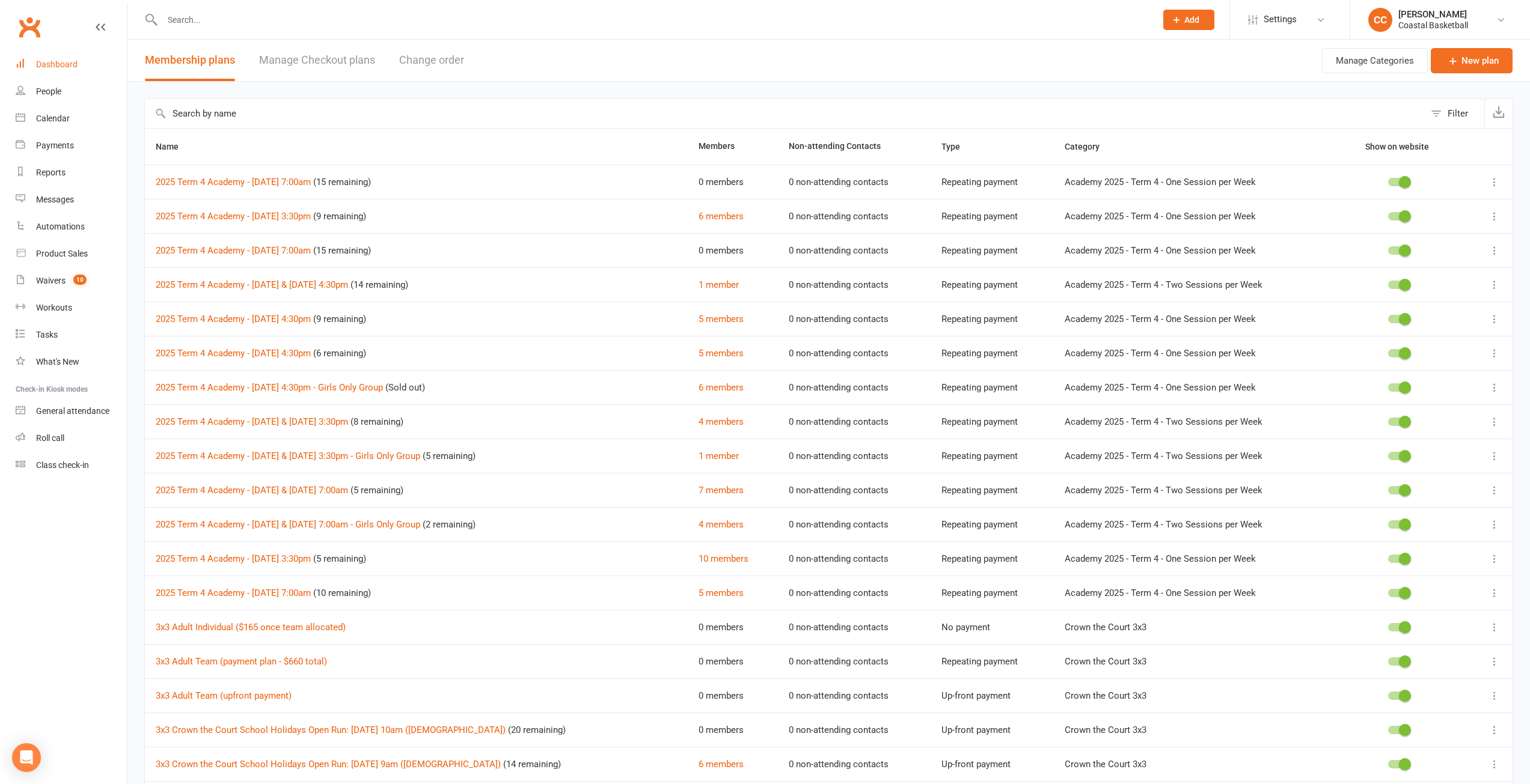
click at [83, 70] on link "Dashboard" at bounding box center [71, 64] width 111 height 27
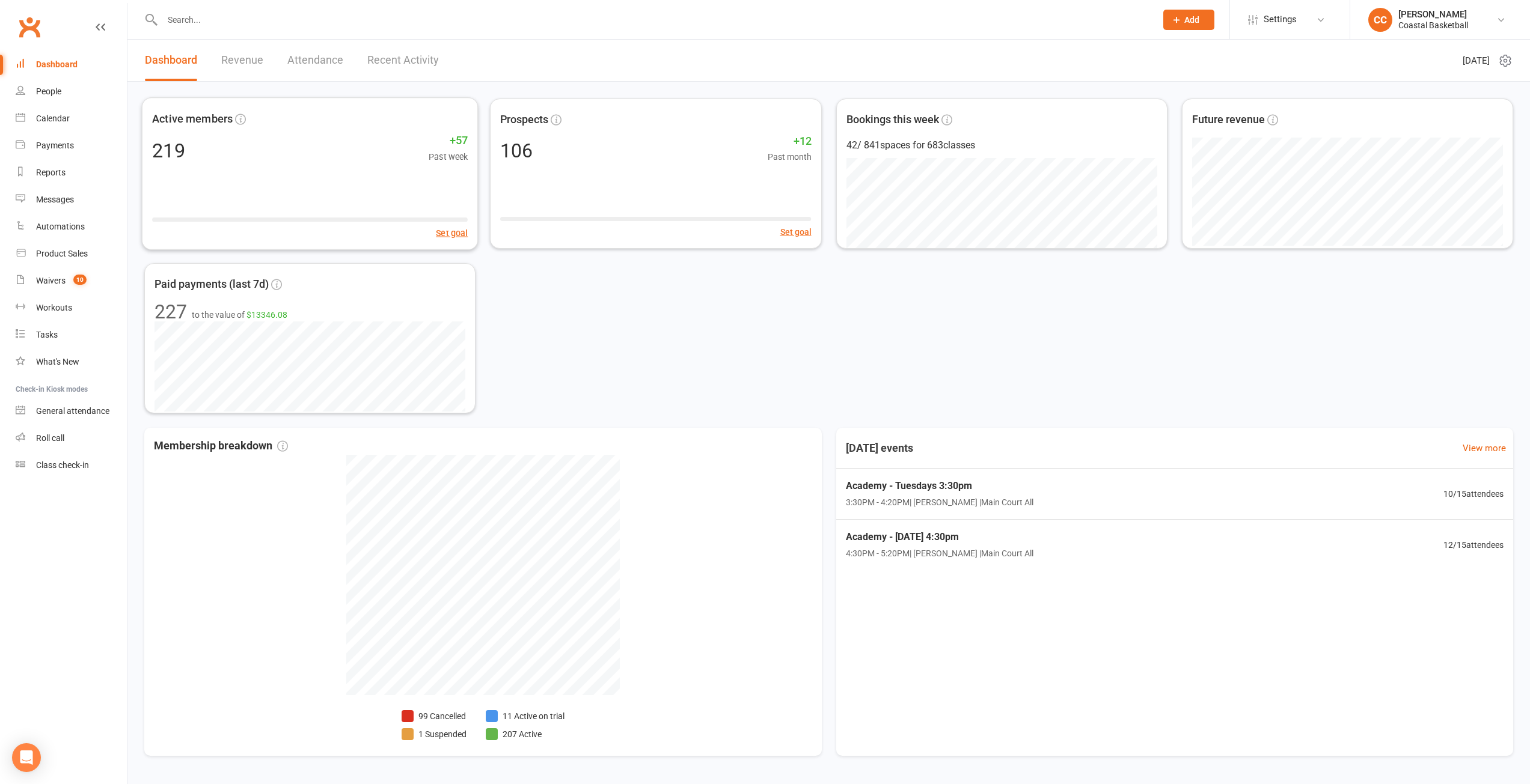
click at [255, 64] on link "Revenue" at bounding box center [242, 60] width 42 height 41
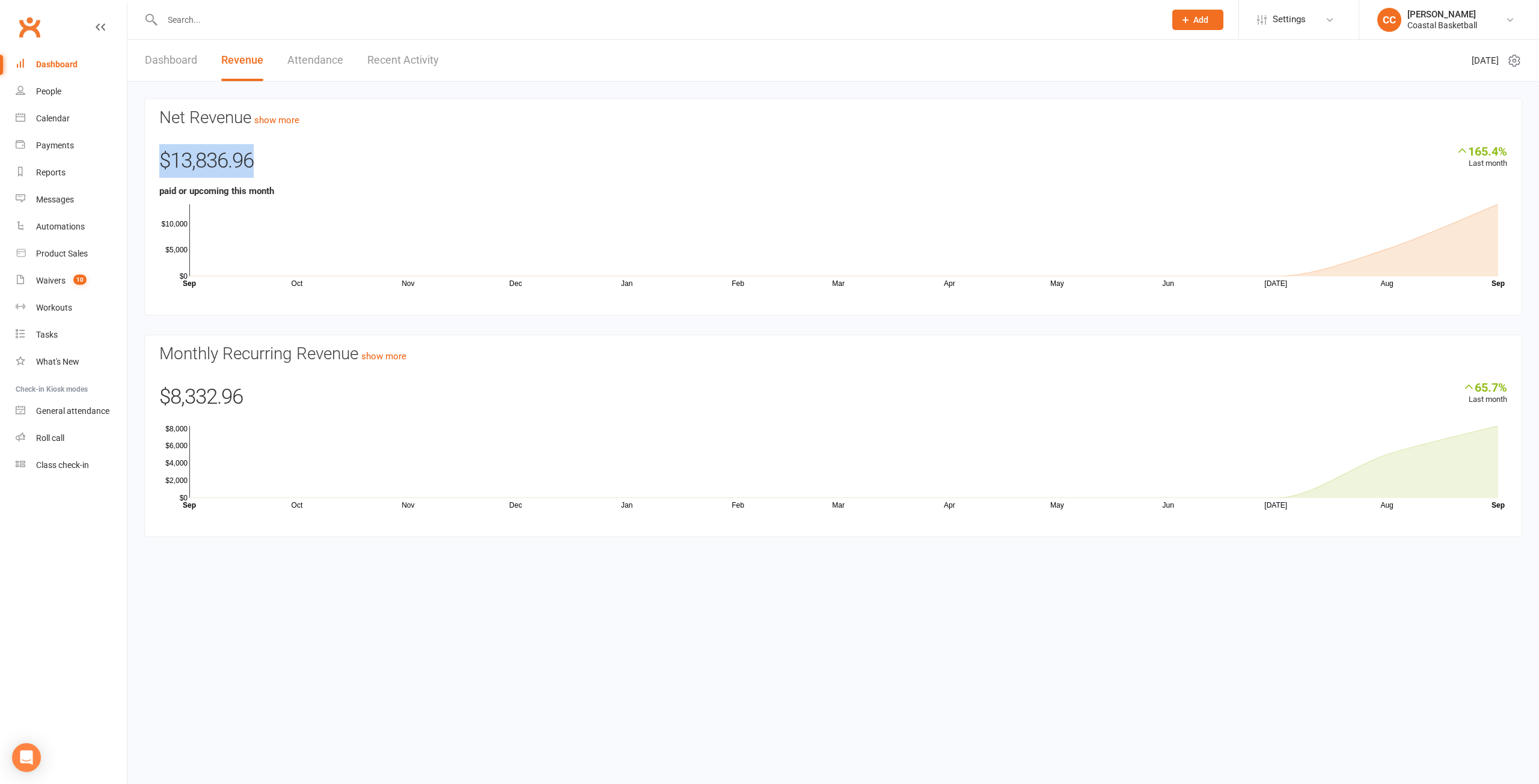
drag, startPoint x: 264, startPoint y: 161, endPoint x: 149, endPoint y: 161, distance: 115.0
click at [149, 161] on section "Net Revenue show more 165.4% Last month $13,836.96 paid or upcoming this month …" at bounding box center [833, 206] width 1378 height 217
drag, startPoint x: 249, startPoint y: 395, endPoint x: 156, endPoint y: 395, distance: 93.0
click at [156, 395] on section "Monthly Recurring Revenue show more 65.7% Last month $8,332.96 Oct Nov Dec Jan …" at bounding box center [833, 436] width 1378 height 203
click at [474, 573] on html "Prospect Member Non-attending contact Class / event Appointment Task Membership…" at bounding box center [769, 287] width 1539 height 573
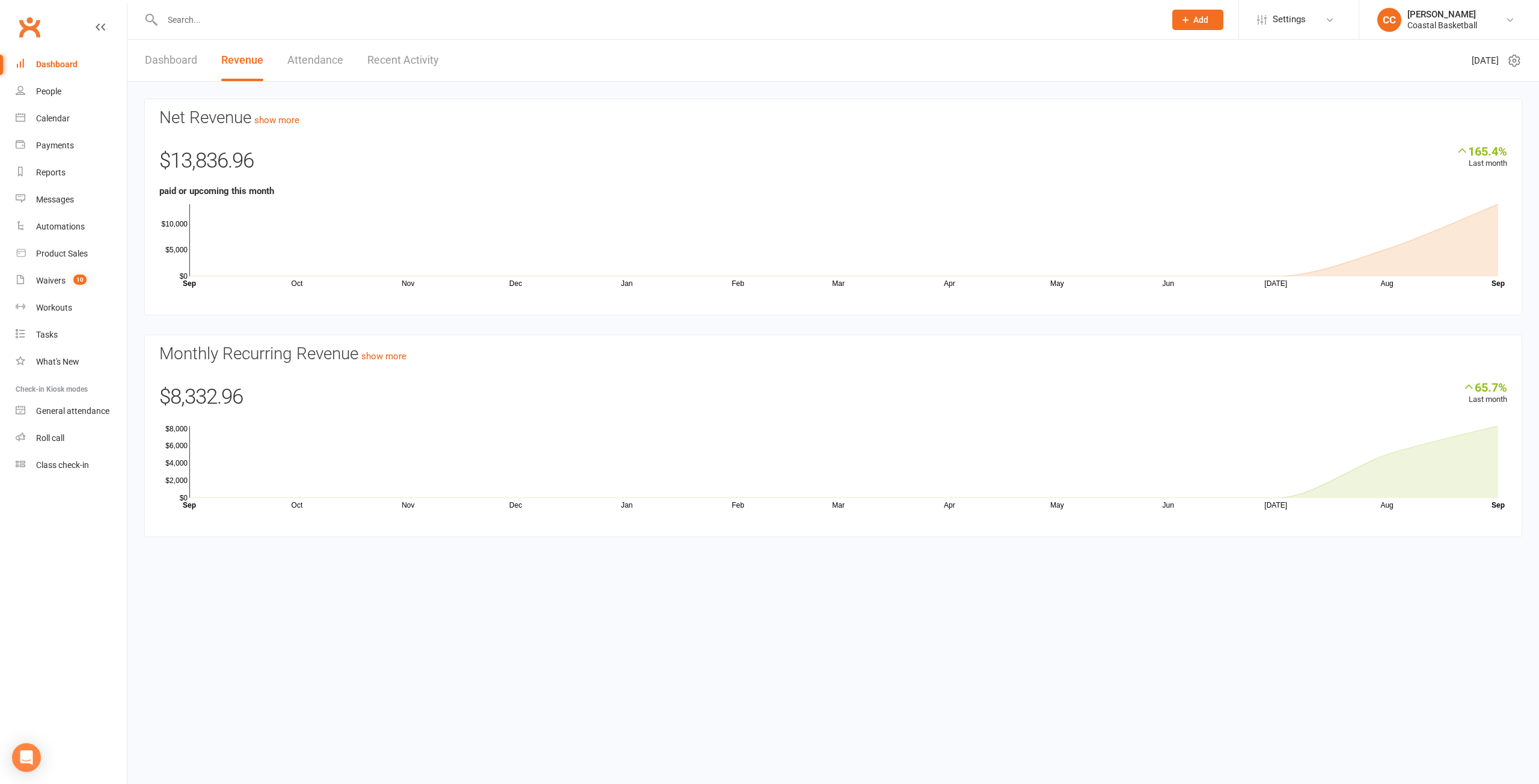
click at [199, 17] on input "text" at bounding box center [658, 20] width 998 height 17
click at [55, 281] on div "Waivers" at bounding box center [51, 280] width 29 height 10
select select "25"
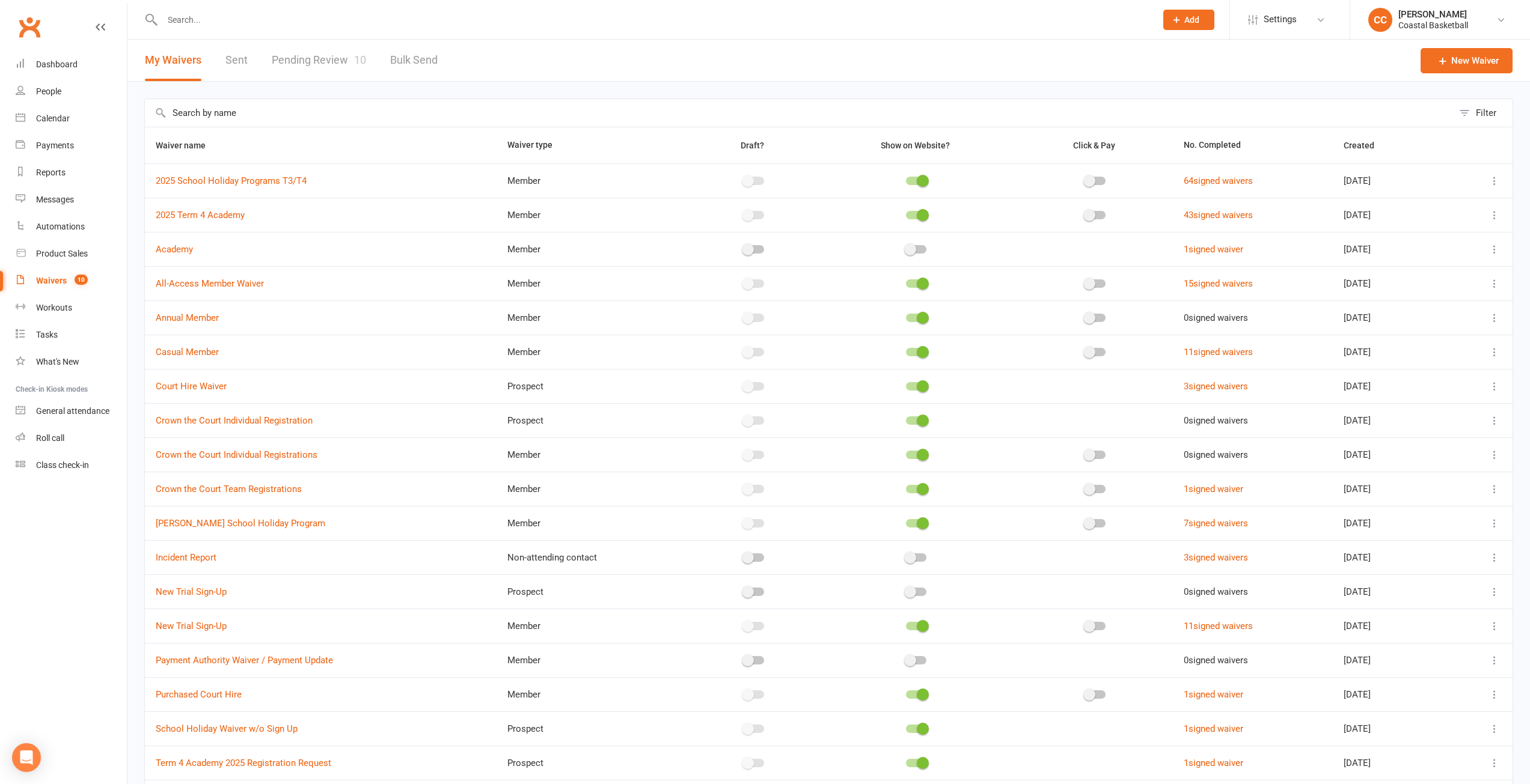
click at [300, 44] on link "Pending Review 10" at bounding box center [318, 60] width 94 height 41
select select "25"
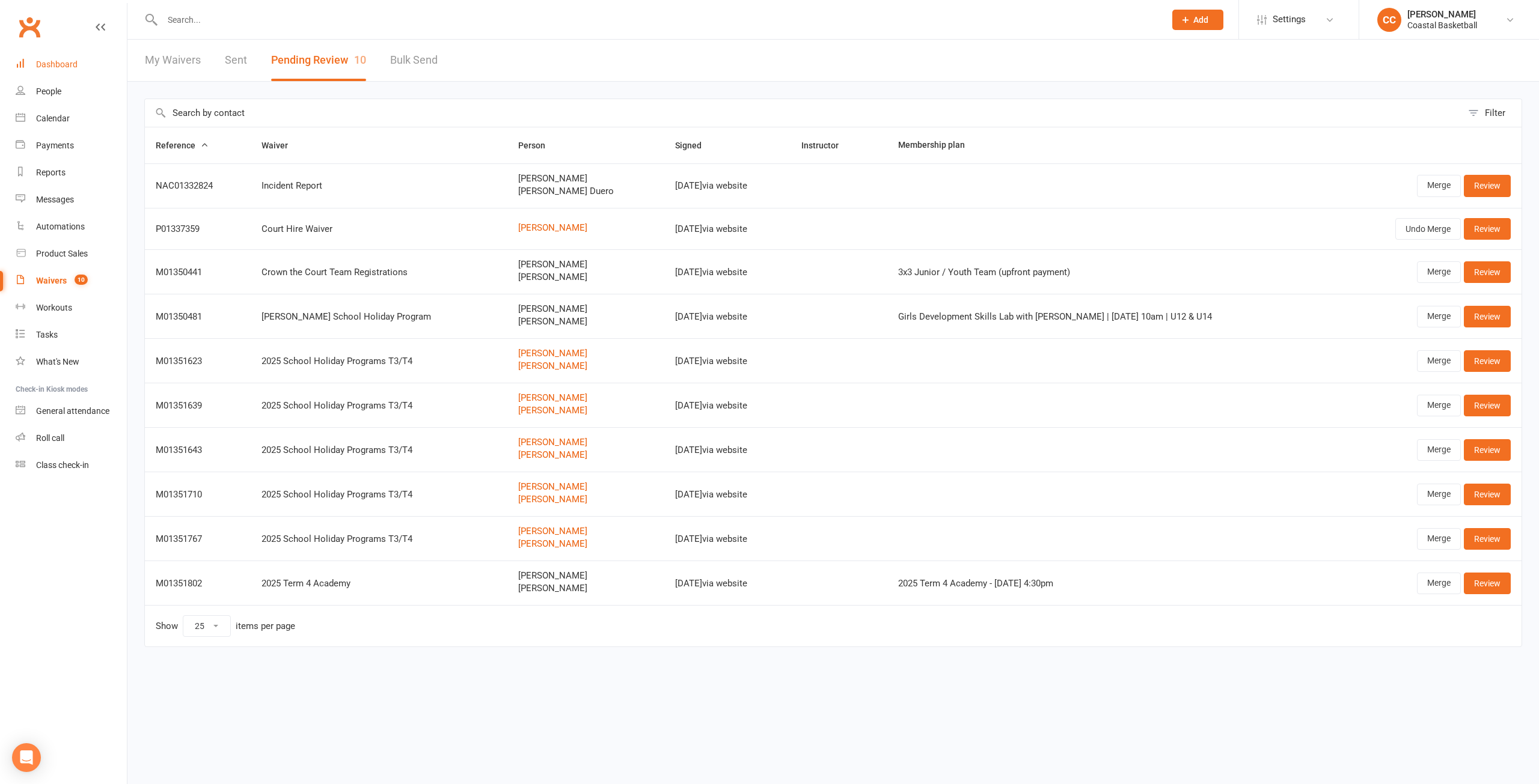
click at [39, 61] on div "Dashboard" at bounding box center [57, 64] width 41 height 10
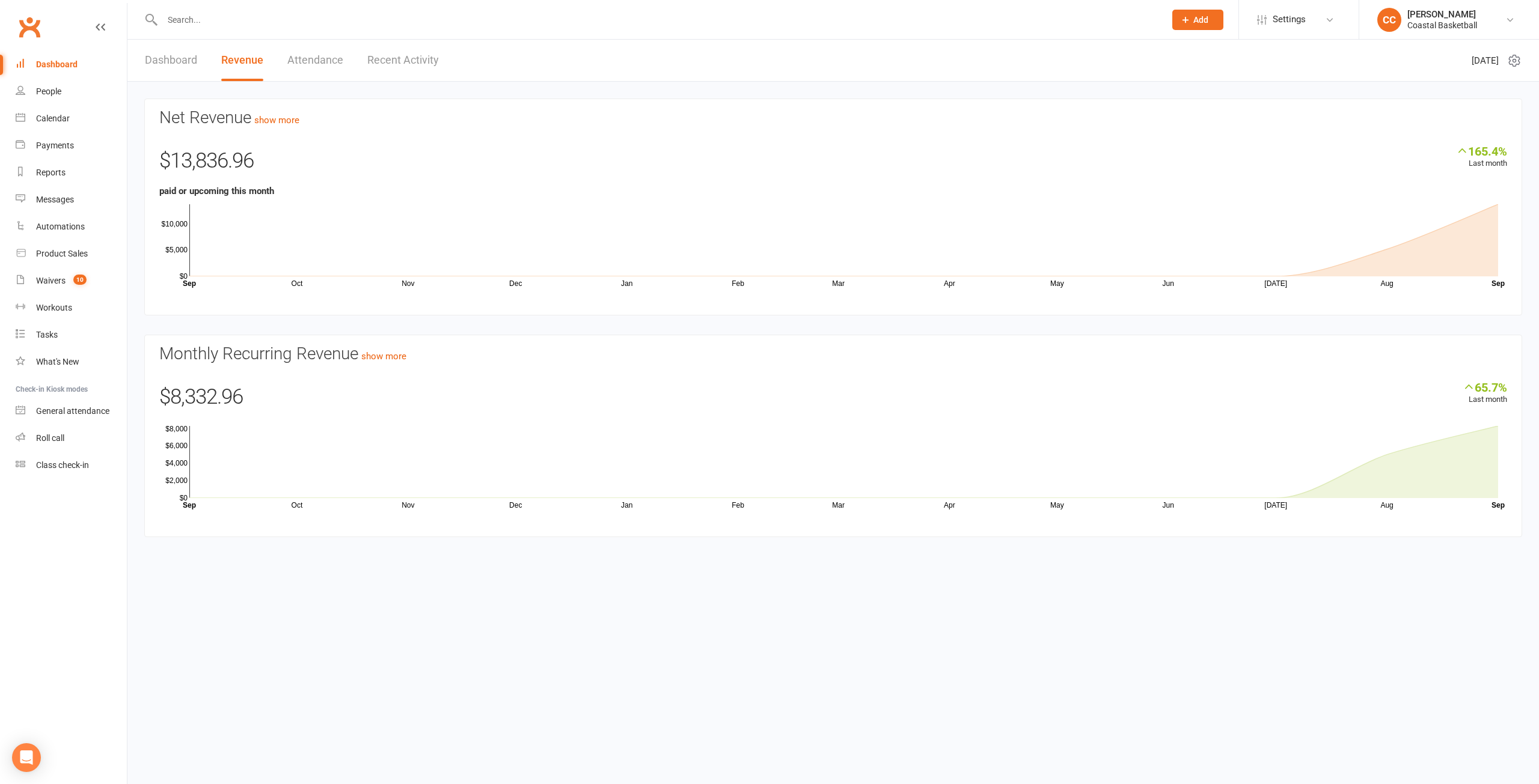
click at [221, 17] on input "text" at bounding box center [658, 20] width 998 height 17
